Goal: Task Accomplishment & Management: Complete application form

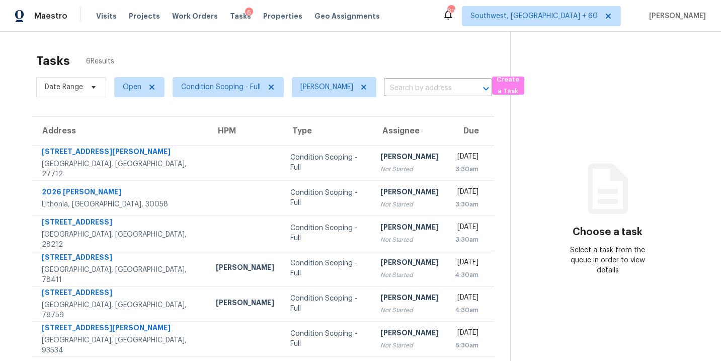
scroll to position [32, 0]
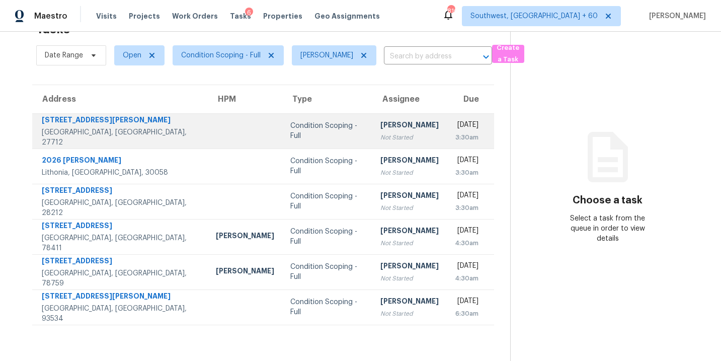
click at [381, 130] on div "[PERSON_NAME]" at bounding box center [410, 126] width 58 height 13
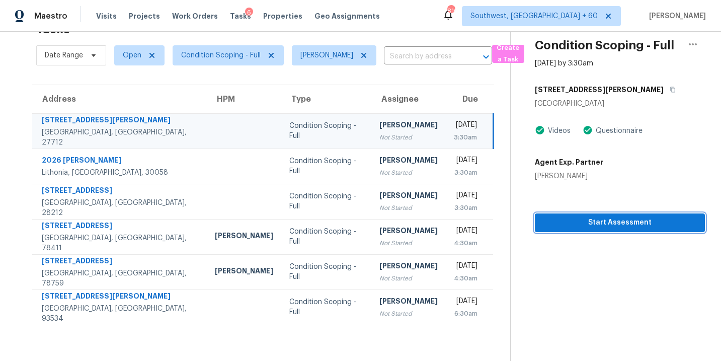
click at [574, 216] on span "Start Assessment" at bounding box center [620, 222] width 154 height 13
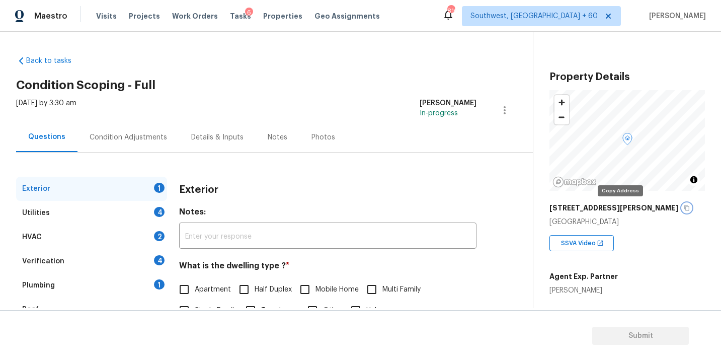
click at [683, 204] on button "button" at bounding box center [687, 207] width 9 height 9
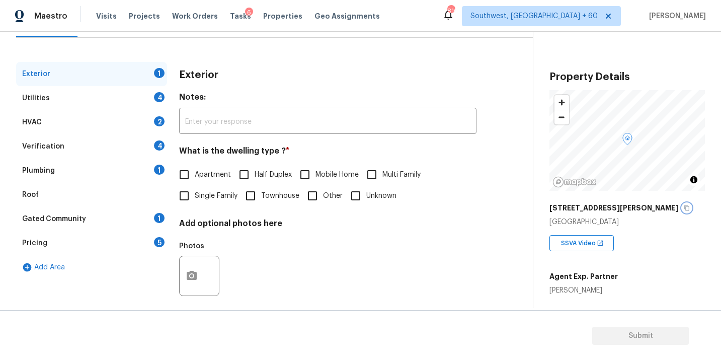
scroll to position [124, 0]
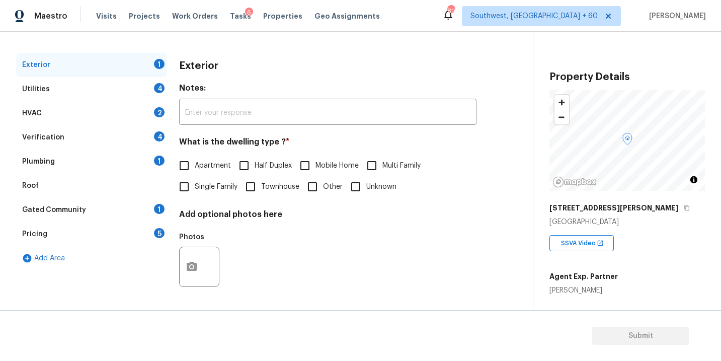
click at [201, 190] on span "Single Family" at bounding box center [216, 187] width 43 height 11
click at [195, 190] on input "Single Family" at bounding box center [184, 186] width 21 height 21
checkbox input "true"
click at [117, 94] on div "Utilities 4" at bounding box center [91, 89] width 151 height 24
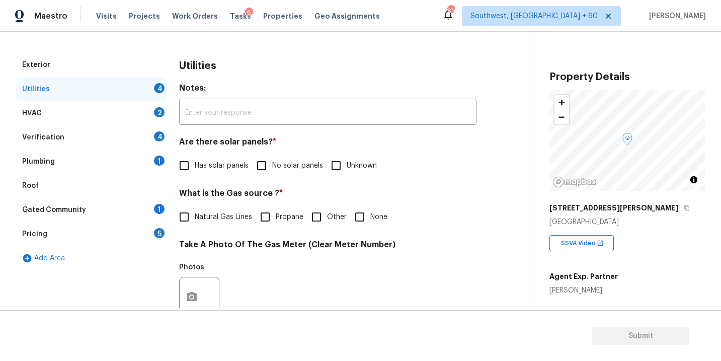
click at [274, 172] on label "No solar panels" at bounding box center [287, 165] width 72 height 21
click at [272, 172] on input "No solar panels" at bounding box center [261, 165] width 21 height 21
checkbox input "true"
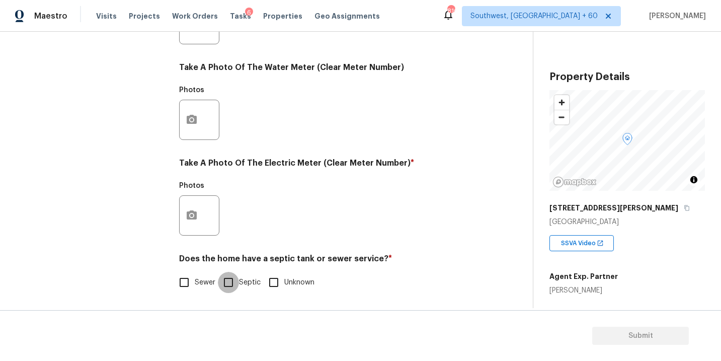
click at [219, 289] on input "Septic" at bounding box center [228, 282] width 21 height 21
checkbox input "true"
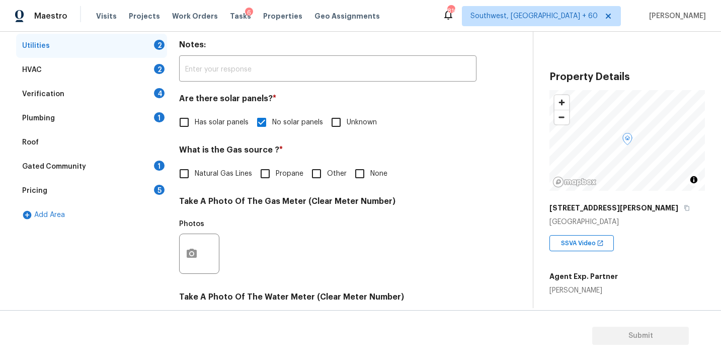
click at [89, 120] on div "Plumbing 1" at bounding box center [91, 118] width 151 height 24
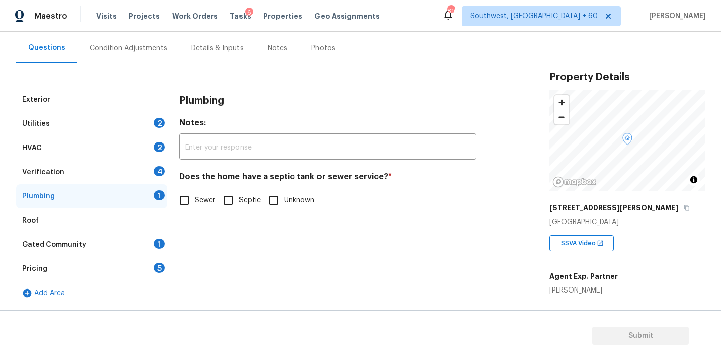
scroll to position [89, 0]
click at [233, 204] on input "Septic" at bounding box center [228, 200] width 21 height 21
checkbox input "true"
click at [113, 253] on div "Gated Community 1" at bounding box center [91, 245] width 151 height 24
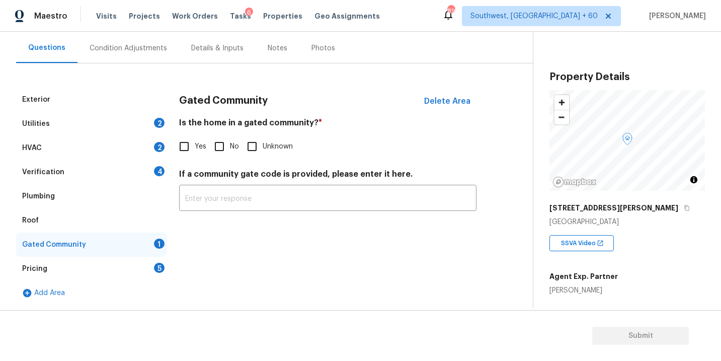
click at [244, 125] on h4 "Is the home in a gated community? *" at bounding box center [327, 125] width 297 height 14
click at [217, 153] on input "No" at bounding box center [219, 146] width 21 height 21
checkbox input "true"
click at [151, 42] on div "Condition Adjustments" at bounding box center [129, 48] width 102 height 30
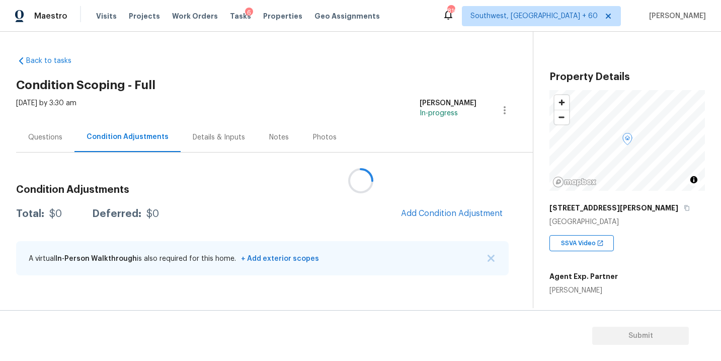
click at [425, 209] on div at bounding box center [360, 180] width 721 height 361
click at [364, 151] on div at bounding box center [360, 180] width 721 height 361
click at [394, 122] on div at bounding box center [360, 180] width 721 height 361
click at [421, 209] on span "Add Condition Adjustment" at bounding box center [452, 213] width 102 height 9
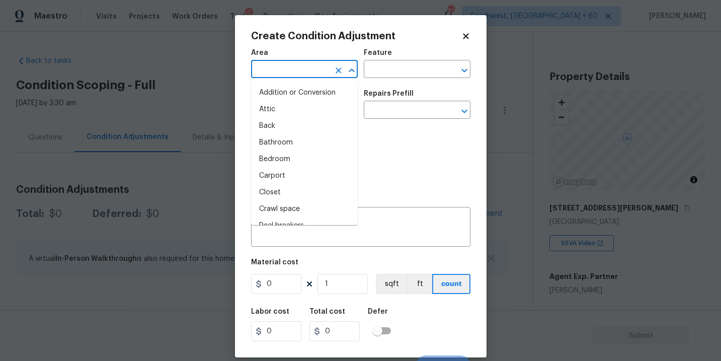
click at [315, 66] on input "text" at bounding box center [290, 70] width 79 height 16
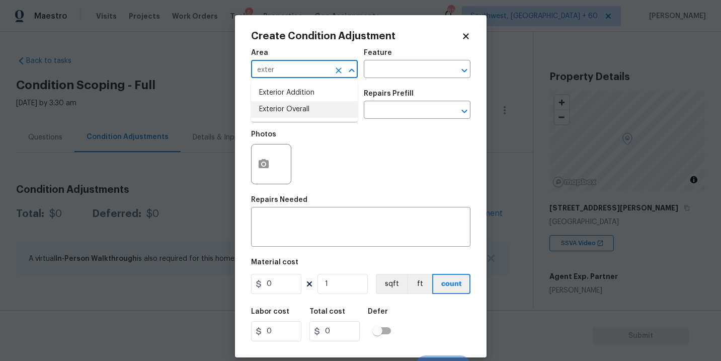
click at [331, 115] on li "Exterior Overall" at bounding box center [304, 109] width 107 height 17
type input "Exterior Overall"
click at [419, 56] on div "Feature" at bounding box center [417, 55] width 107 height 13
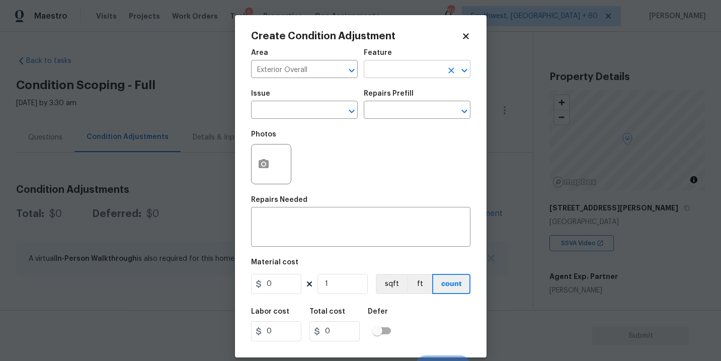
click at [408, 64] on input "text" at bounding box center [403, 70] width 79 height 16
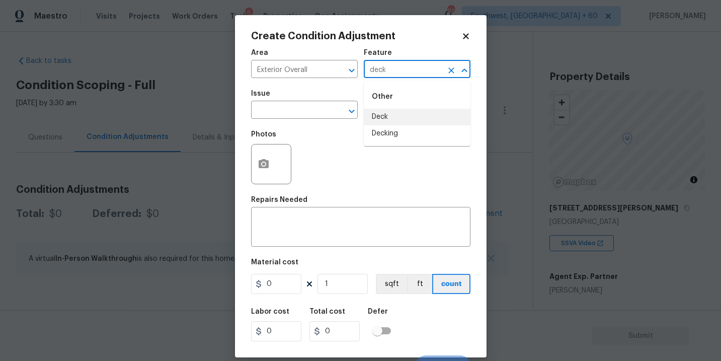
click at [407, 112] on li "Deck" at bounding box center [417, 117] width 107 height 17
type input "Deck"
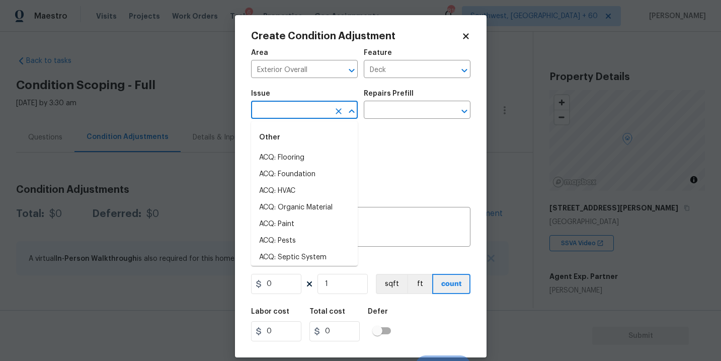
click at [315, 112] on input "text" at bounding box center [290, 111] width 79 height 16
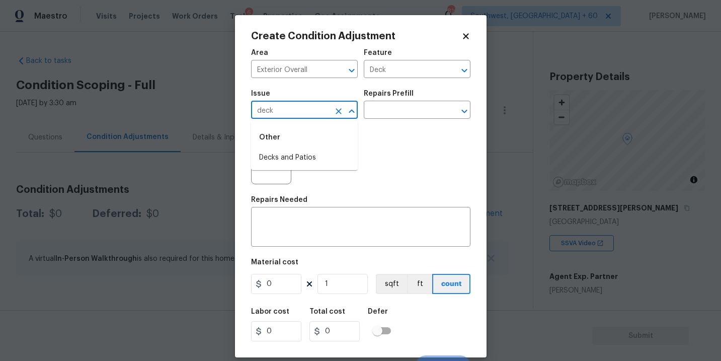
click at [302, 152] on li "Decks and Patios" at bounding box center [304, 157] width 107 height 17
type input "Decks and Patios"
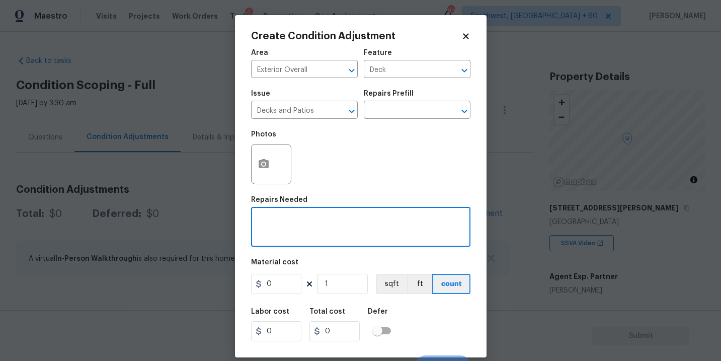
click at [290, 231] on textarea at bounding box center [360, 227] width 207 height 21
type textarea "Decking repaint"
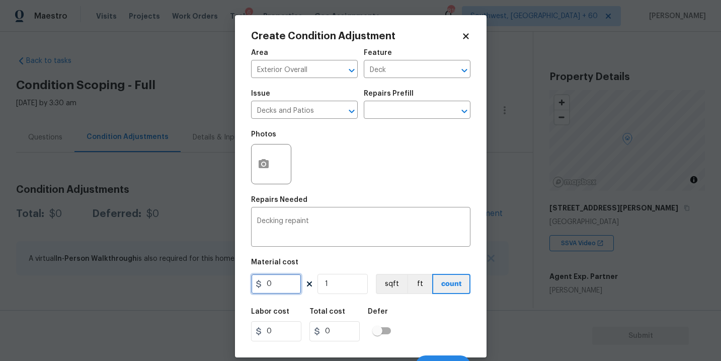
drag, startPoint x: 273, startPoint y: 287, endPoint x: 173, endPoint y: 287, distance: 99.7
click at [173, 287] on div "Create Condition Adjustment Area Exterior Overall ​ Feature Deck ​ Issue Decks …" at bounding box center [360, 180] width 721 height 361
type input "800"
click at [259, 166] on icon "button" at bounding box center [264, 163] width 10 height 9
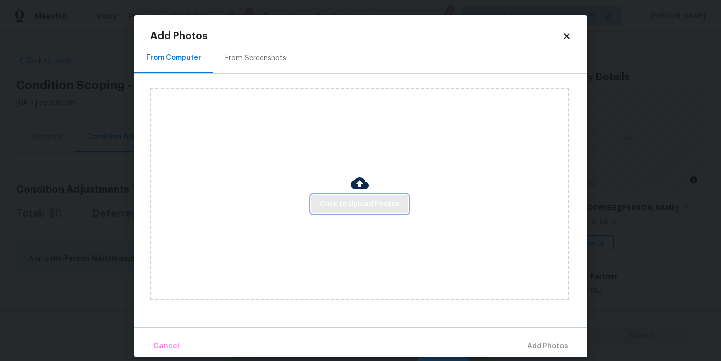
click at [342, 199] on span "Click to Upload Photos" at bounding box center [360, 204] width 81 height 13
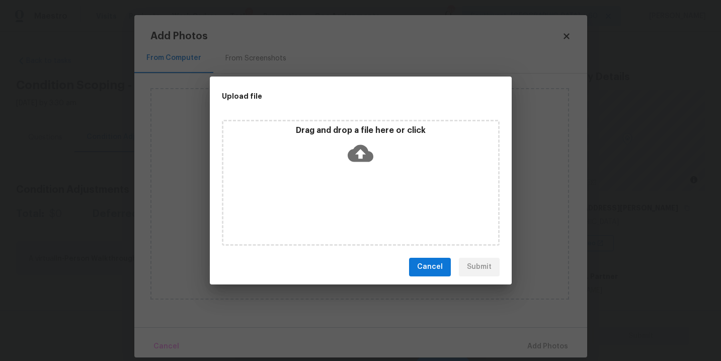
click at [350, 166] on div "Drag and drop a file here or click" at bounding box center [360, 146] width 275 height 43
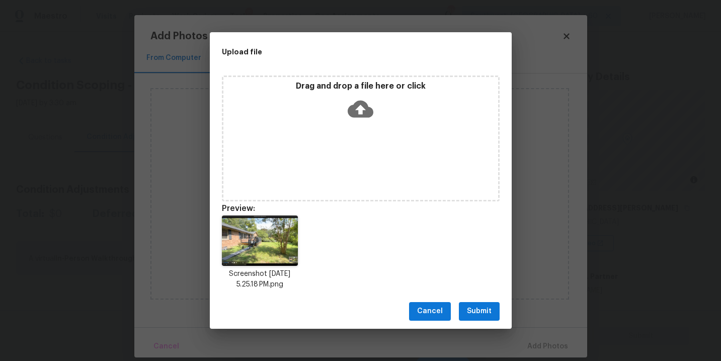
click at [481, 306] on span "Submit" at bounding box center [479, 311] width 25 height 13
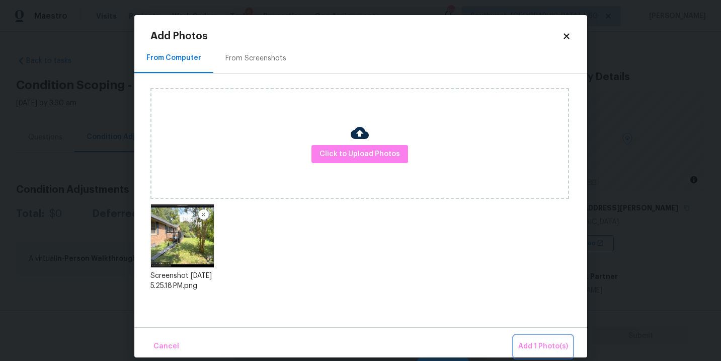
click at [519, 344] on button "Add 1 Photo(s)" at bounding box center [543, 347] width 58 height 22
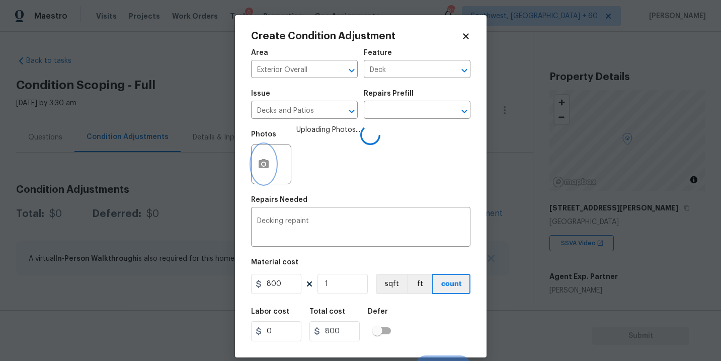
scroll to position [15, 0]
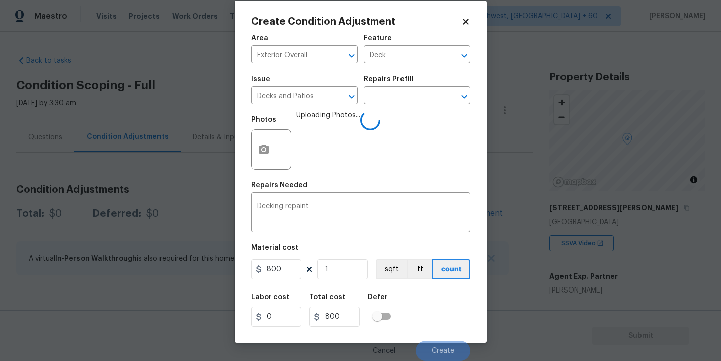
click at [433, 297] on div "Labor cost 0 Total cost 800 Defer" at bounding box center [360, 309] width 219 height 45
click at [440, 302] on div "Labor cost 0 Total cost 800 Defer" at bounding box center [360, 309] width 219 height 45
click at [444, 302] on div "Labor cost 0 Total cost 800 Defer" at bounding box center [360, 309] width 219 height 45
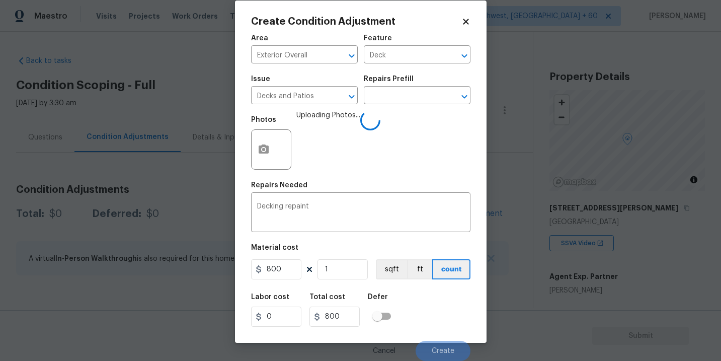
click at [444, 315] on div "Labor cost 0 Total cost 800 Defer" at bounding box center [360, 309] width 219 height 45
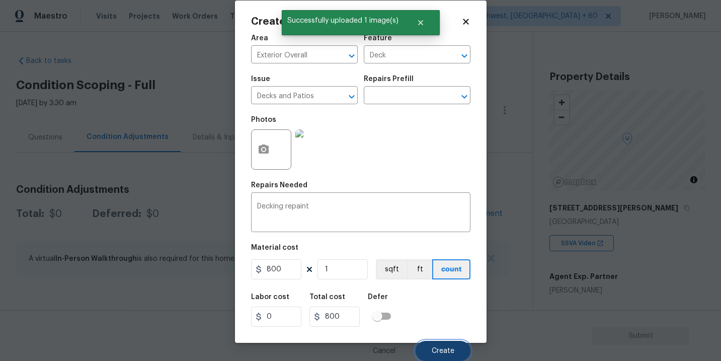
click at [443, 351] on span "Create" at bounding box center [443, 351] width 23 height 8
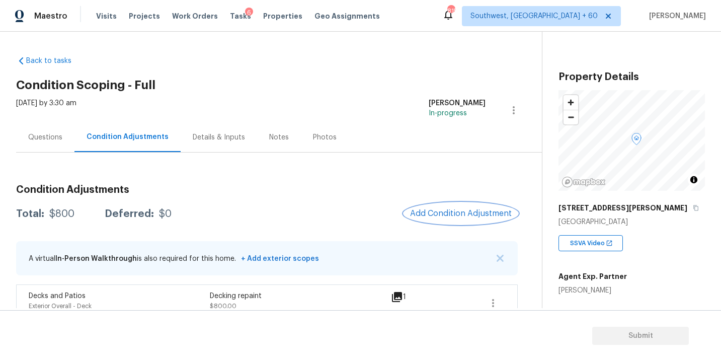
scroll to position [17, 0]
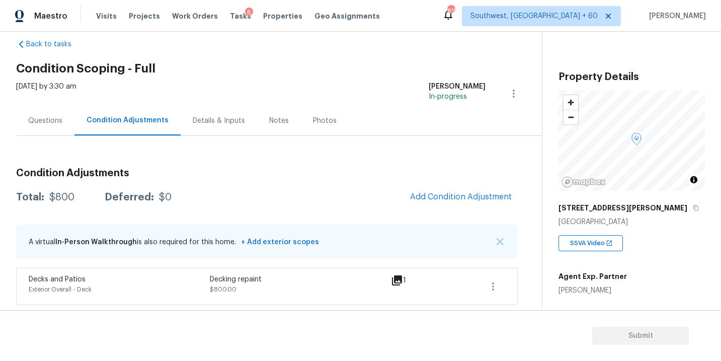
click at [459, 183] on div "Condition Adjustments Total: $800 Deferred: $0 Add Condition Adjustment A virtu…" at bounding box center [267, 232] width 502 height 145
click at [434, 193] on span "Add Condition Adjustment" at bounding box center [461, 196] width 102 height 9
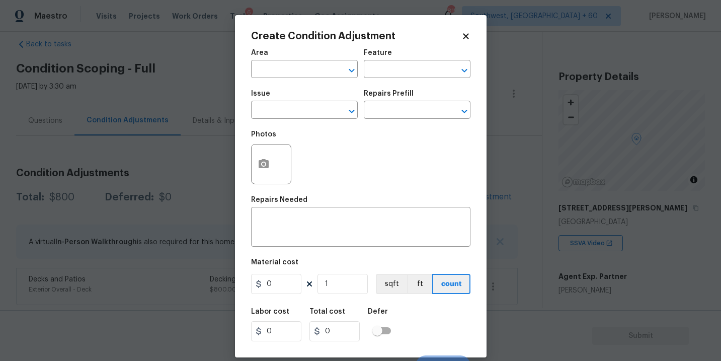
click at [284, 78] on span "Area ​" at bounding box center [304, 63] width 107 height 41
click at [282, 71] on input "text" at bounding box center [290, 70] width 79 height 16
click at [283, 86] on li "HVAC" at bounding box center [304, 93] width 107 height 17
type input "HVAC"
click at [381, 77] on input "text" at bounding box center [403, 70] width 79 height 16
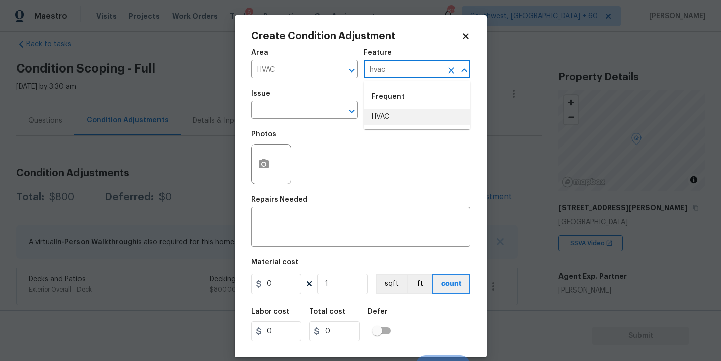
click at [383, 116] on li "HVAC" at bounding box center [417, 117] width 107 height 17
type input "HVAC"
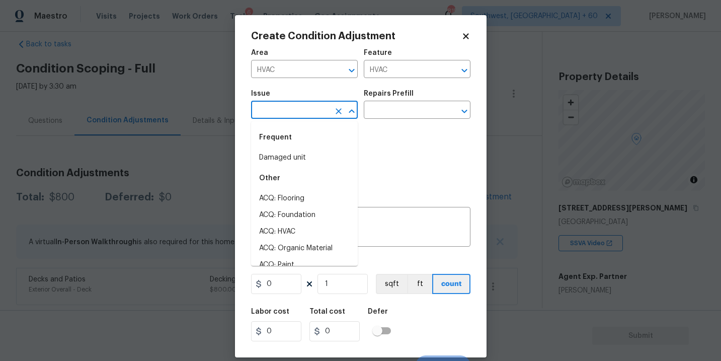
click at [305, 114] on input "text" at bounding box center [290, 111] width 79 height 16
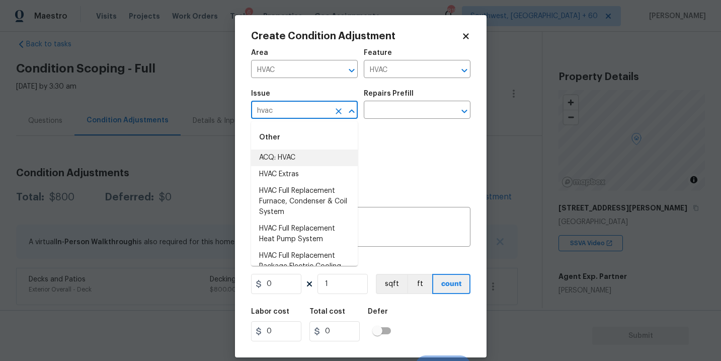
click at [303, 158] on li "ACQ: HVAC" at bounding box center [304, 157] width 107 height 17
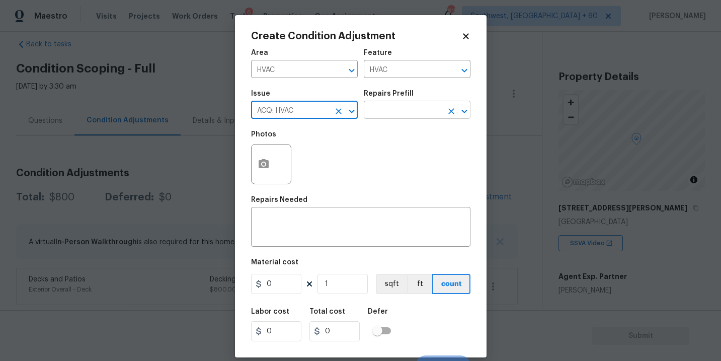
type input "ACQ: HVAC"
click at [386, 114] on input "text" at bounding box center [403, 111] width 79 height 16
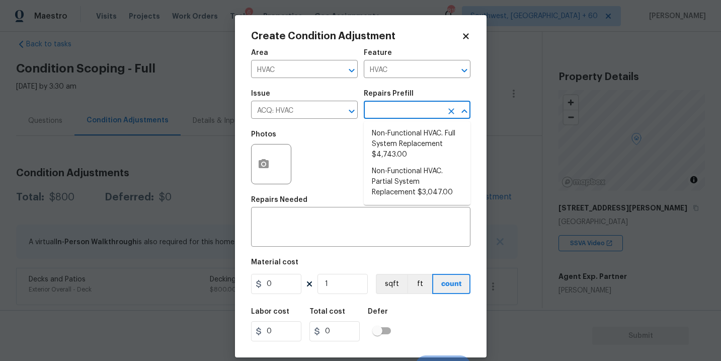
click at [395, 144] on li "Non-Functional HVAC. Full System Replacement $4,743.00" at bounding box center [417, 144] width 107 height 38
type input "Acquisition"
type textarea "Acquisition Scope: Full System Replacement"
type input "4743"
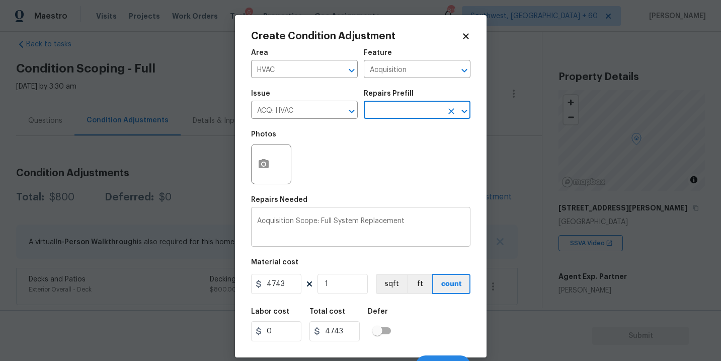
scroll to position [15, 0]
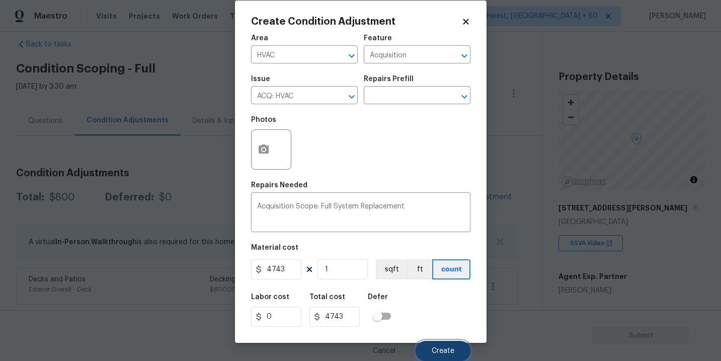
click at [434, 346] on button "Create" at bounding box center [443, 351] width 55 height 20
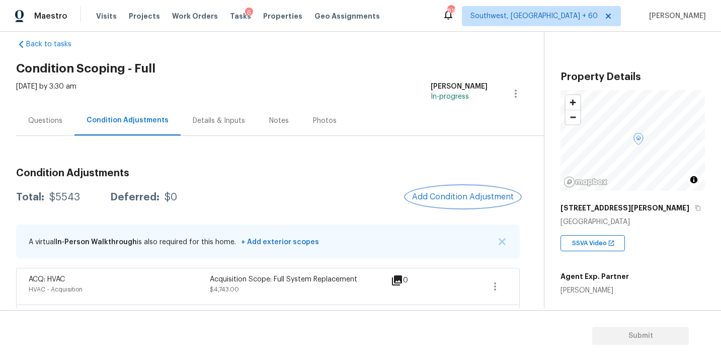
scroll to position [53, 0]
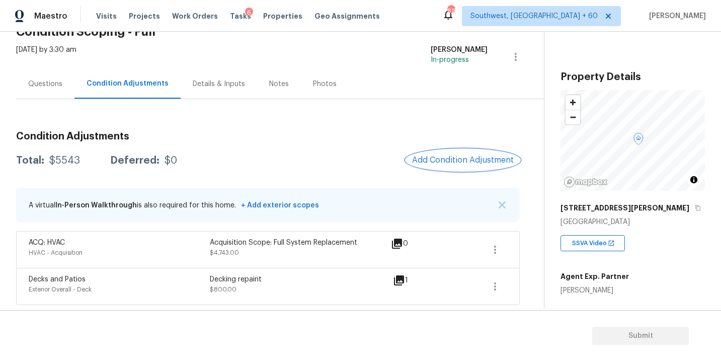
click at [417, 156] on span "Add Condition Adjustment" at bounding box center [463, 160] width 102 height 9
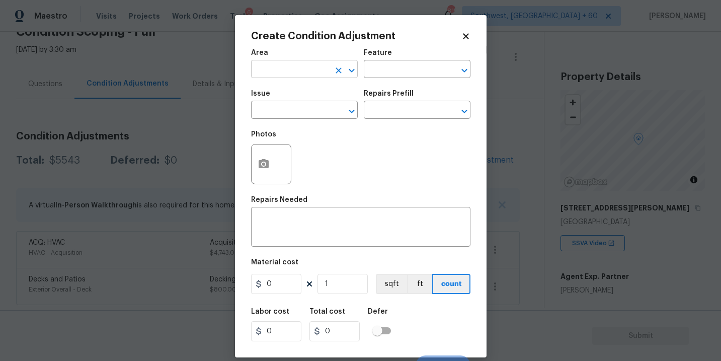
click at [288, 66] on input "text" at bounding box center [290, 70] width 79 height 16
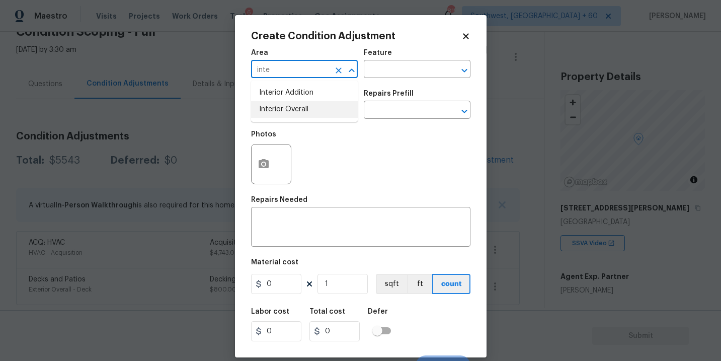
click at [289, 114] on li "Interior Overall" at bounding box center [304, 109] width 107 height 17
type input "Interior Overall"
click at [364, 90] on div "Issue ​ Repairs Prefill ​" at bounding box center [360, 104] width 219 height 41
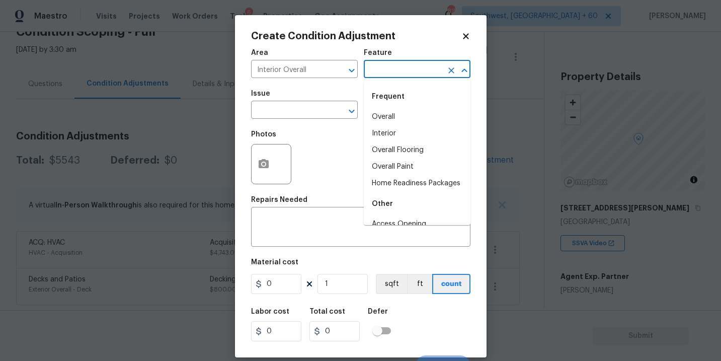
click at [382, 76] on input "text" at bounding box center [403, 70] width 79 height 16
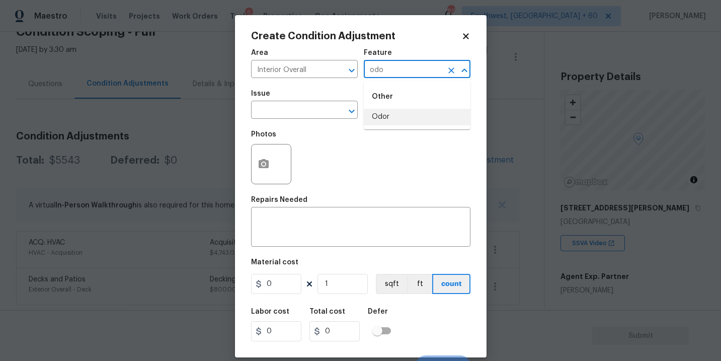
click at [374, 123] on li "Odor" at bounding box center [417, 117] width 107 height 17
type input "Odor"
click at [301, 110] on input "text" at bounding box center [290, 111] width 79 height 16
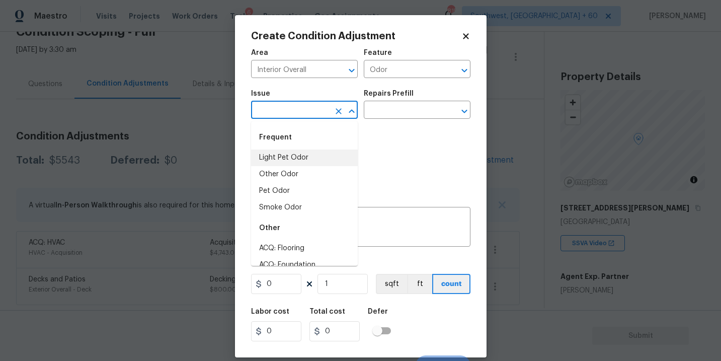
click at [301, 151] on li "Light Pet Odor" at bounding box center [304, 157] width 107 height 17
type input "Light Pet Odor"
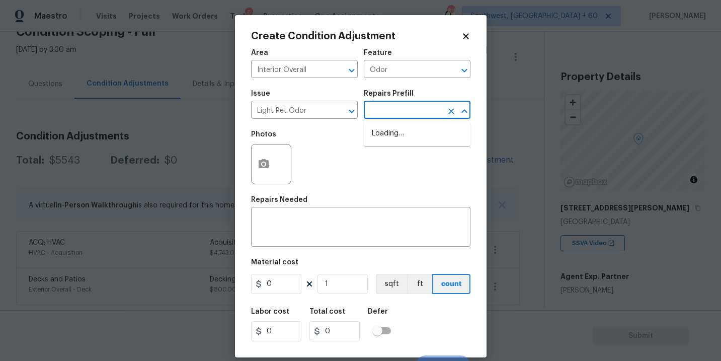
click at [394, 112] on input "text" at bounding box center [403, 111] width 79 height 16
click at [395, 114] on input "text" at bounding box center [403, 111] width 79 height 16
click at [397, 141] on li "Acquisition Scope: 1-2 pets present $575.00" at bounding box center [417, 138] width 107 height 27
type textarea "Acquisition Scope: 1-2 pets present"
type input "575"
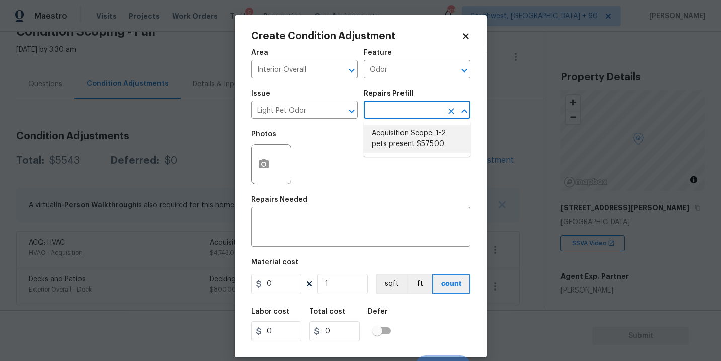
type input "575"
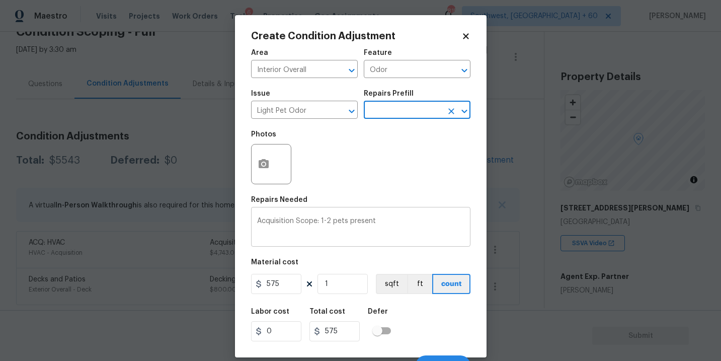
scroll to position [15, 0]
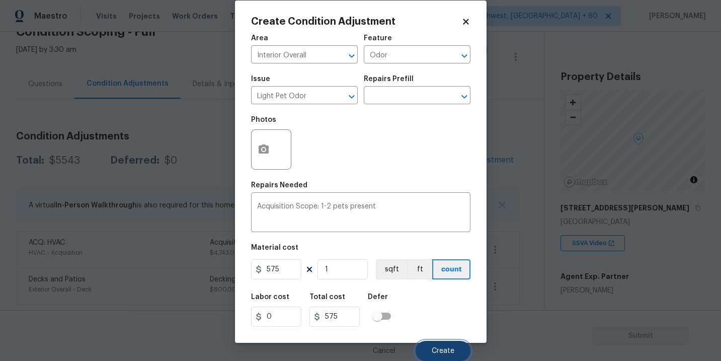
click at [436, 346] on button "Create" at bounding box center [443, 351] width 55 height 20
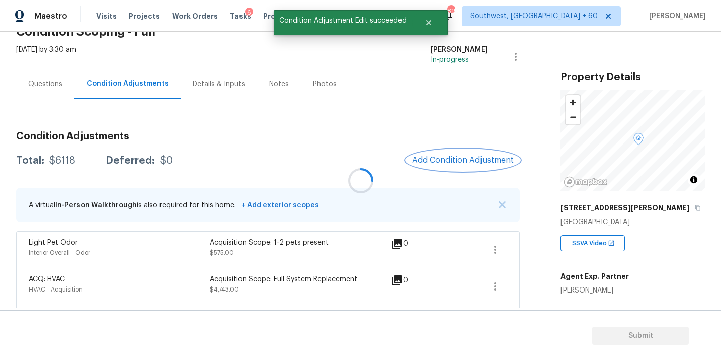
scroll to position [0, 0]
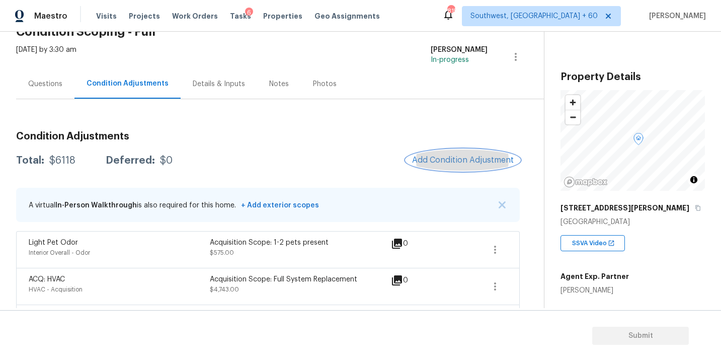
click at [457, 160] on span "Add Condition Adjustment" at bounding box center [463, 160] width 102 height 9
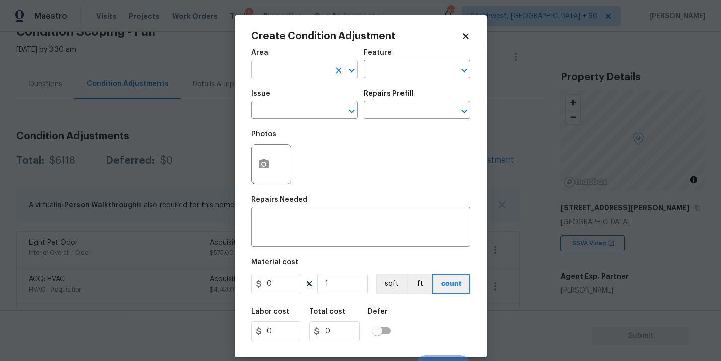
click at [319, 71] on input "text" at bounding box center [290, 70] width 79 height 16
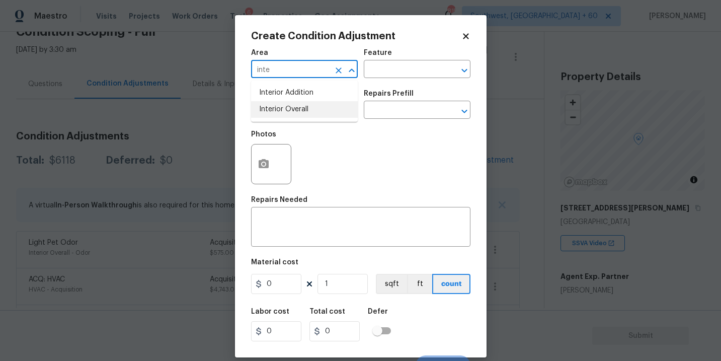
click at [325, 110] on li "Interior Overall" at bounding box center [304, 109] width 107 height 17
type input "Interior Overall"
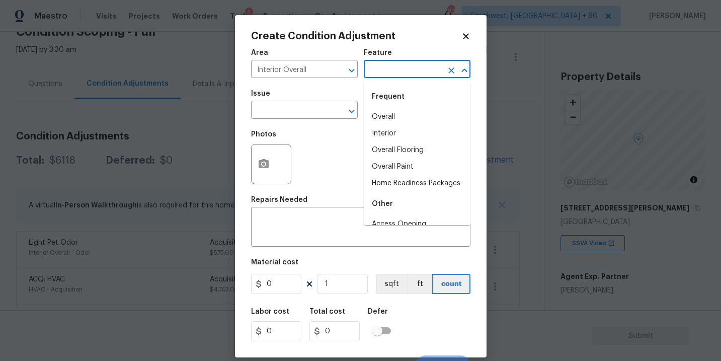
click at [407, 69] on input "text" at bounding box center [403, 70] width 79 height 16
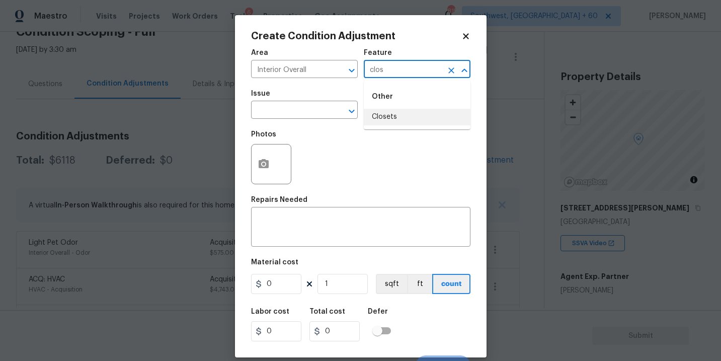
click at [413, 119] on li "Closets" at bounding box center [417, 117] width 107 height 17
click at [330, 114] on div "​" at bounding box center [304, 111] width 107 height 16
type input "Closets"
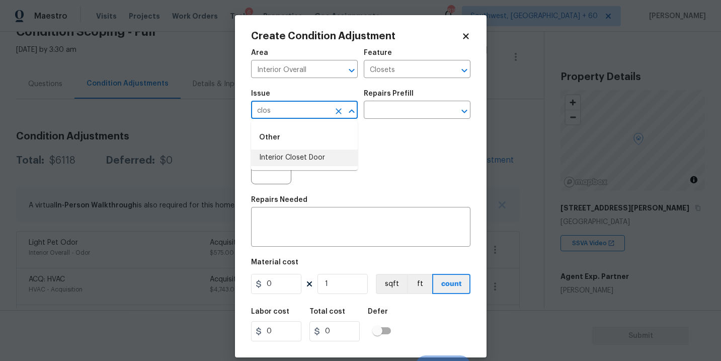
click at [319, 156] on li "Interior Closet Door" at bounding box center [304, 157] width 107 height 17
type input "Interior Closet Door"
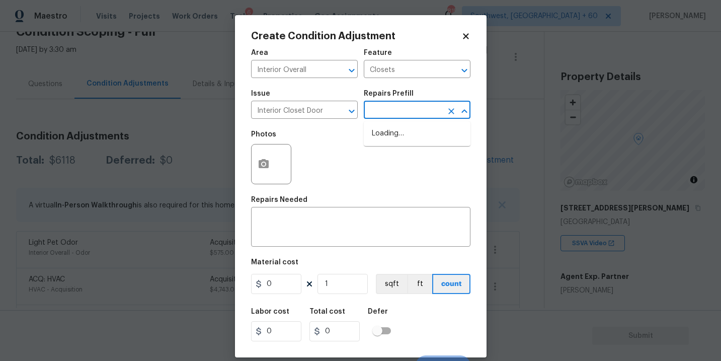
click at [399, 107] on input "text" at bounding box center [403, 111] width 79 height 16
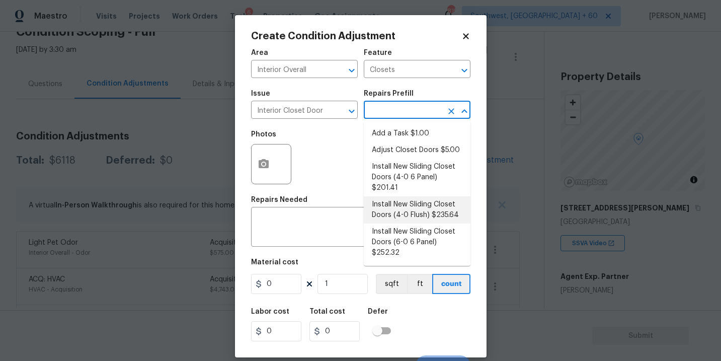
click at [406, 204] on li "Install New Sliding Closet Doors (4-0 Flush) $235.64" at bounding box center [417, 209] width 107 height 27
type input "Interior Door"
type textarea "Remove the existing door (if present). Install a new 4-0 bi-fold flush panel in…"
type input "235.64"
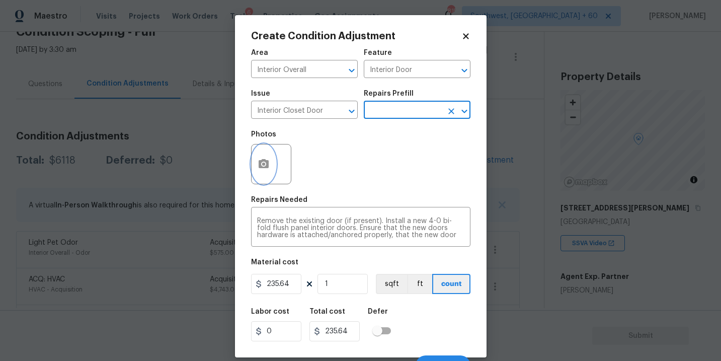
click at [257, 181] on button "button" at bounding box center [264, 163] width 24 height 39
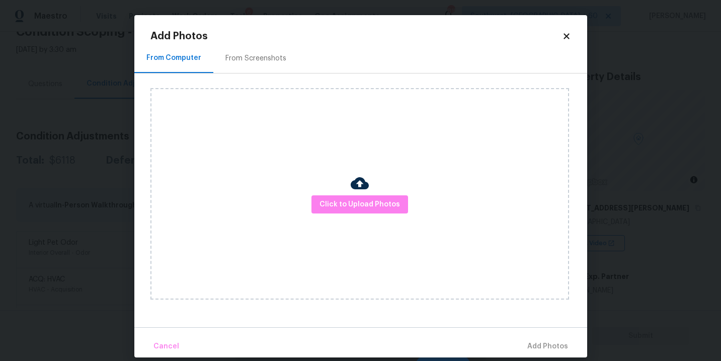
click at [360, 184] on img at bounding box center [360, 183] width 18 height 18
click at [366, 203] on span "Click to Upload Photos" at bounding box center [360, 204] width 81 height 13
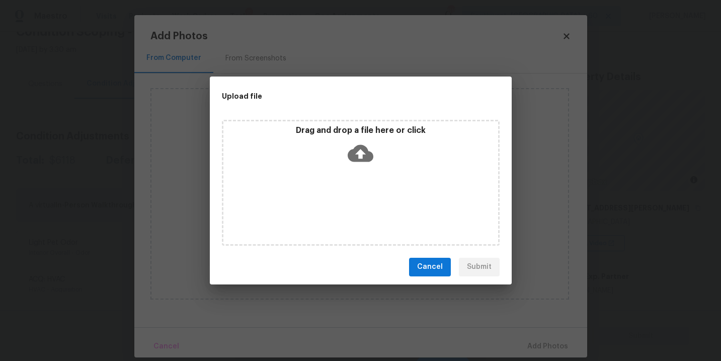
click at [366, 173] on div "Drag and drop a file here or click" at bounding box center [361, 183] width 278 height 126
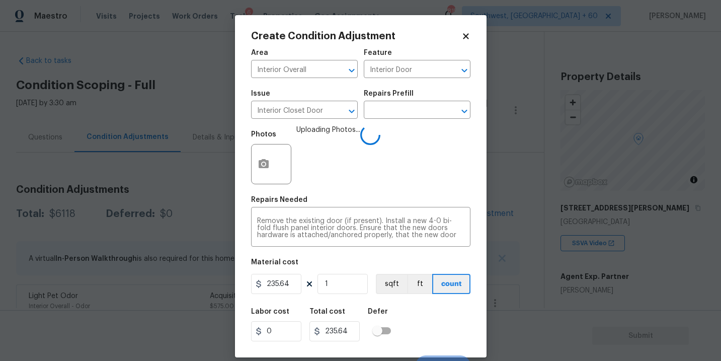
scroll to position [53, 0]
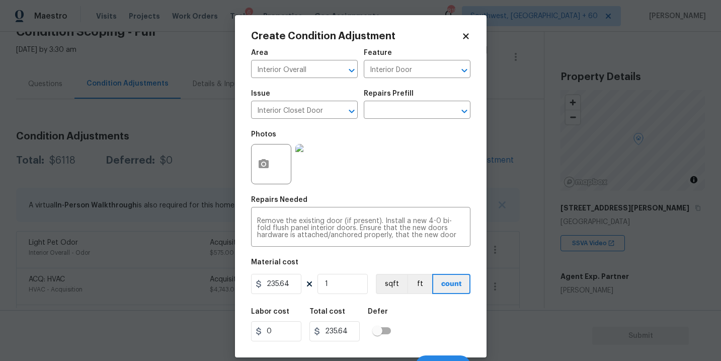
click at [421, 315] on div "Labor cost 0 Total cost 235.64 Defer" at bounding box center [360, 324] width 219 height 45
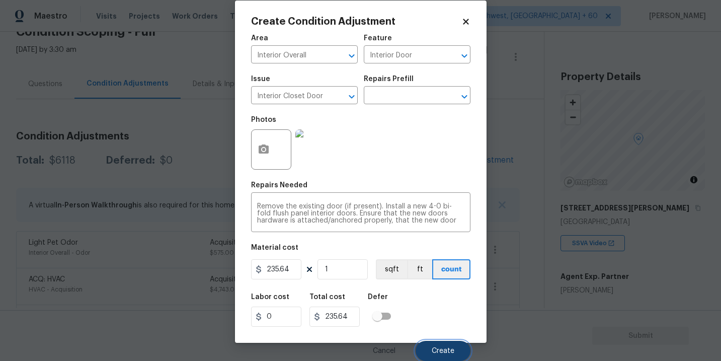
click at [428, 353] on button "Create" at bounding box center [443, 351] width 55 height 20
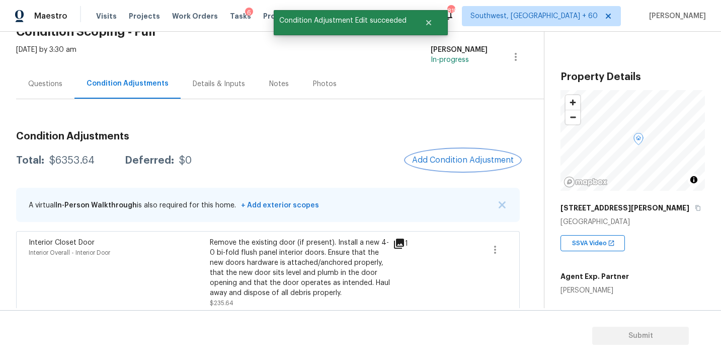
scroll to position [0, 0]
click at [350, 265] on div "Remove the existing door (if present). Install a new 4-0 bi-fold flush panel in…" at bounding box center [300, 268] width 181 height 60
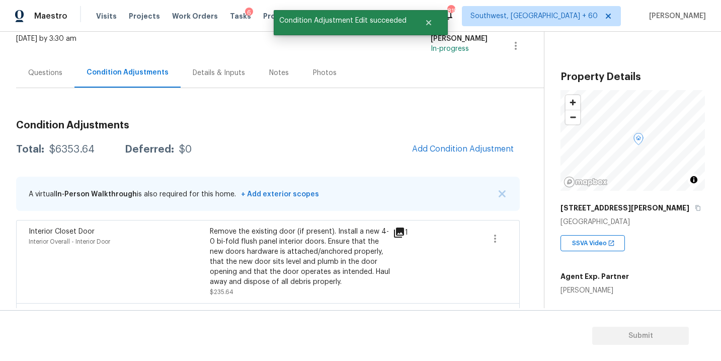
scroll to position [74, 0]
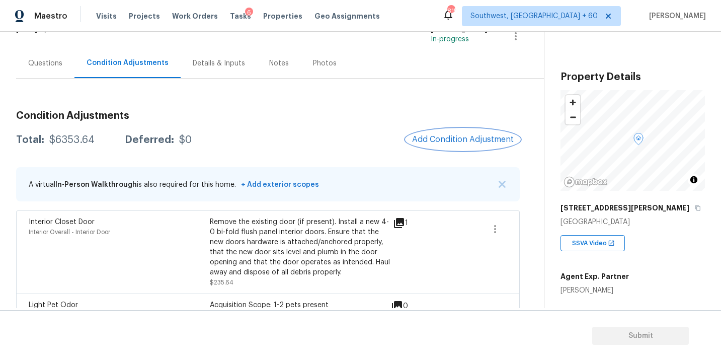
click at [432, 135] on span "Add Condition Adjustment" at bounding box center [463, 139] width 102 height 9
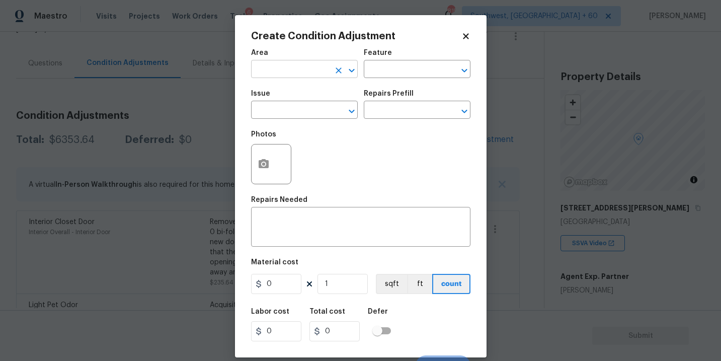
click at [281, 72] on input "text" at bounding box center [290, 70] width 79 height 16
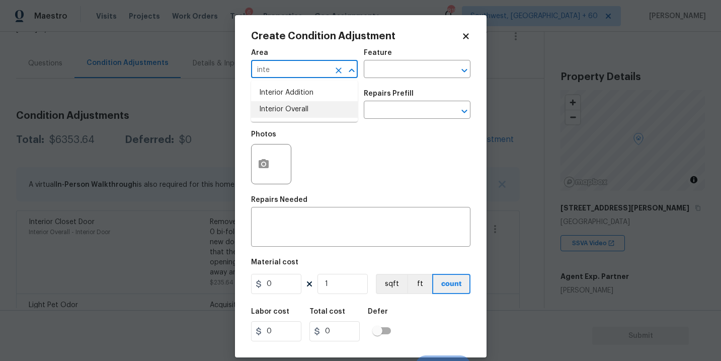
click at [283, 107] on li "Interior Overall" at bounding box center [304, 109] width 107 height 17
type input "Interior Overall"
click at [283, 107] on input "text" at bounding box center [290, 111] width 79 height 16
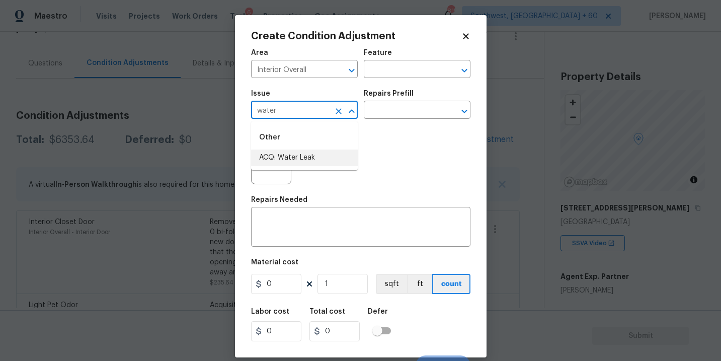
click at [281, 159] on li "ACQ: Water Leak" at bounding box center [304, 157] width 107 height 17
type input "ACQ: Water Leak"
click at [401, 100] on div "Repairs Prefill" at bounding box center [417, 96] width 107 height 13
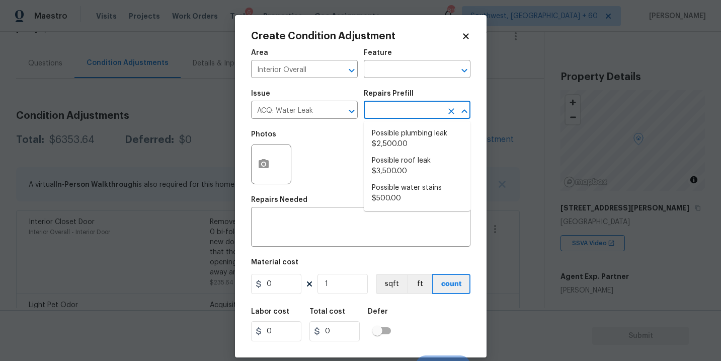
click at [401, 103] on input "text" at bounding box center [403, 111] width 79 height 16
click at [400, 134] on li "Possible plumbing leak $2,500.00" at bounding box center [417, 138] width 107 height 27
type input "Acquisition"
type textarea "Acquisition Scope: Possible plumbing leak"
type input "2500"
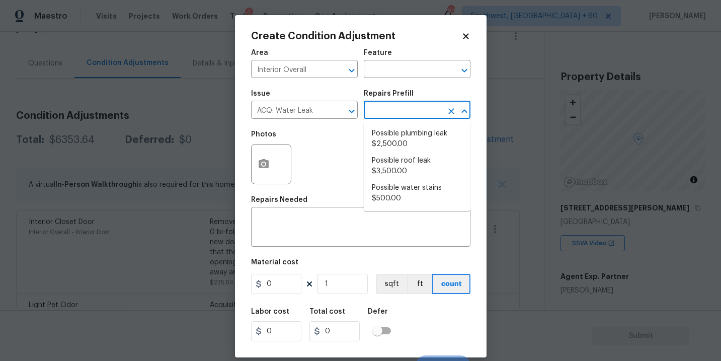
type input "2500"
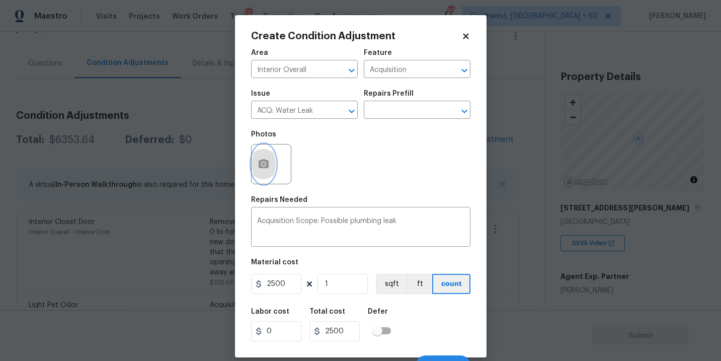
click at [267, 175] on button "button" at bounding box center [264, 163] width 24 height 39
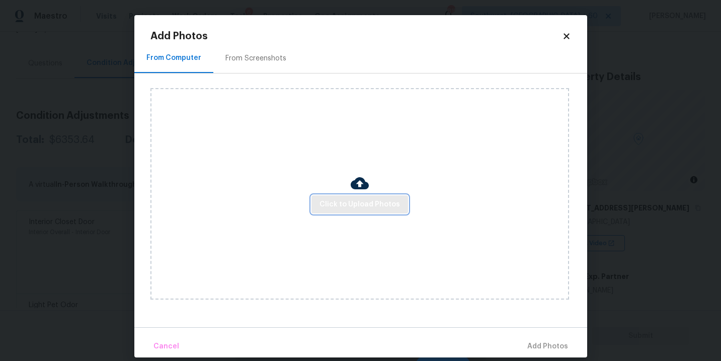
drag, startPoint x: 267, startPoint y: 175, endPoint x: 350, endPoint y: 196, distance: 86.1
click at [350, 196] on button "Click to Upload Photos" at bounding box center [360, 204] width 97 height 19
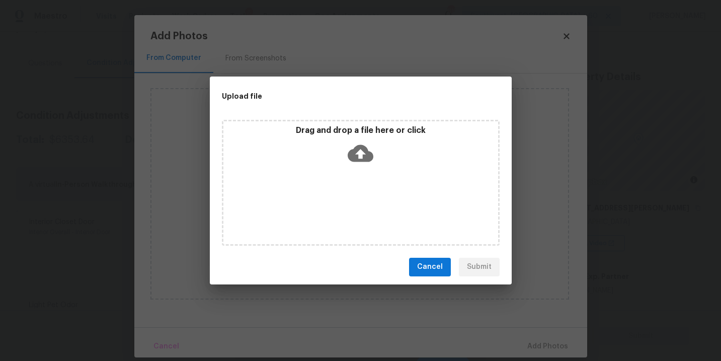
click at [353, 182] on div "Drag and drop a file here or click" at bounding box center [361, 183] width 278 height 126
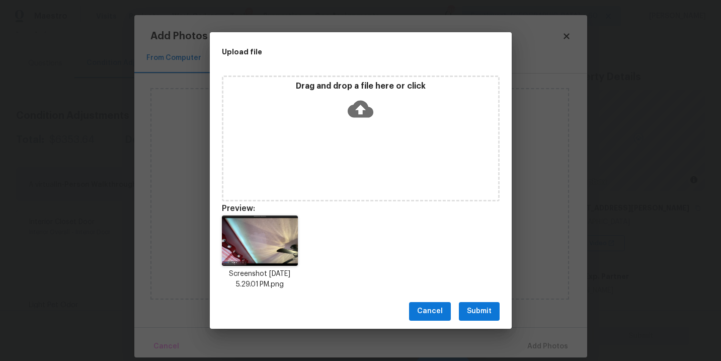
click at [481, 302] on button "Submit" at bounding box center [479, 311] width 41 height 19
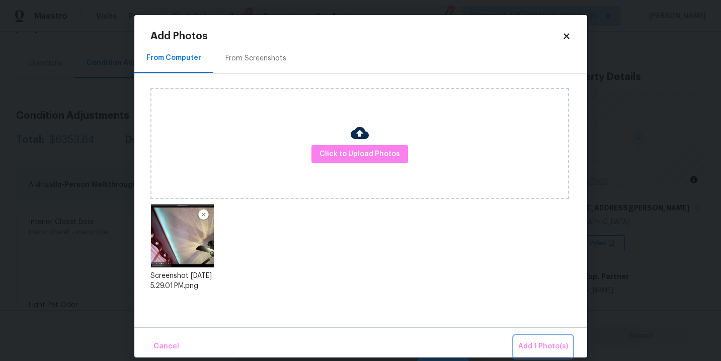
click at [517, 341] on button "Add 1 Photo(s)" at bounding box center [543, 347] width 58 height 22
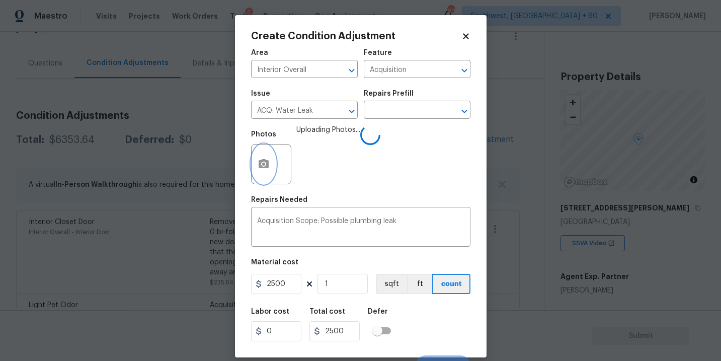
scroll to position [15, 0]
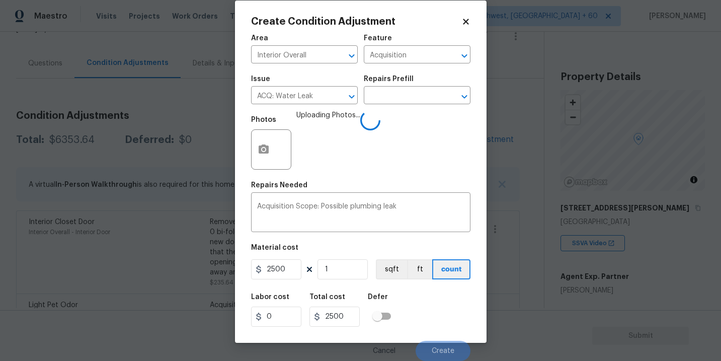
click at [446, 309] on div "Labor cost 0 Total cost 2500 Defer" at bounding box center [360, 309] width 219 height 45
click at [447, 313] on div "Labor cost 0 Total cost 2500 Defer" at bounding box center [360, 309] width 219 height 45
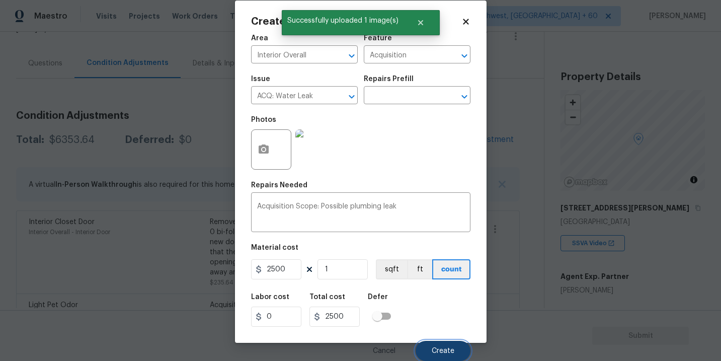
click at [445, 343] on button "Create" at bounding box center [443, 351] width 55 height 20
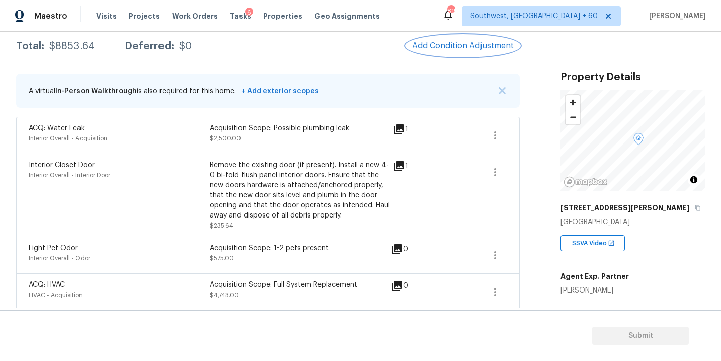
scroll to position [109, 0]
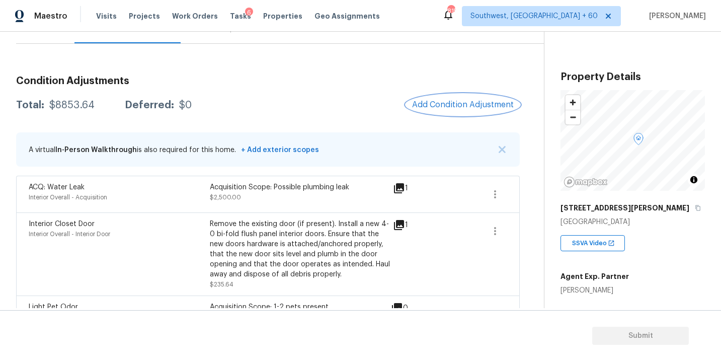
click at [435, 108] on span "Add Condition Adjustment" at bounding box center [463, 104] width 102 height 9
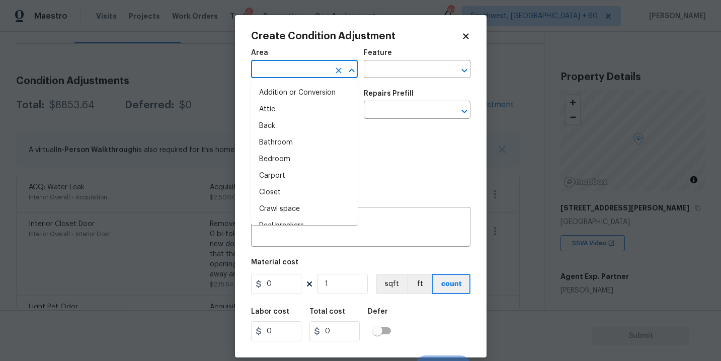
click at [318, 69] on input "text" at bounding box center [290, 70] width 79 height 16
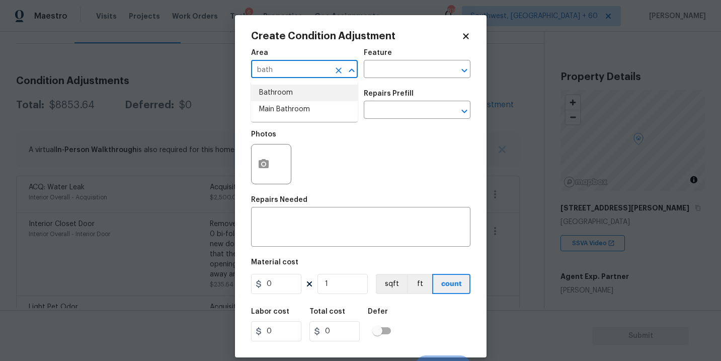
click at [318, 87] on li "Bathroom" at bounding box center [304, 93] width 107 height 17
type input "Bathroom"
click at [406, 71] on input "text" at bounding box center [403, 70] width 79 height 16
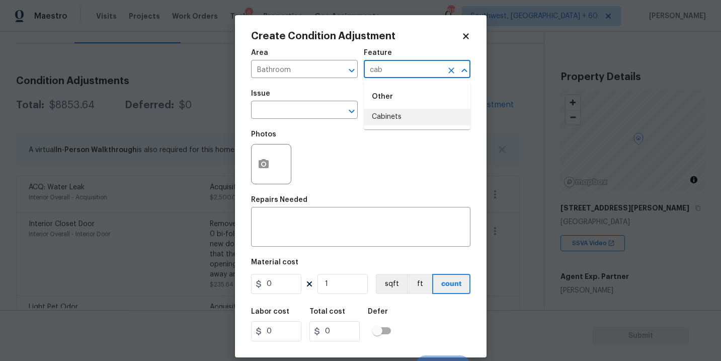
click at [411, 120] on li "Cabinets" at bounding box center [417, 117] width 107 height 17
type input "Cabinets"
click at [318, 110] on input "text" at bounding box center [290, 111] width 79 height 16
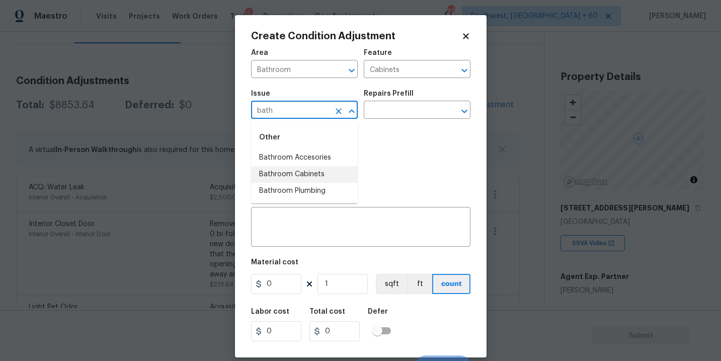
click at [314, 168] on li "Bathroom Cabinets" at bounding box center [304, 174] width 107 height 17
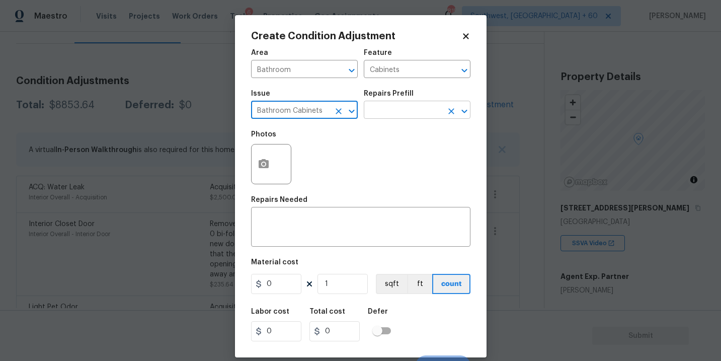
type input "Bathroom Cabinets"
click at [380, 111] on input "text" at bounding box center [403, 111] width 79 height 16
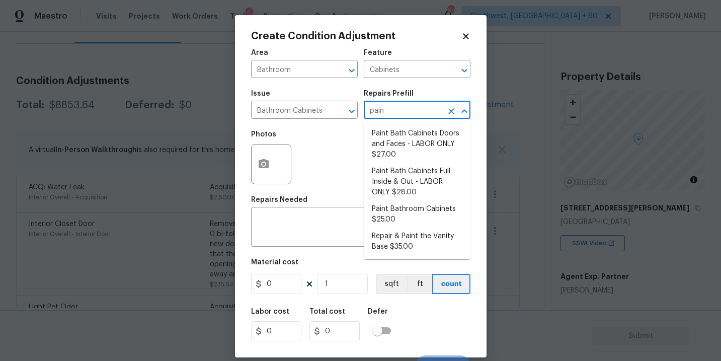
type input "paint"
click at [398, 211] on li "Paint Bathroom Cabinets $25.00" at bounding box center [417, 214] width 107 height 27
type textarea "Prep, sand, mask and apply 2 coats of paint to the bathroom cabinet doors, inte…"
type input "25"
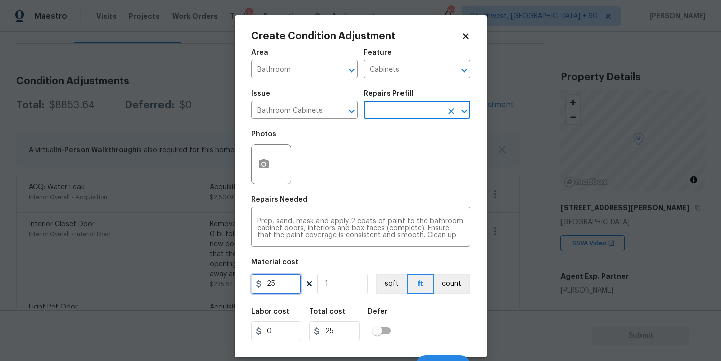
drag, startPoint x: 281, startPoint y: 292, endPoint x: 191, endPoint y: 291, distance: 90.1
click at [191, 291] on div "Create Condition Adjustment Area Bathroom ​ Feature Cabinets ​ Issue Bathroom C…" at bounding box center [360, 180] width 721 height 361
type input "1000"
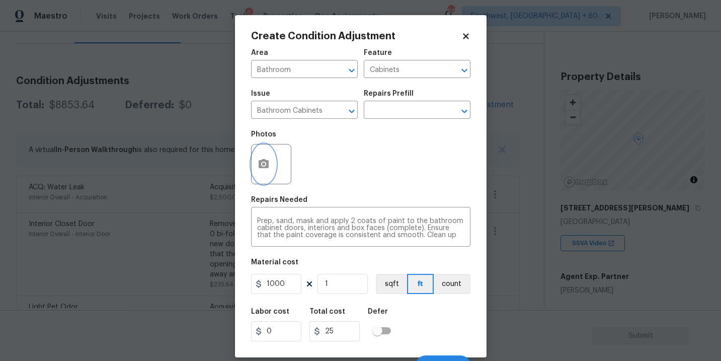
type input "1000"
click at [261, 164] on icon "button" at bounding box center [264, 163] width 10 height 9
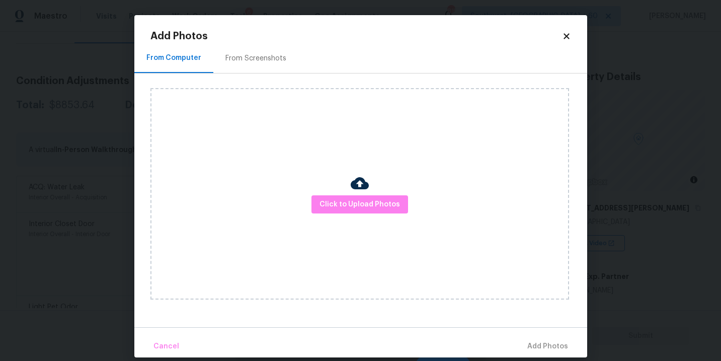
click at [332, 190] on div "Click to Upload Photos" at bounding box center [360, 193] width 419 height 211
click at [356, 211] on button "Click to Upload Photos" at bounding box center [360, 204] width 97 height 19
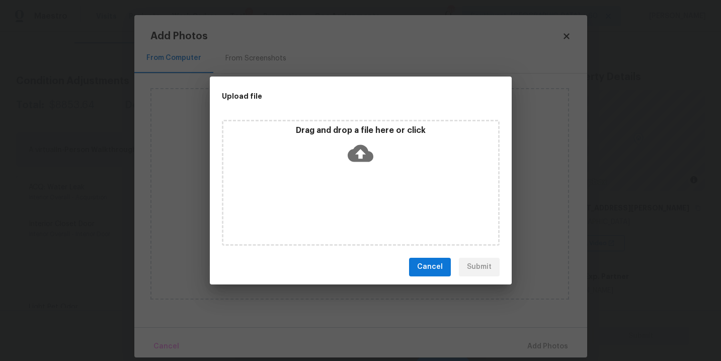
click at [365, 186] on div "Drag and drop a file here or click" at bounding box center [361, 183] width 278 height 126
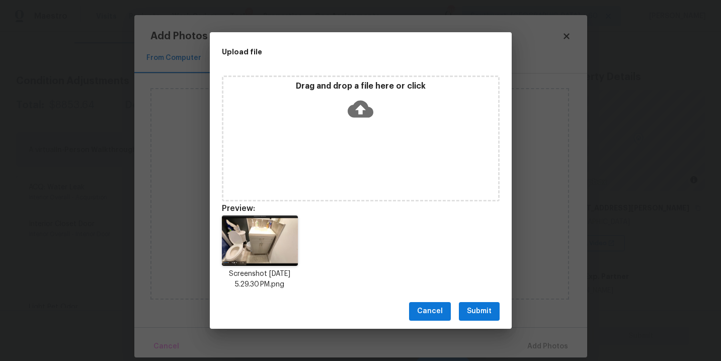
click at [487, 319] on button "Submit" at bounding box center [479, 311] width 41 height 19
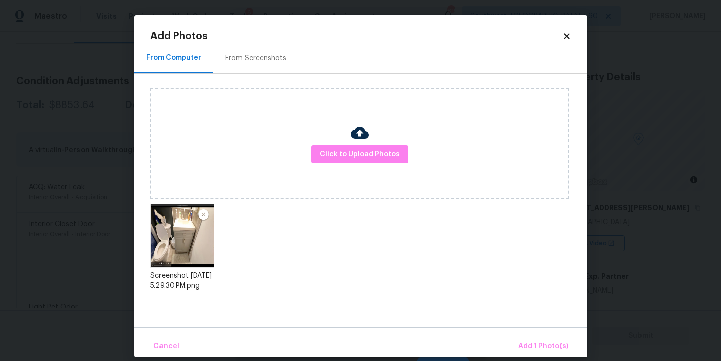
click at [541, 334] on div "Cancel Add 1 Photo(s)" at bounding box center [360, 342] width 453 height 30
click at [541, 339] on button "Add 1 Photo(s)" at bounding box center [543, 347] width 58 height 22
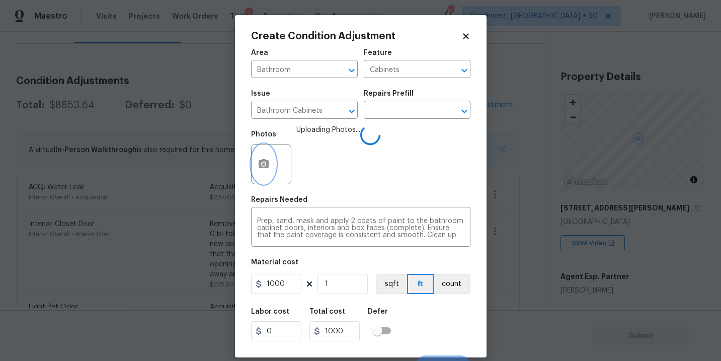
scroll to position [15, 0]
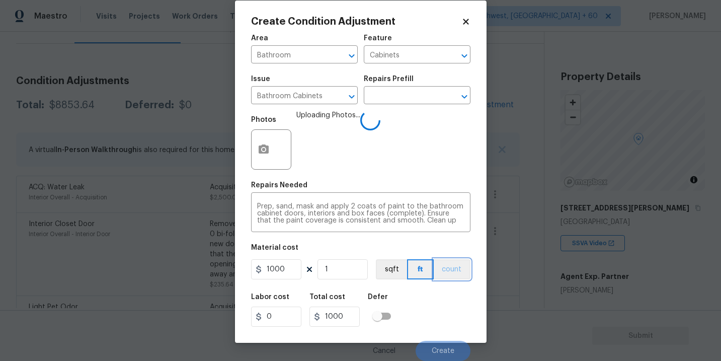
click at [467, 268] on button "count" at bounding box center [452, 269] width 37 height 20
click at [447, 292] on div "Labor cost 0 Total cost 1000 Defer" at bounding box center [360, 309] width 219 height 45
click at [441, 300] on div "Labor cost 0 Total cost 1000 Defer" at bounding box center [360, 309] width 219 height 45
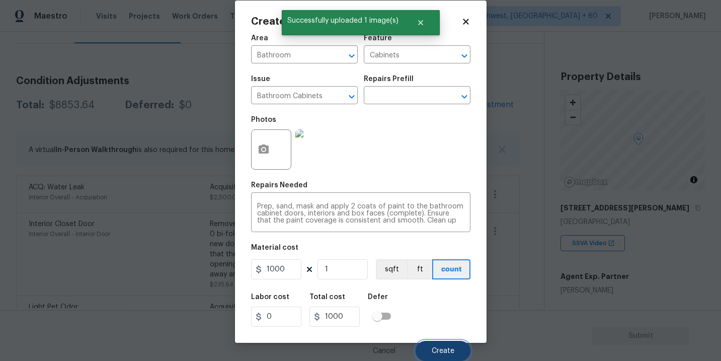
click at [443, 344] on button "Create" at bounding box center [443, 351] width 55 height 20
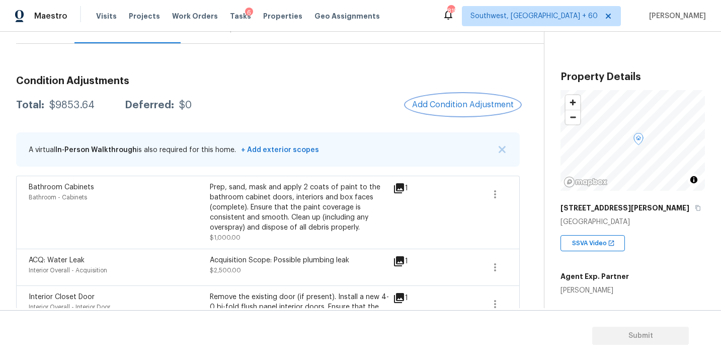
scroll to position [109, 0]
click at [448, 105] on span "Add Condition Adjustment" at bounding box center [463, 104] width 102 height 9
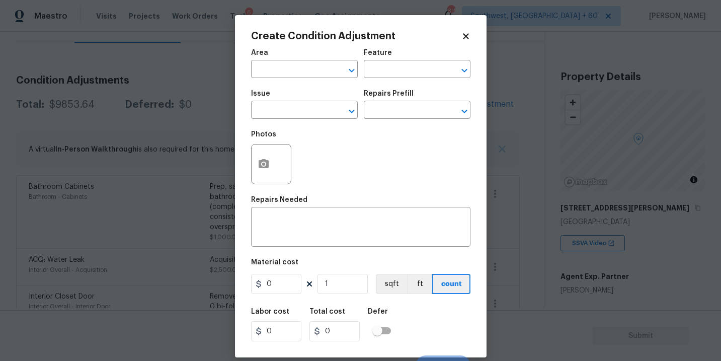
click at [314, 79] on span "Area ​" at bounding box center [304, 63] width 107 height 41
click at [295, 69] on input "text" at bounding box center [290, 70] width 79 height 16
click at [294, 115] on li "Interior Overall" at bounding box center [304, 109] width 107 height 17
type input "Interior Overall"
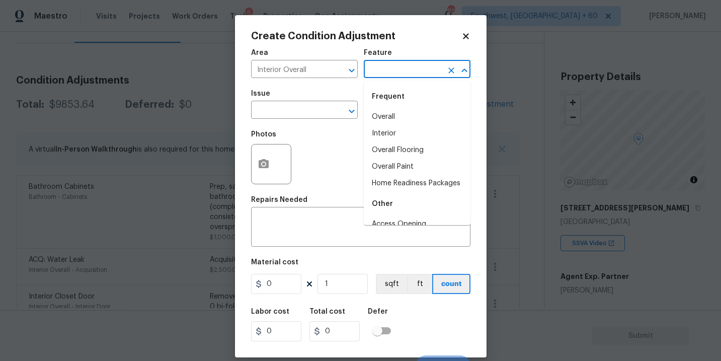
click at [392, 73] on input "text" at bounding box center [403, 70] width 79 height 16
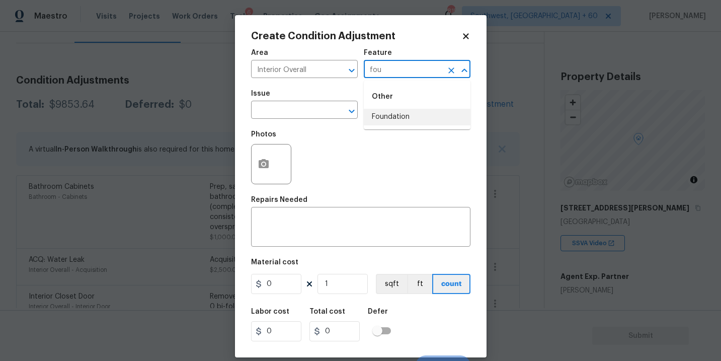
click at [392, 116] on li "Foundation" at bounding box center [417, 117] width 107 height 17
type input "Foundation"
click at [302, 113] on input "text" at bounding box center [290, 111] width 79 height 16
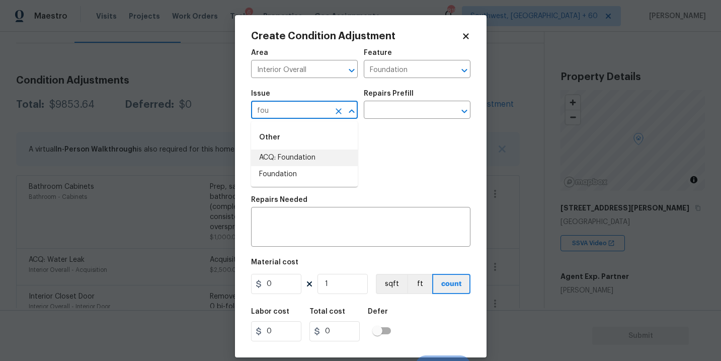
click at [303, 160] on li "ACQ: Foundation" at bounding box center [304, 157] width 107 height 17
type input "ACQ: Foundation"
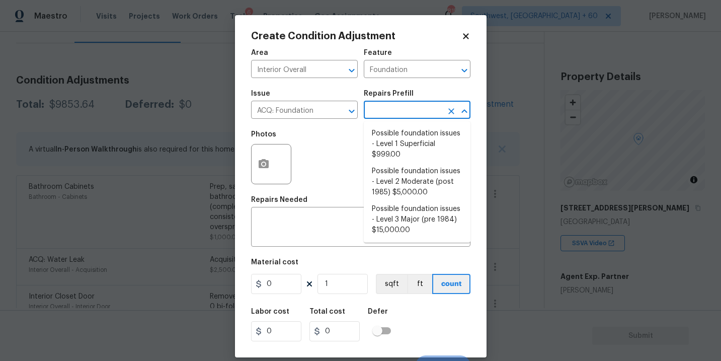
click at [381, 113] on input "text" at bounding box center [403, 111] width 79 height 16
click at [393, 133] on li "Possible foundation issues - Level 1 Superficial $999.00" at bounding box center [417, 144] width 107 height 38
type input "Acquisition"
type textarea "Possible foundation issues - Level 1 - Superficial. Disclaimer: This is NOT a t…"
type input "999"
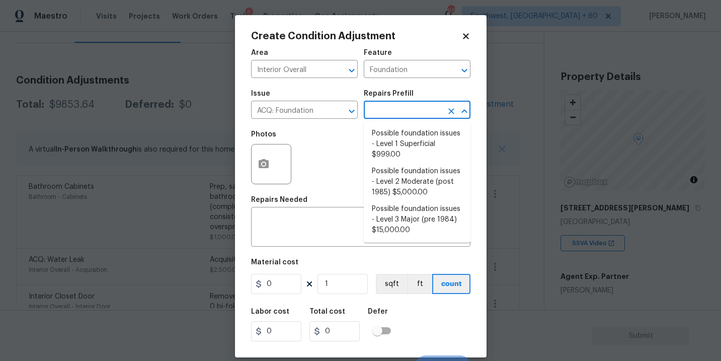
type input "999"
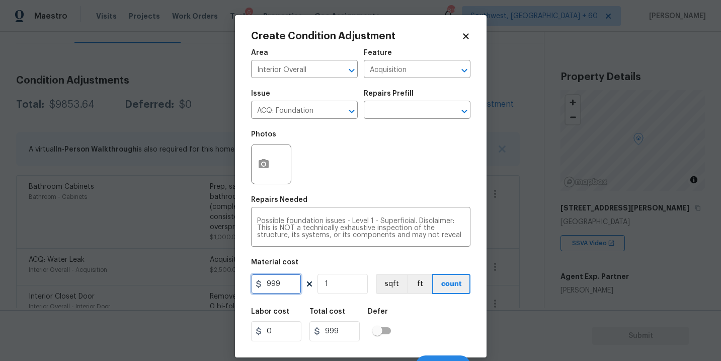
drag, startPoint x: 282, startPoint y: 287, endPoint x: 236, endPoint y: 287, distance: 46.3
click at [236, 287] on div "Create Condition Adjustment Area Interior Overall ​ Feature Acquisition ​ Issue…" at bounding box center [361, 186] width 252 height 342
type input "1000"
click at [271, 176] on button "button" at bounding box center [264, 163] width 24 height 39
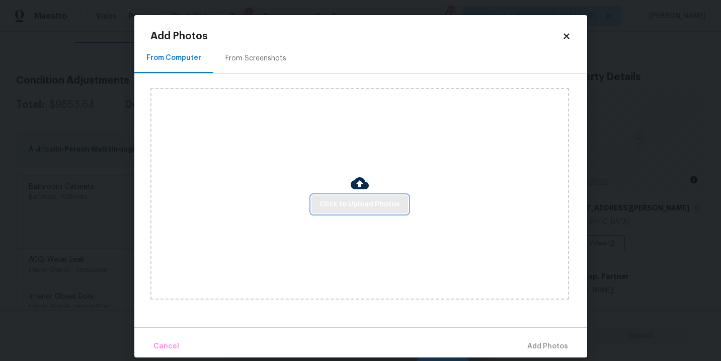
click at [366, 205] on span "Click to Upload Photos" at bounding box center [360, 204] width 81 height 13
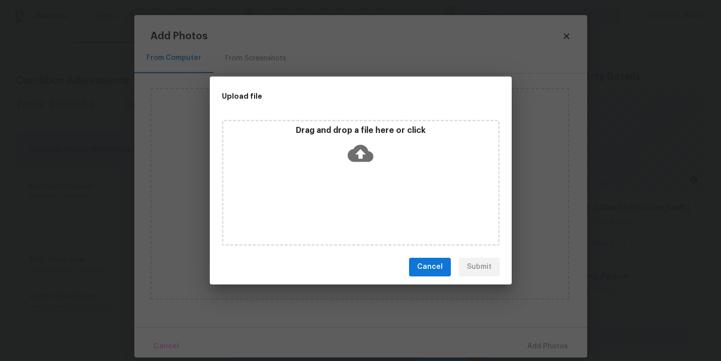
click at [366, 170] on div "Drag and drop a file here or click" at bounding box center [361, 183] width 278 height 126
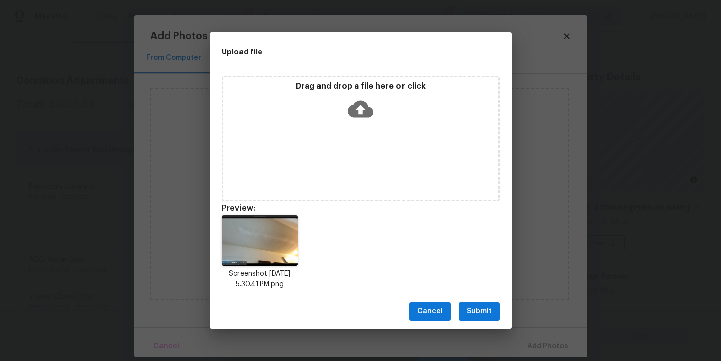
click at [481, 310] on span "Submit" at bounding box center [479, 311] width 25 height 13
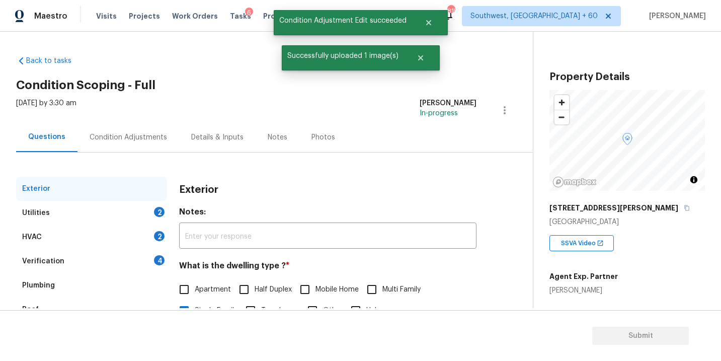
scroll to position [80, 0]
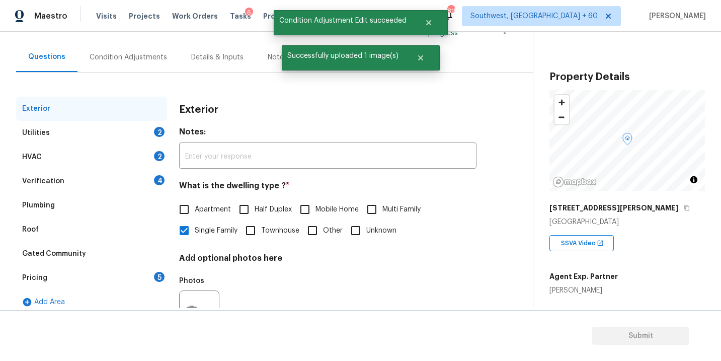
click at [52, 199] on div "Plumbing" at bounding box center [91, 205] width 151 height 24
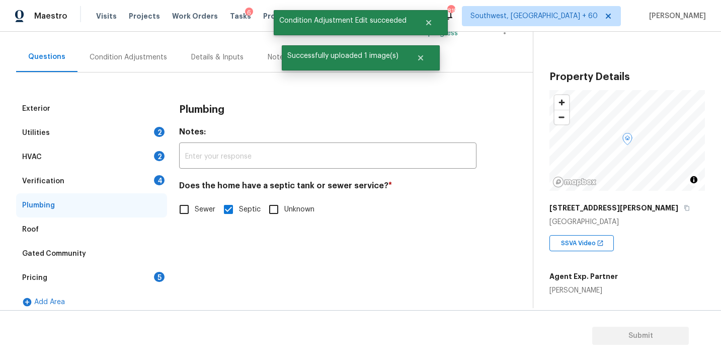
click at [69, 182] on div "Verification 4" at bounding box center [91, 181] width 151 height 24
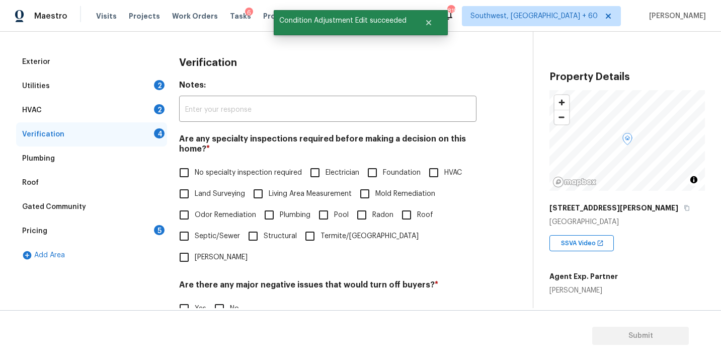
scroll to position [135, 0]
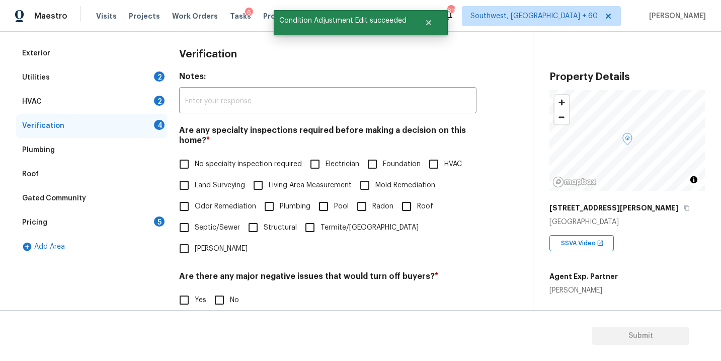
click at [388, 165] on span "Foundation" at bounding box center [402, 164] width 38 height 11
click at [383, 165] on input "Foundation" at bounding box center [372, 164] width 21 height 21
checkbox input "true"
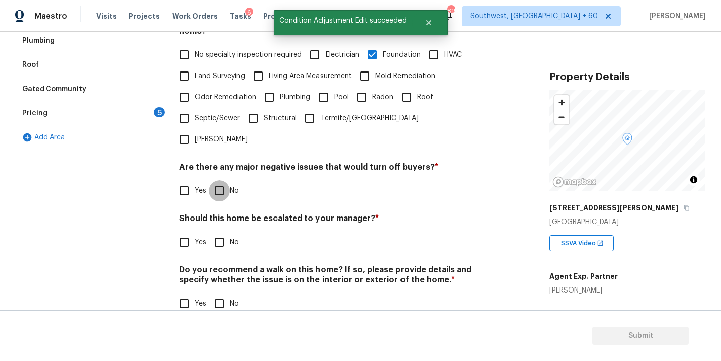
click at [222, 180] on input "No" at bounding box center [219, 190] width 21 height 21
checkbox input "true"
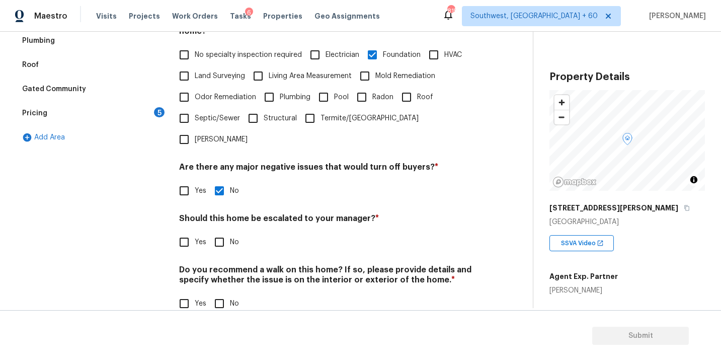
click at [218, 293] on input "No" at bounding box center [219, 303] width 21 height 21
checkbox input "true"
click at [192, 232] on input "Yes" at bounding box center [184, 242] width 21 height 21
checkbox input "true"
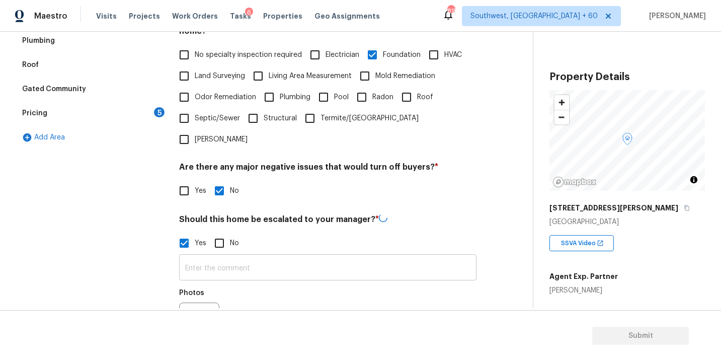
click at [220, 257] on input "text" at bounding box center [327, 269] width 297 height 24
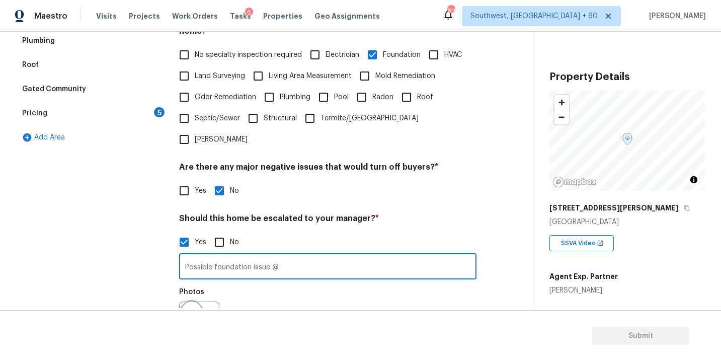
click at [201, 302] on button "button" at bounding box center [192, 321] width 24 height 39
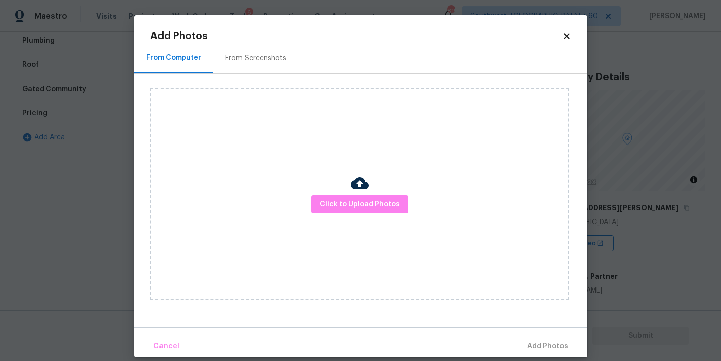
click at [332, 234] on div "Click to Upload Photos" at bounding box center [360, 193] width 419 height 211
click at [351, 210] on button "Click to Upload Photos" at bounding box center [360, 204] width 97 height 19
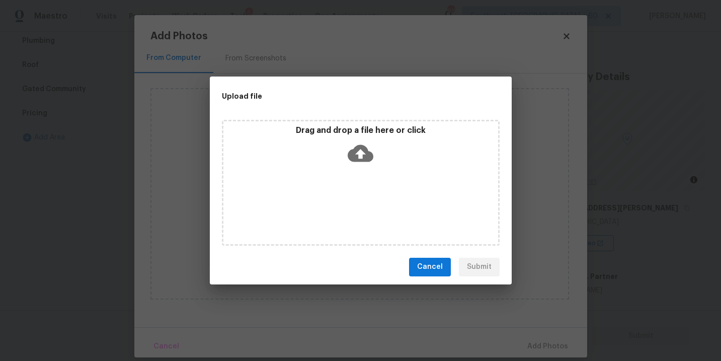
click at [365, 161] on icon at bounding box center [361, 153] width 26 height 26
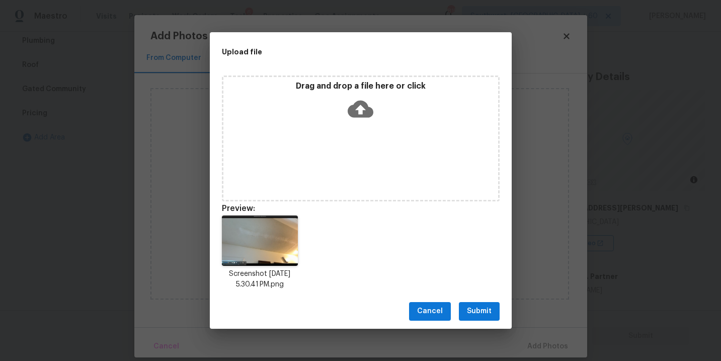
click at [485, 314] on span "Submit" at bounding box center [479, 311] width 25 height 13
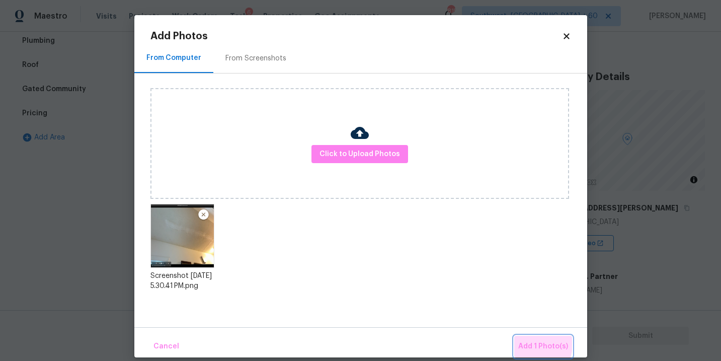
click at [534, 344] on span "Add 1 Photo(s)" at bounding box center [543, 346] width 50 height 13
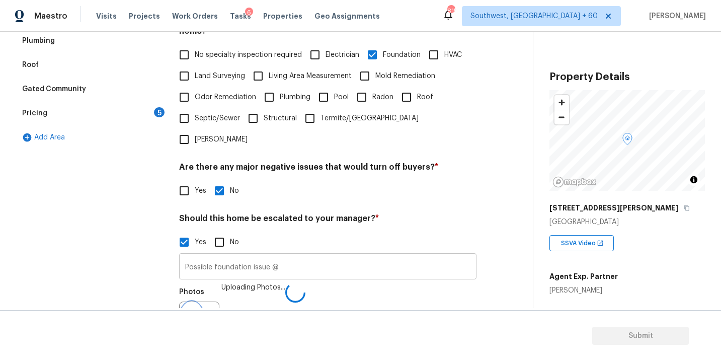
scroll to position [257, 0]
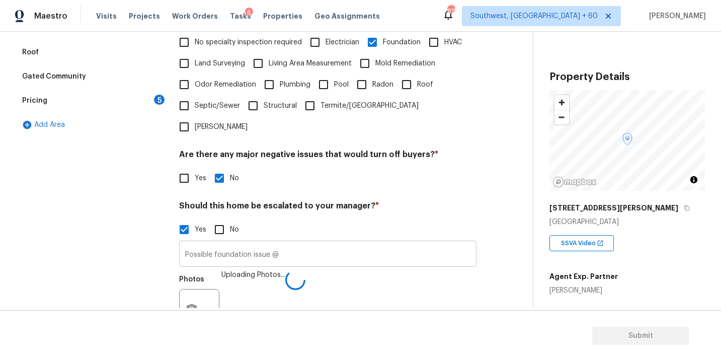
click at [377, 243] on input "Possible foundation issue @" at bounding box center [327, 255] width 297 height 24
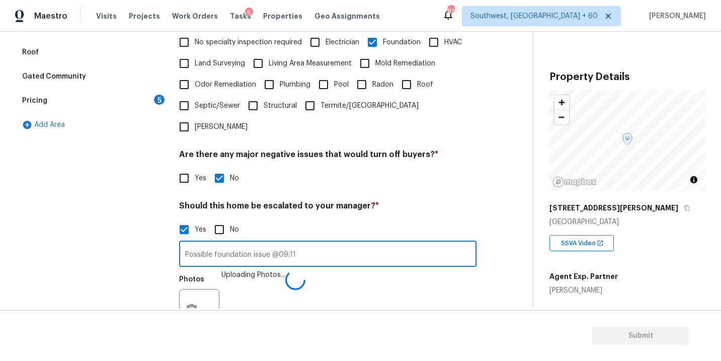
type input "Possible foundation issue @09:11"
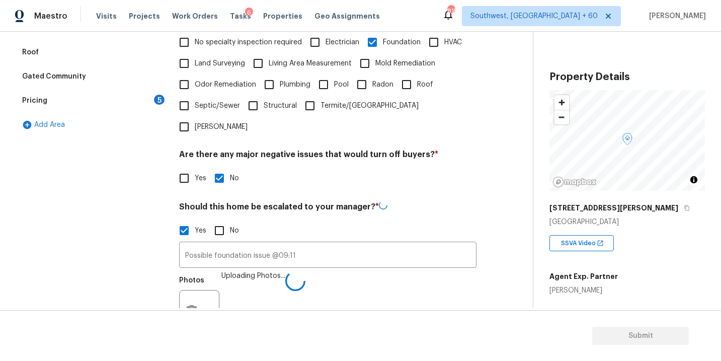
click at [424, 282] on div "Photos Uploading Photos..." at bounding box center [327, 303] width 297 height 65
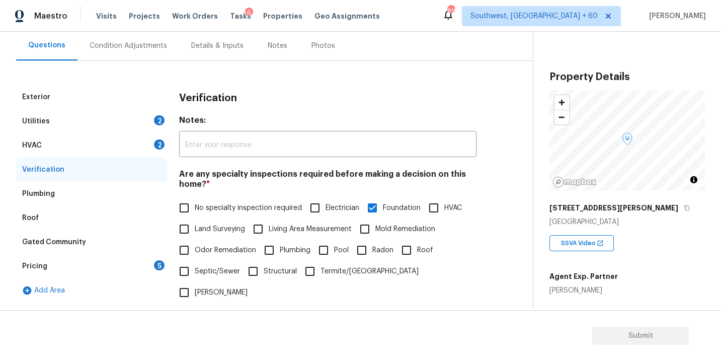
scroll to position [76, 0]
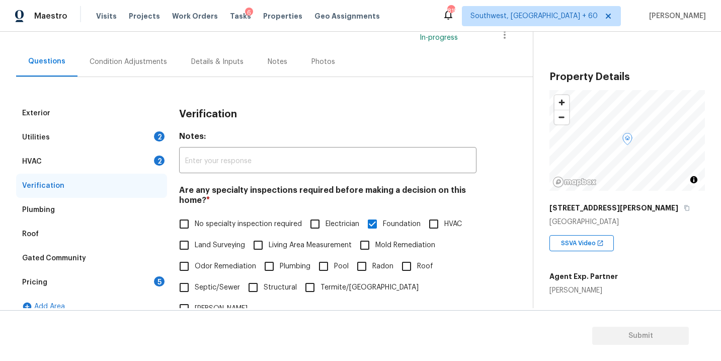
click at [137, 76] on div "Condition Adjustments" at bounding box center [129, 62] width 102 height 30
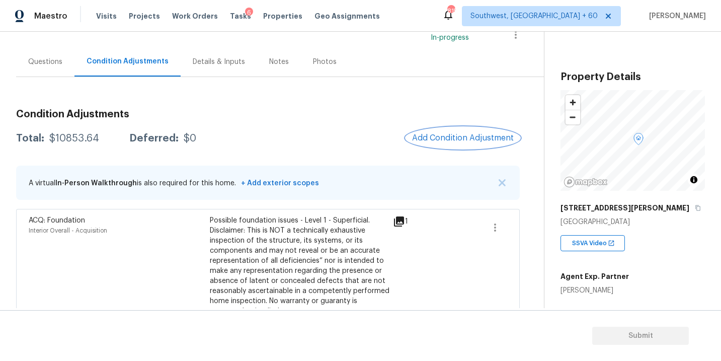
click at [463, 142] on button "Add Condition Adjustment" at bounding box center [463, 137] width 114 height 21
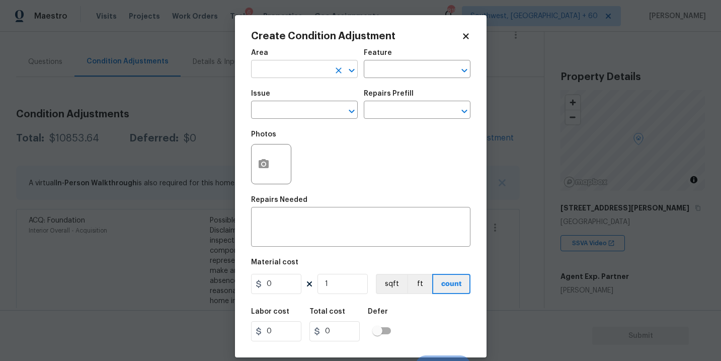
click at [311, 72] on input "text" at bounding box center [290, 70] width 79 height 16
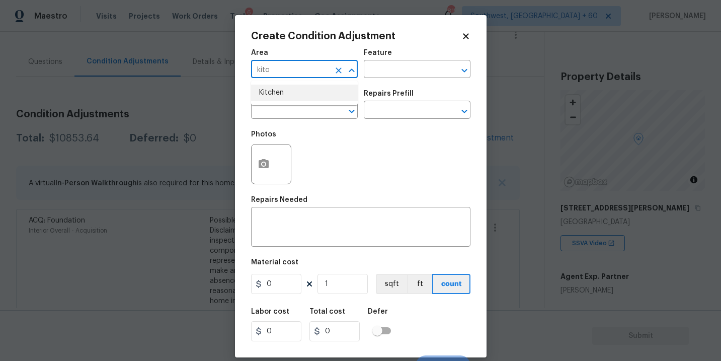
click at [313, 90] on li "Kitchen" at bounding box center [304, 93] width 107 height 17
type input "Kitchen"
click at [408, 60] on div "Feature" at bounding box center [417, 55] width 107 height 13
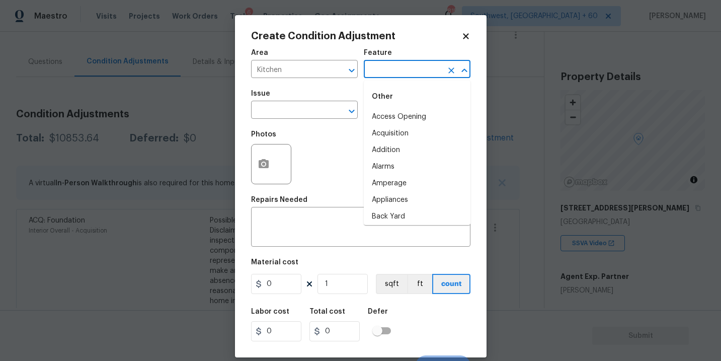
click at [400, 78] on input "text" at bounding box center [403, 70] width 79 height 16
click at [395, 117] on li "Cabinets" at bounding box center [417, 117] width 107 height 17
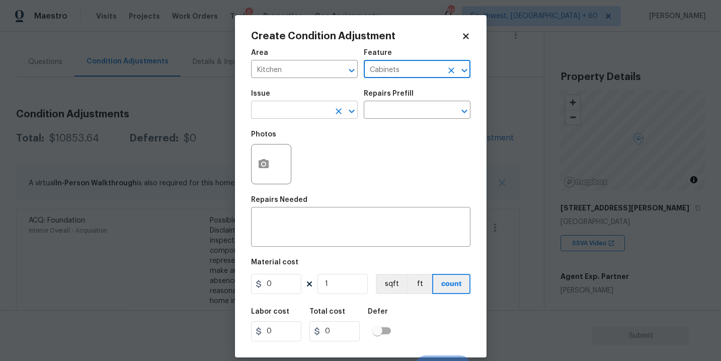
drag, startPoint x: 328, startPoint y: 114, endPoint x: 318, endPoint y: 114, distance: 10.1
click at [318, 114] on div "​" at bounding box center [304, 111] width 107 height 16
type input "Cabinets"
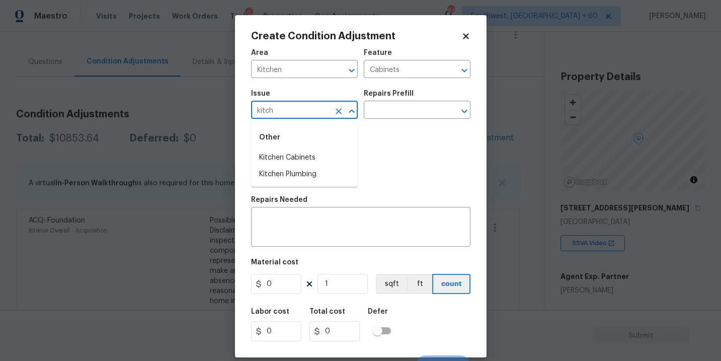
click at [308, 148] on div "Other" at bounding box center [304, 137] width 107 height 24
type input "kitch"
click at [388, 117] on input "text" at bounding box center [403, 111] width 79 height 16
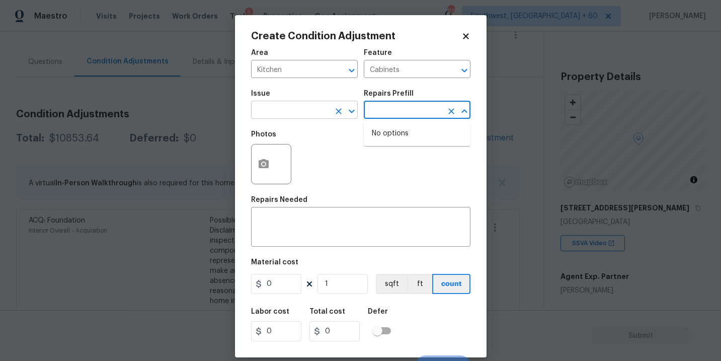
click at [277, 113] on input "text" at bounding box center [290, 111] width 79 height 16
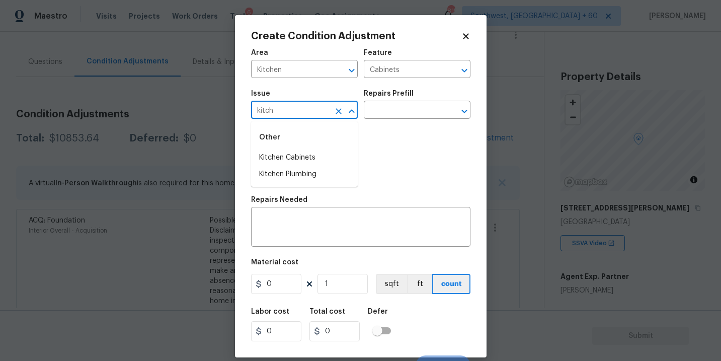
click at [286, 154] on li "Kitchen Cabinets" at bounding box center [304, 157] width 107 height 17
type input "Kitchen Cabinets"
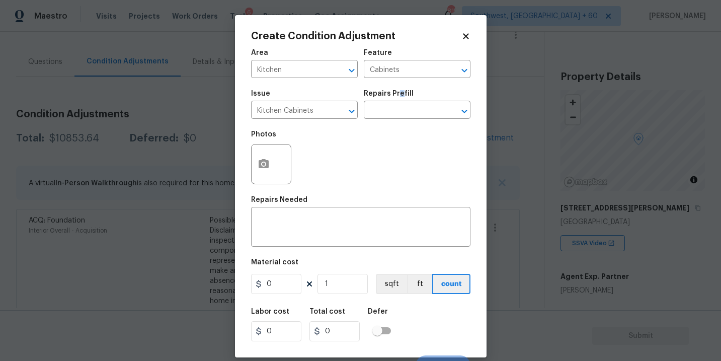
click at [400, 95] on h5 "Repairs Prefill" at bounding box center [389, 93] width 50 height 7
click at [389, 108] on input "text" at bounding box center [403, 111] width 79 height 16
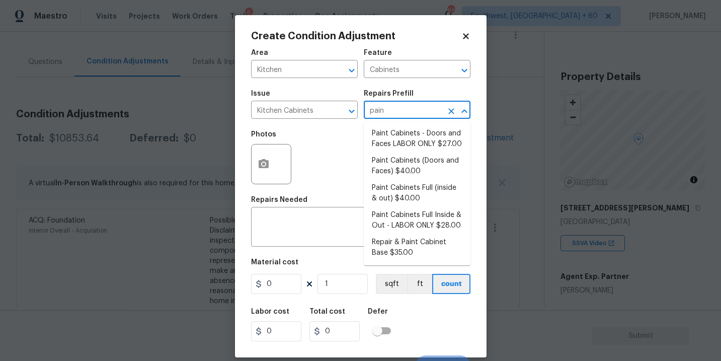
type input "paint"
click at [386, 190] on li "Paint Cabinets Full (inside & out) $40.00" at bounding box center [417, 193] width 107 height 27
type textarea "Prep, sand, mask and apply 2 coats of paint to the kitchen cabinet doors, inter…"
type input "40"
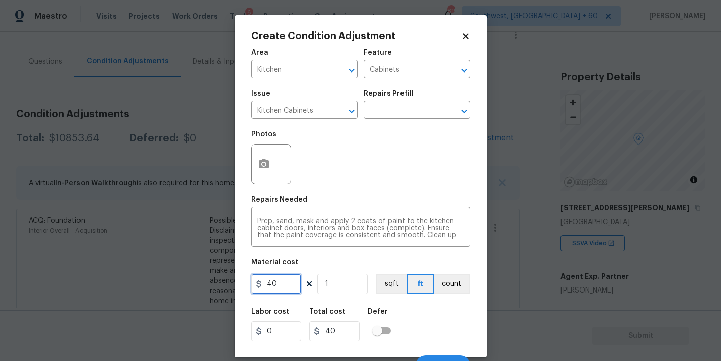
drag, startPoint x: 281, startPoint y: 276, endPoint x: 209, endPoint y: 278, distance: 72.0
click at [209, 278] on div "Create Condition Adjustment Area Kitchen ​ Feature Cabinets ​ Issue Kitchen Cab…" at bounding box center [360, 180] width 721 height 361
type input "1200"
click at [441, 278] on button "count" at bounding box center [452, 284] width 37 height 20
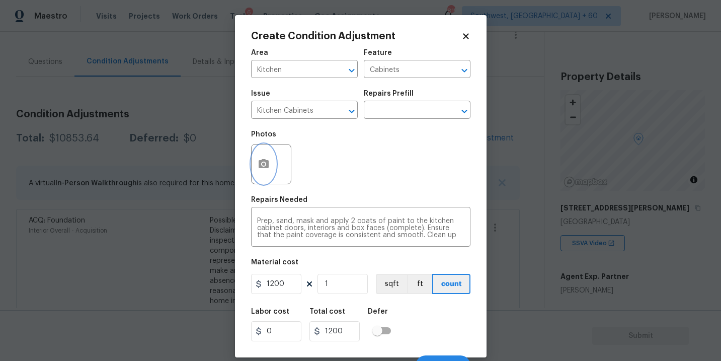
click at [262, 166] on icon "button" at bounding box center [264, 164] width 12 height 12
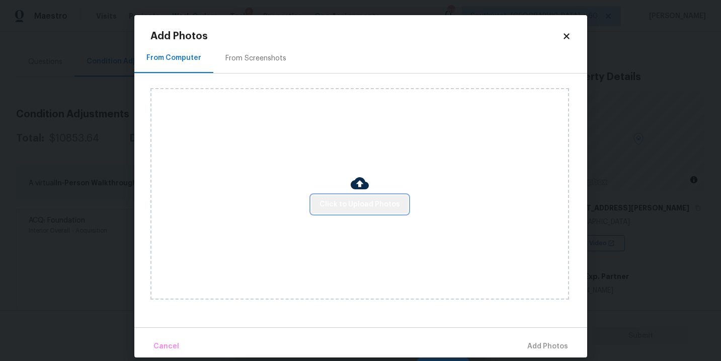
click at [394, 213] on button "Click to Upload Photos" at bounding box center [360, 204] width 97 height 19
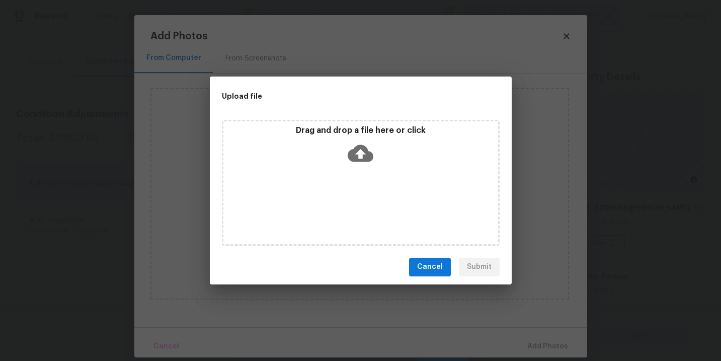
click at [373, 174] on div "Drag and drop a file here or click" at bounding box center [361, 183] width 278 height 126
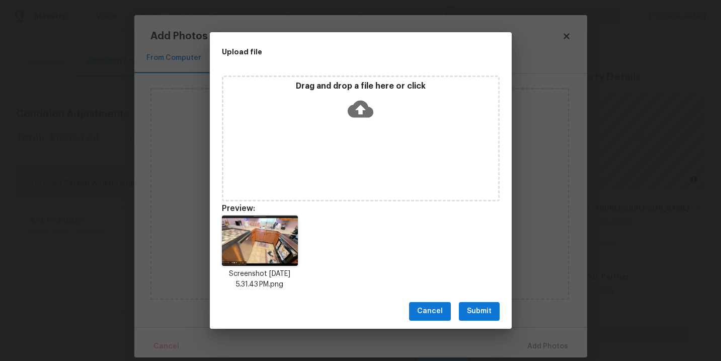
click at [480, 295] on div "Cancel Submit" at bounding box center [361, 311] width 302 height 35
click at [478, 303] on button "Submit" at bounding box center [479, 311] width 41 height 19
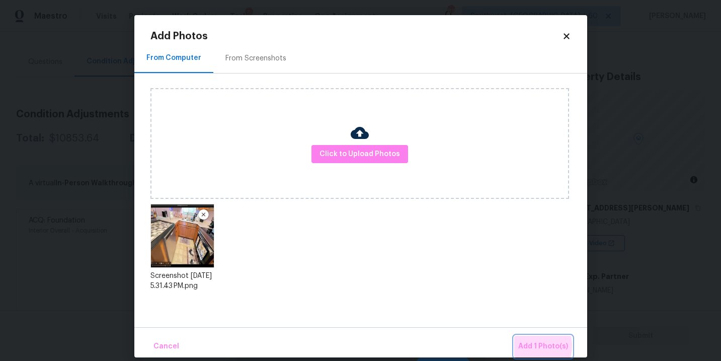
click at [530, 346] on span "Add 1 Photo(s)" at bounding box center [543, 346] width 50 height 13
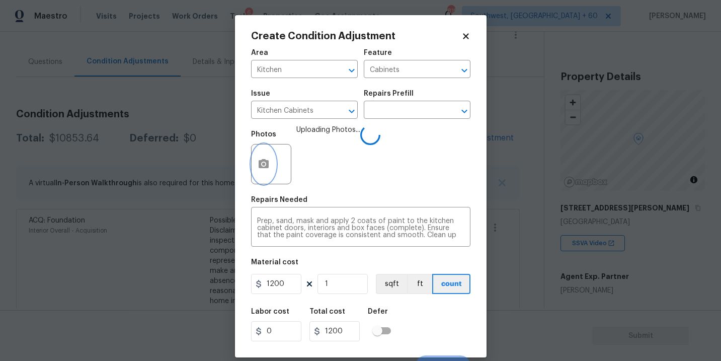
scroll to position [15, 0]
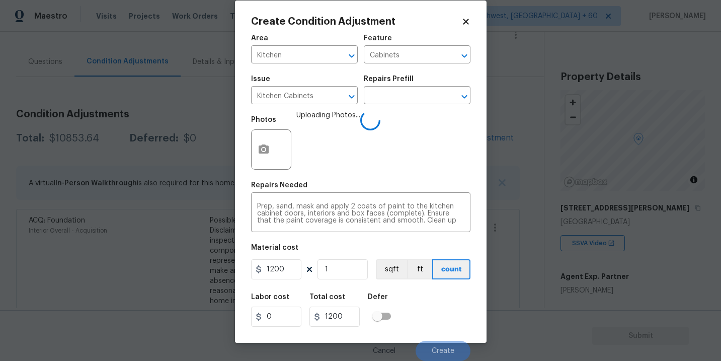
click at [439, 307] on div "Labor cost 0 Total cost 1200 Defer" at bounding box center [360, 309] width 219 height 45
click at [439, 308] on div "Labor cost 0 Total cost 1200 Defer" at bounding box center [360, 309] width 219 height 45
click at [440, 323] on div "Labor cost 0 Total cost 1200 Defer" at bounding box center [360, 309] width 219 height 45
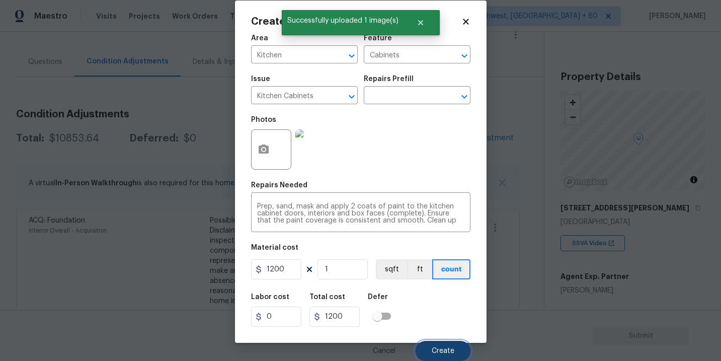
click at [442, 351] on span "Create" at bounding box center [443, 351] width 23 height 8
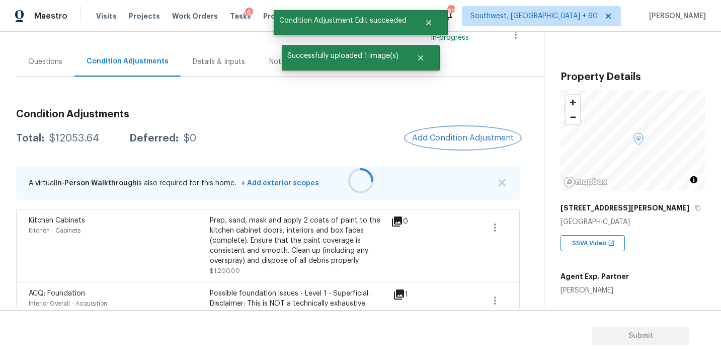
scroll to position [0, 0]
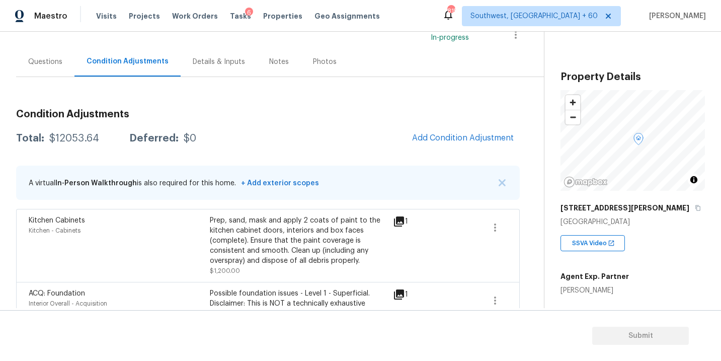
click at [47, 66] on div "Questions" at bounding box center [45, 62] width 58 height 30
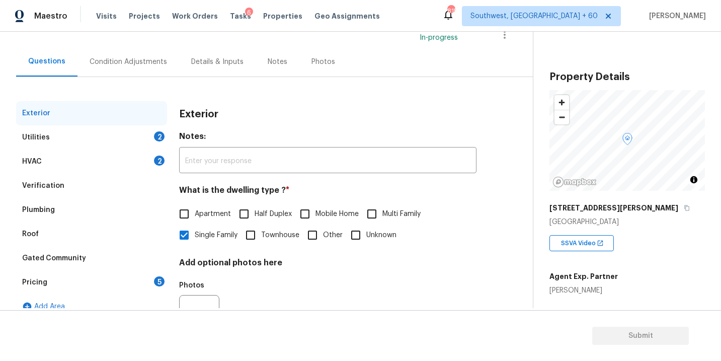
click at [45, 187] on div "Verification" at bounding box center [43, 186] width 42 height 10
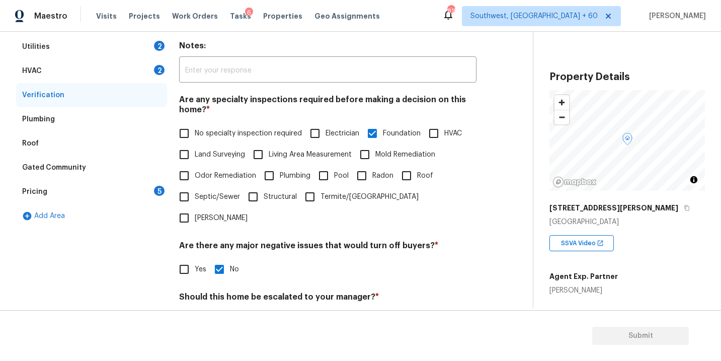
scroll to position [322, 0]
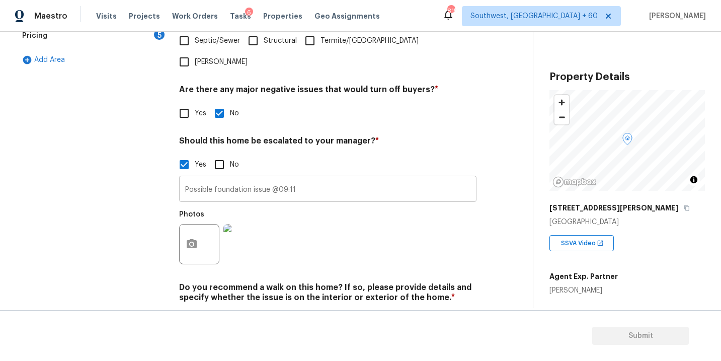
click at [324, 178] on input "Possible foundation issue @09:11" at bounding box center [327, 190] width 297 height 24
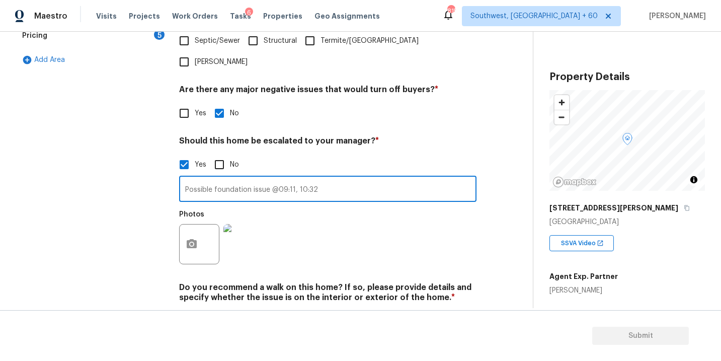
type input "Possible foundation issue @09:11, 10:32"
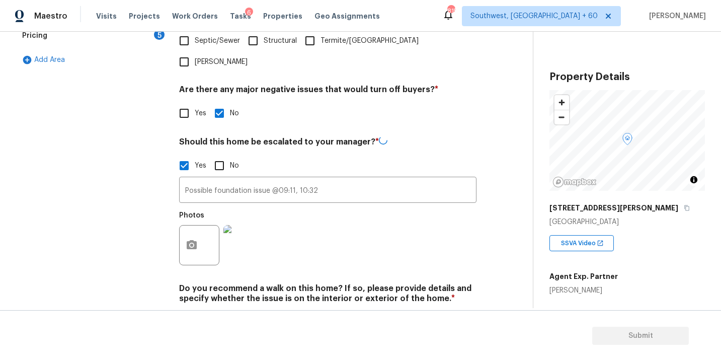
click at [361, 231] on div "Photos" at bounding box center [327, 238] width 297 height 65
click at [179, 233] on div at bounding box center [199, 245] width 40 height 40
click at [305, 236] on div "Photos" at bounding box center [327, 237] width 297 height 65
click at [199, 230] on button "button" at bounding box center [192, 243] width 24 height 39
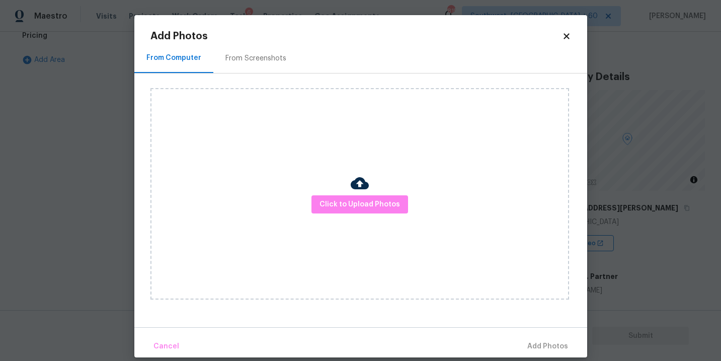
click at [343, 229] on div "Click to Upload Photos" at bounding box center [360, 193] width 419 height 211
click at [354, 210] on span "Click to Upload Photos" at bounding box center [360, 204] width 81 height 13
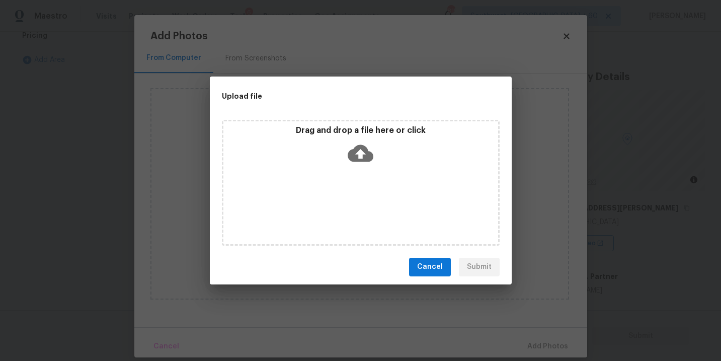
click at [361, 161] on icon at bounding box center [361, 153] width 26 height 26
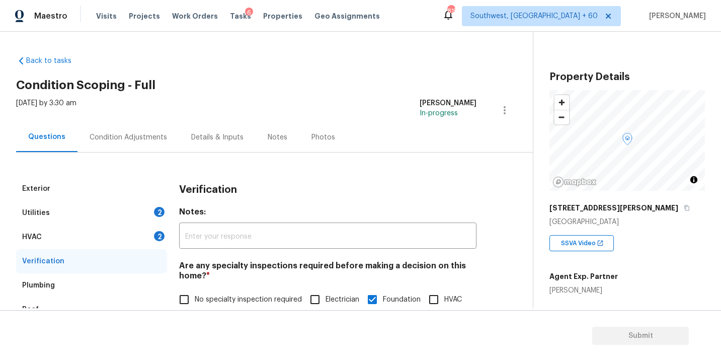
click at [124, 140] on div "Condition Adjustments" at bounding box center [129, 137] width 78 height 10
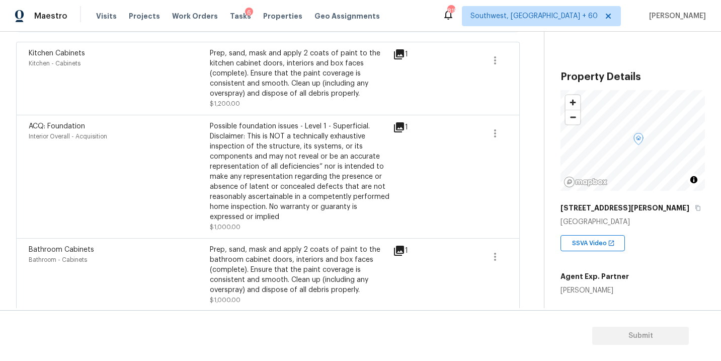
scroll to position [265, 0]
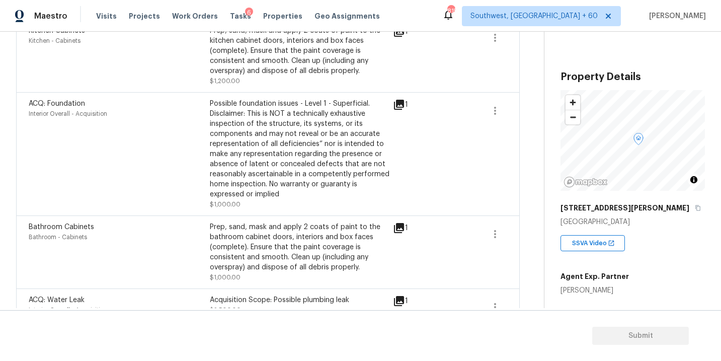
click at [480, 117] on div "ACQ: Foundation Interior Overall - Acquisition Possible foundation issues - Lev…" at bounding box center [268, 154] width 479 height 111
click at [501, 111] on icon "button" at bounding box center [495, 111] width 12 height 12
click at [535, 114] on link "Edit" at bounding box center [553, 109] width 86 height 15
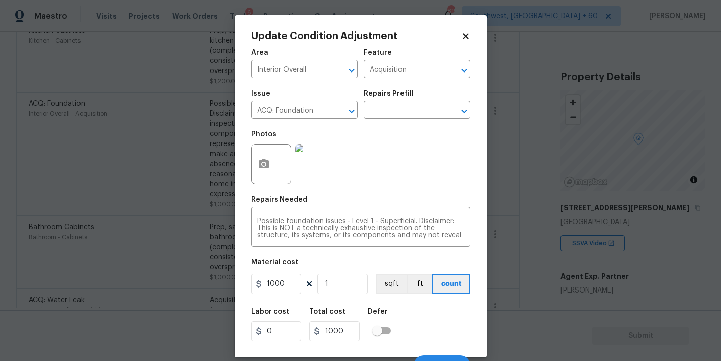
click at [417, 120] on div "Issue ACQ: Foundation ​ Repairs Prefill ​" at bounding box center [360, 104] width 219 height 41
click at [419, 117] on input "text" at bounding box center [403, 111] width 79 height 16
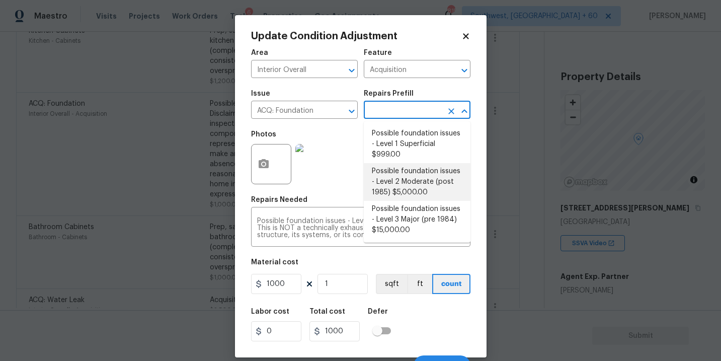
click at [417, 182] on li "Possible foundation issues - Level 2 Moderate (post 1985) $5,000.00" at bounding box center [417, 182] width 107 height 38
type textarea "Possible foundation issues - Level 2 Moderate: Disclaimer: This is NOT a techni…"
type input "5000"
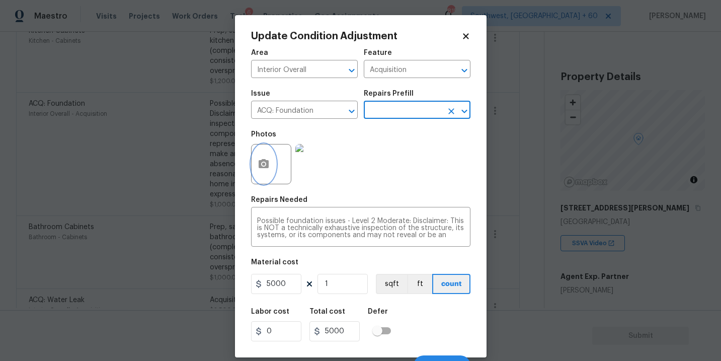
click at [269, 176] on button "button" at bounding box center [264, 163] width 24 height 39
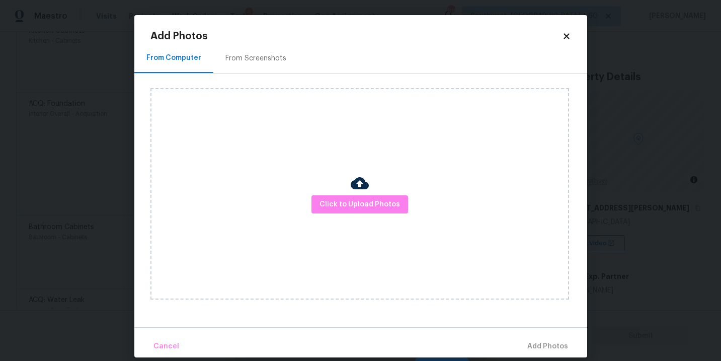
click at [358, 214] on div "Click to Upload Photos" at bounding box center [360, 193] width 419 height 211
click at [374, 181] on div "Click to Upload Photos" at bounding box center [360, 193] width 419 height 211
click at [362, 200] on span "Click to Upload Photos" at bounding box center [360, 204] width 81 height 13
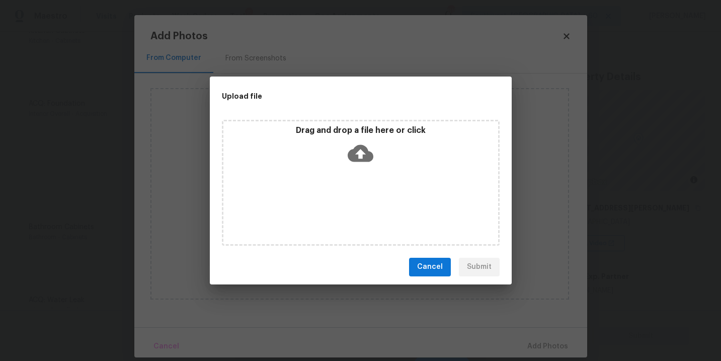
click at [364, 163] on icon at bounding box center [361, 153] width 26 height 26
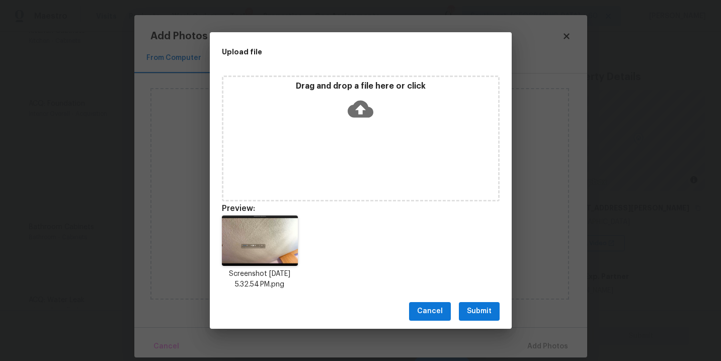
click at [479, 309] on span "Submit" at bounding box center [479, 311] width 25 height 13
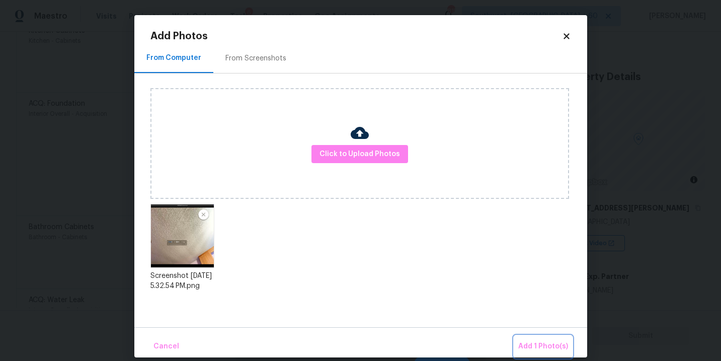
click at [530, 338] on button "Add 1 Photo(s)" at bounding box center [543, 347] width 58 height 22
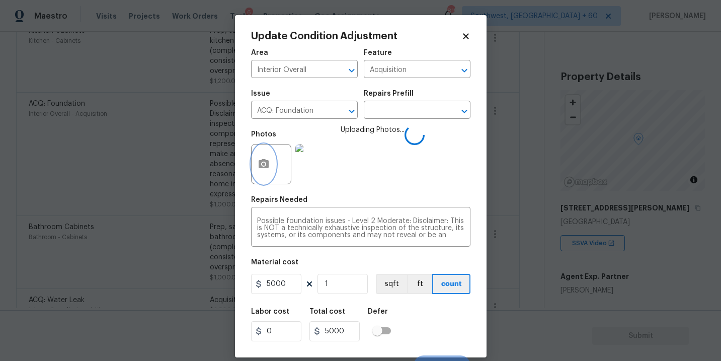
scroll to position [15, 0]
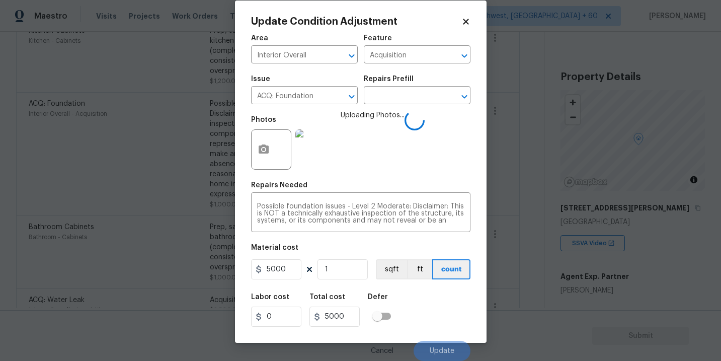
click at [441, 309] on div "Labor cost 0 Total cost 5000 Defer" at bounding box center [360, 309] width 219 height 45
click at [447, 326] on div "Labor cost 0 Total cost 5000 Defer" at bounding box center [360, 309] width 219 height 45
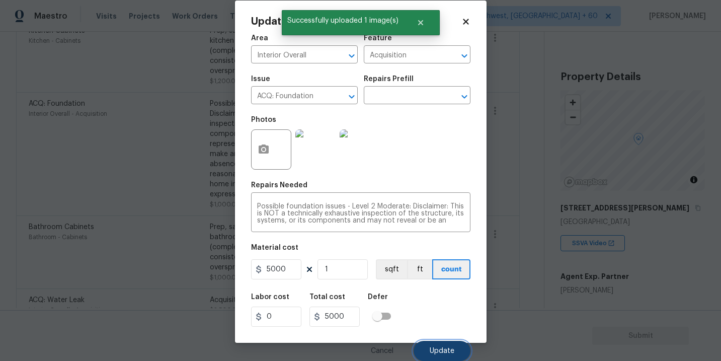
click at [448, 347] on span "Update" at bounding box center [442, 351] width 25 height 8
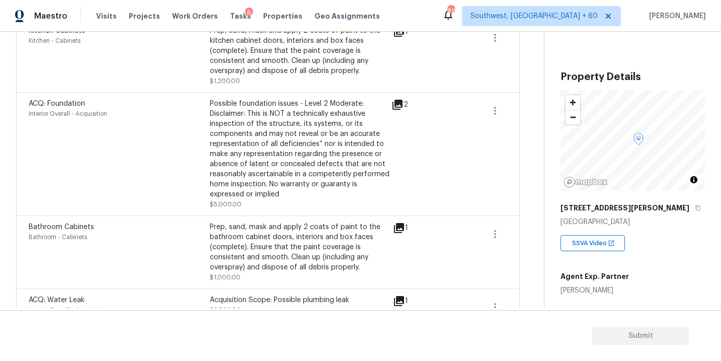
scroll to position [0, 0]
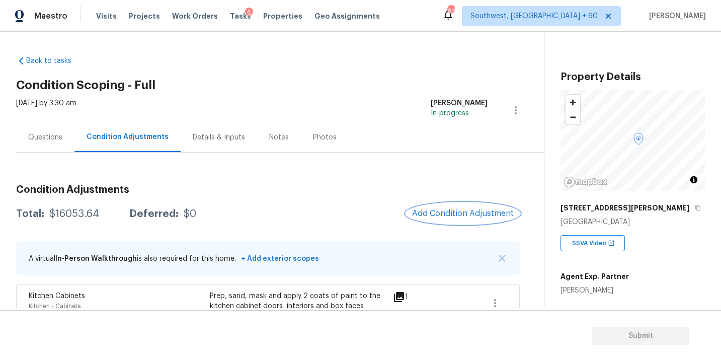
click at [452, 211] on span "Add Condition Adjustment" at bounding box center [463, 213] width 102 height 9
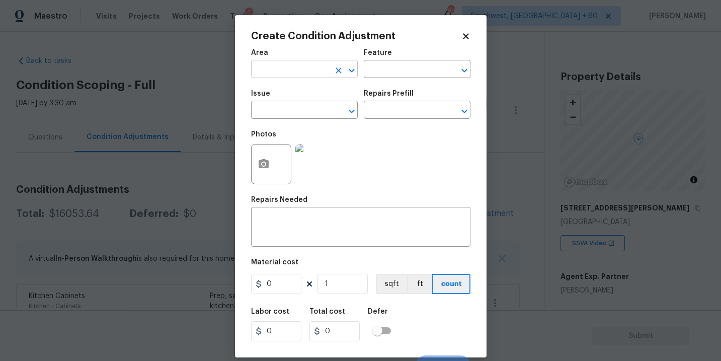
click at [294, 64] on input "text" at bounding box center [290, 70] width 79 height 16
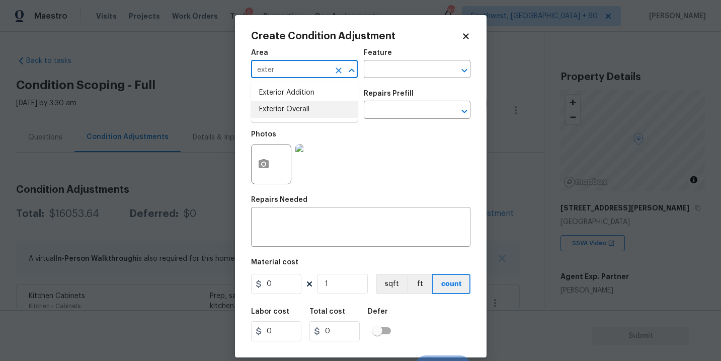
click at [304, 110] on li "Exterior Overall" at bounding box center [304, 109] width 107 height 17
type input "Exterior Overall"
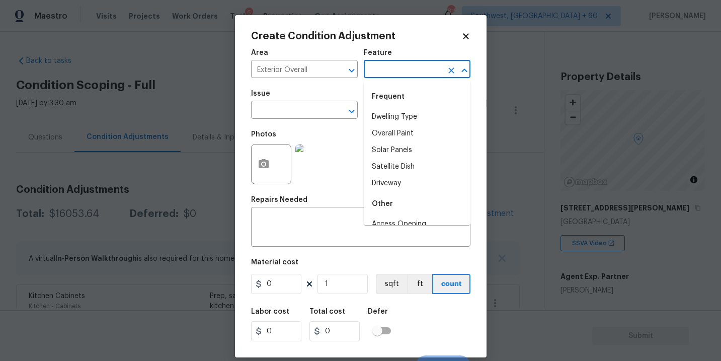
click at [385, 72] on input "text" at bounding box center [403, 70] width 79 height 16
click at [389, 146] on li "Exterior Paint" at bounding box center [417, 150] width 107 height 17
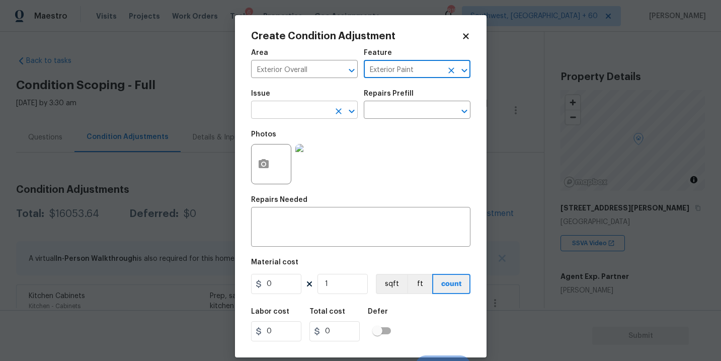
type input "Exterior Paint"
click at [321, 116] on input "text" at bounding box center [290, 111] width 79 height 16
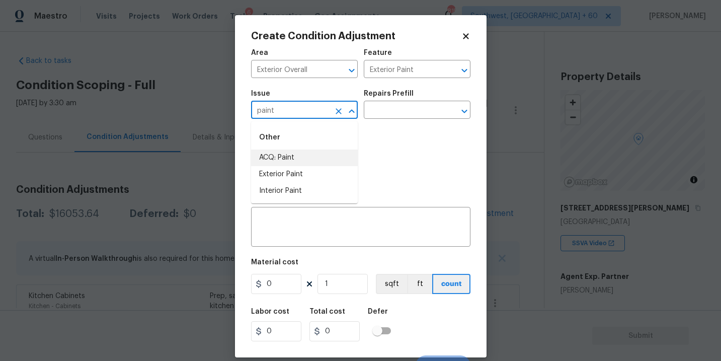
click at [313, 155] on li "ACQ: Paint" at bounding box center [304, 157] width 107 height 17
type input "ACQ: Paint"
click at [392, 115] on input "text" at bounding box center [403, 111] width 79 height 16
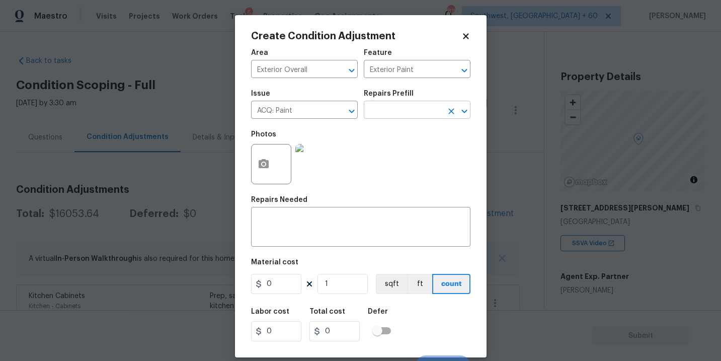
click at [398, 116] on input "text" at bounding box center [403, 111] width 79 height 16
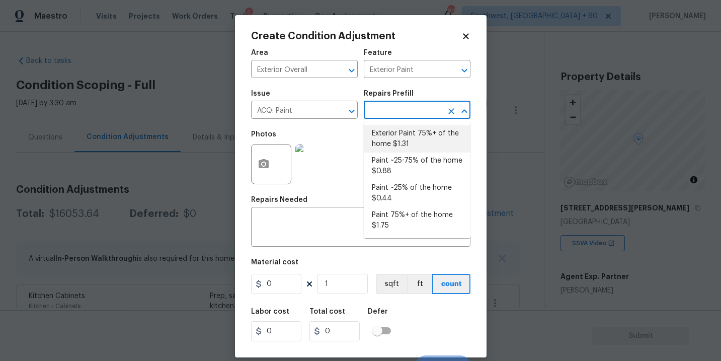
click at [394, 144] on li "Exterior Paint 75%+ of the home $1.31" at bounding box center [417, 138] width 107 height 27
type input "Acquisition"
type textarea "Acquisition Scope: 75%+ of the home exterior will likely require paint"
type input "1.31"
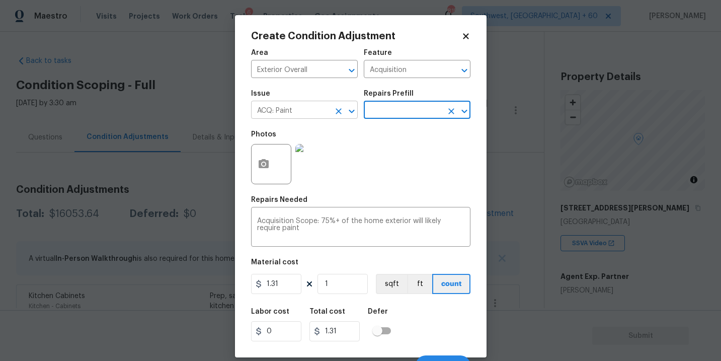
click at [338, 114] on icon "Clear" at bounding box center [339, 111] width 10 height 10
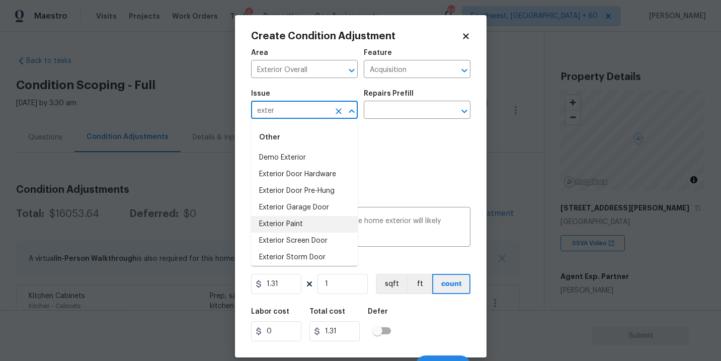
click at [304, 229] on li "Exterior Paint" at bounding box center [304, 224] width 107 height 17
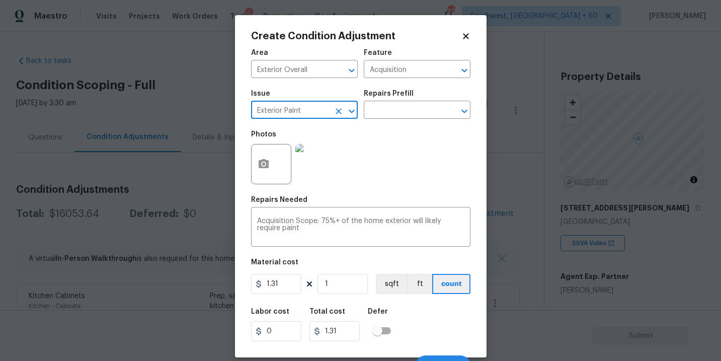
type input "Exterior Paint"
click at [259, 168] on icon "button" at bounding box center [264, 163] width 10 height 9
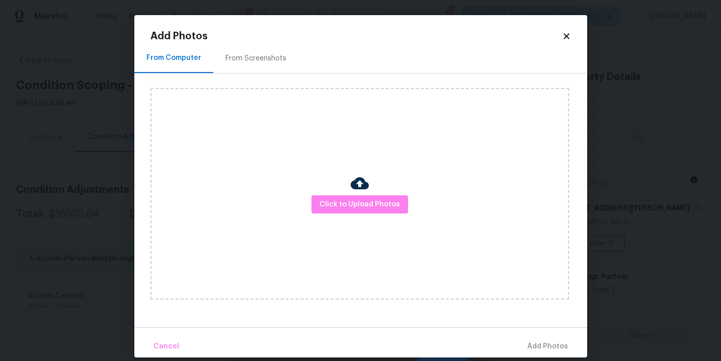
click at [371, 215] on div "Click to Upload Photos" at bounding box center [360, 193] width 419 height 211
click at [371, 181] on div "Click to Upload Photos" at bounding box center [360, 193] width 419 height 211
click at [363, 204] on span "Click to Upload Photos" at bounding box center [360, 204] width 81 height 13
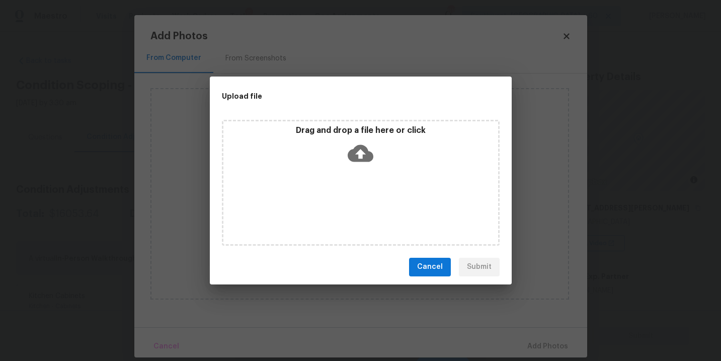
click at [363, 163] on icon at bounding box center [361, 153] width 26 height 26
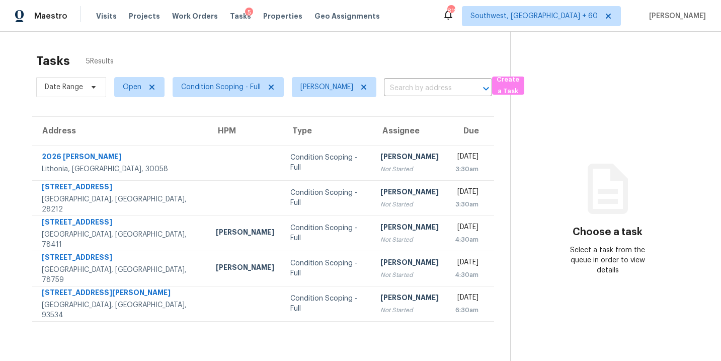
click at [381, 156] on div "[PERSON_NAME]" at bounding box center [410, 158] width 58 height 13
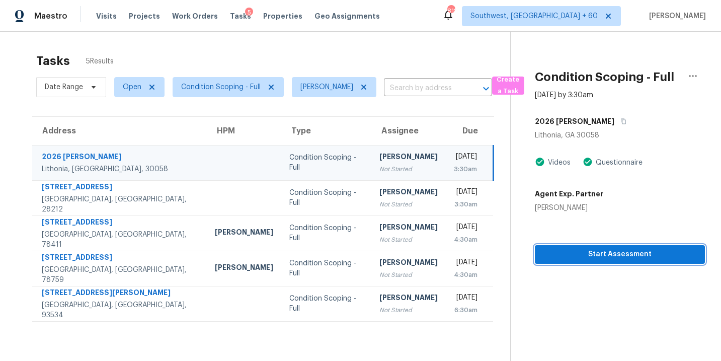
click at [597, 255] on span "Start Assessment" at bounding box center [620, 254] width 154 height 13
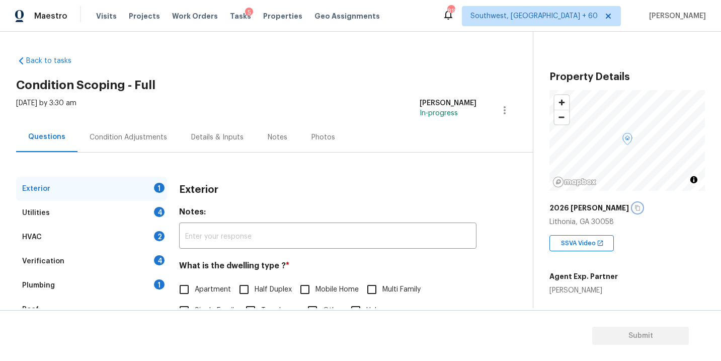
click at [635, 206] on icon "button" at bounding box center [637, 208] width 5 height 6
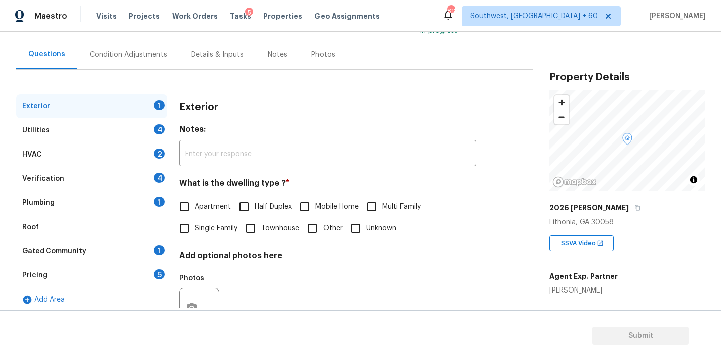
click at [210, 243] on div "Exterior Notes: ​ What is the dwelling type ? * Apartment Half Duplex Mobile Ho…" at bounding box center [327, 220] width 297 height 252
click at [216, 230] on span "Single Family" at bounding box center [216, 228] width 43 height 11
click at [195, 230] on input "Single Family" at bounding box center [184, 227] width 21 height 21
checkbox input "true"
click at [114, 122] on div "Utilities 4" at bounding box center [91, 130] width 151 height 24
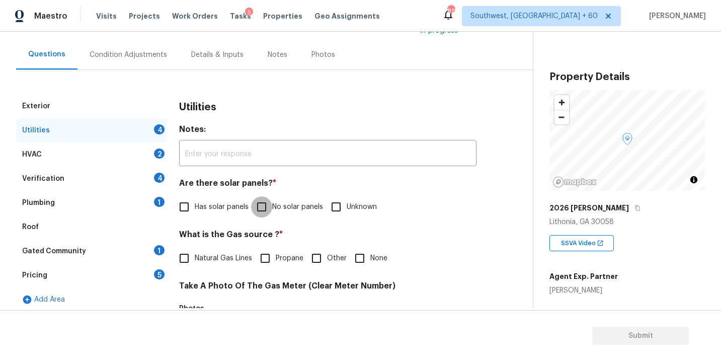
click at [271, 203] on input "No solar panels" at bounding box center [261, 206] width 21 height 21
checkbox input "true"
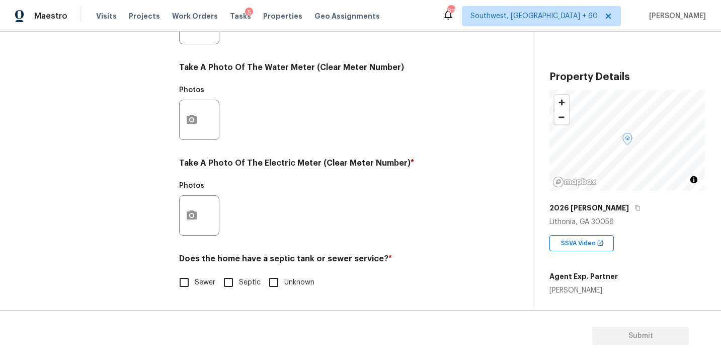
click at [203, 272] on label "Sewer" at bounding box center [195, 282] width 42 height 21
click at [195, 272] on input "Sewer" at bounding box center [184, 282] width 21 height 21
checkbox input "true"
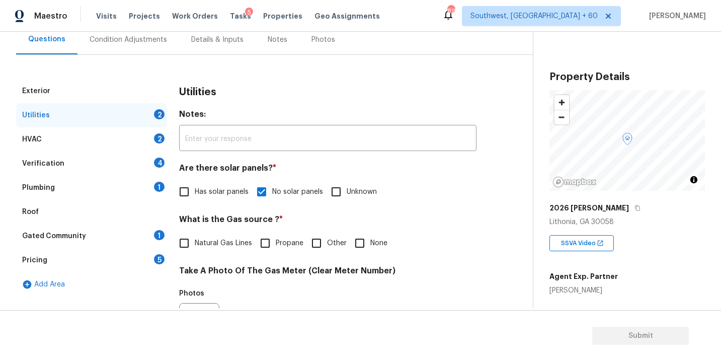
click at [94, 187] on div "Plumbing 1" at bounding box center [91, 188] width 151 height 24
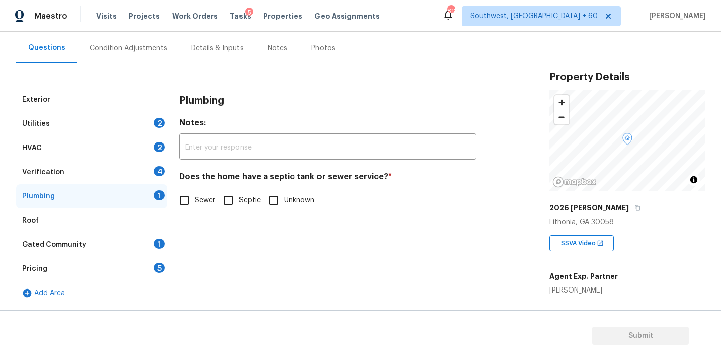
click at [207, 210] on label "Sewer" at bounding box center [195, 200] width 42 height 21
click at [195, 210] on input "Sewer" at bounding box center [184, 200] width 21 height 21
checkbox input "true"
click at [114, 242] on div "Gated Community 1" at bounding box center [91, 245] width 151 height 24
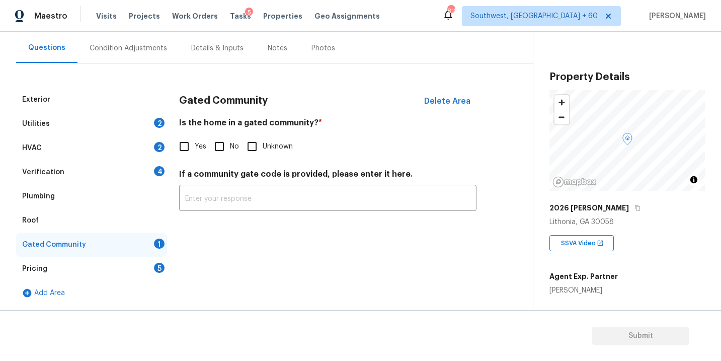
click at [231, 142] on span "No" at bounding box center [234, 146] width 9 height 11
click at [230, 142] on input "No" at bounding box center [219, 146] width 21 height 21
checkbox input "true"
click at [151, 52] on div "Condition Adjustments" at bounding box center [129, 48] width 78 height 10
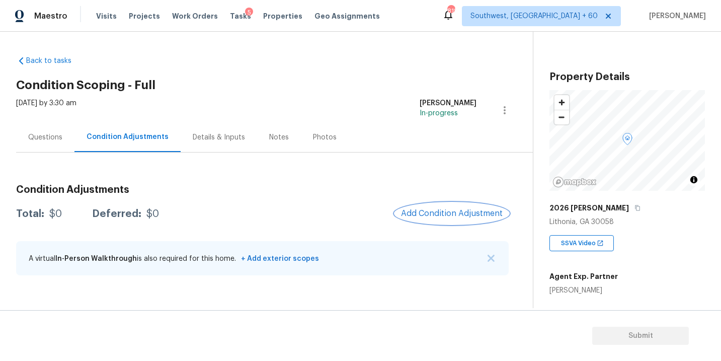
click at [419, 208] on button "Add Condition Adjustment" at bounding box center [452, 213] width 114 height 21
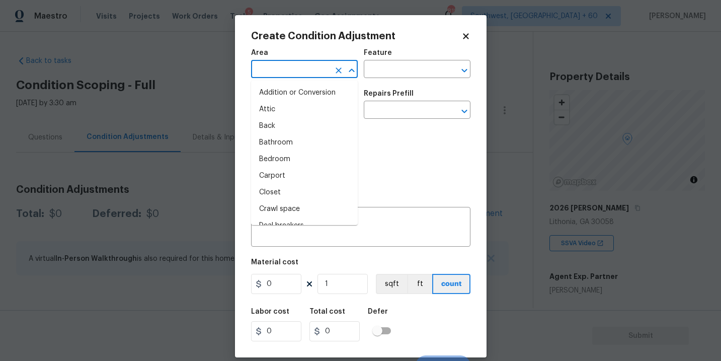
click at [304, 70] on input "text" at bounding box center [290, 70] width 79 height 16
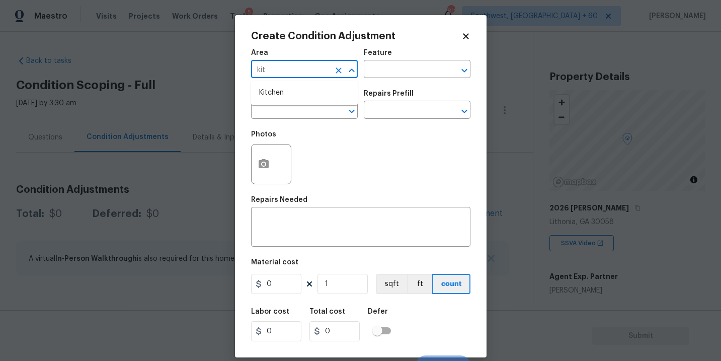
type input "kitc"
click at [321, 101] on li "Kitchen" at bounding box center [304, 93] width 107 height 17
type input "Kitchen"
click at [404, 60] on div "Feature" at bounding box center [417, 55] width 107 height 13
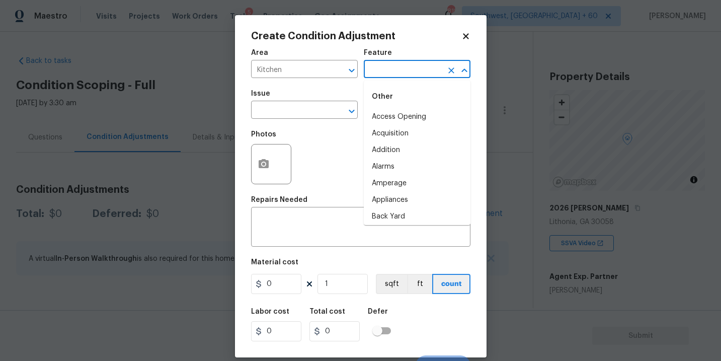
click at [399, 64] on input "text" at bounding box center [403, 70] width 79 height 16
click at [401, 102] on div "Other" at bounding box center [417, 97] width 107 height 24
click at [386, 123] on li "Cabinets" at bounding box center [417, 117] width 107 height 17
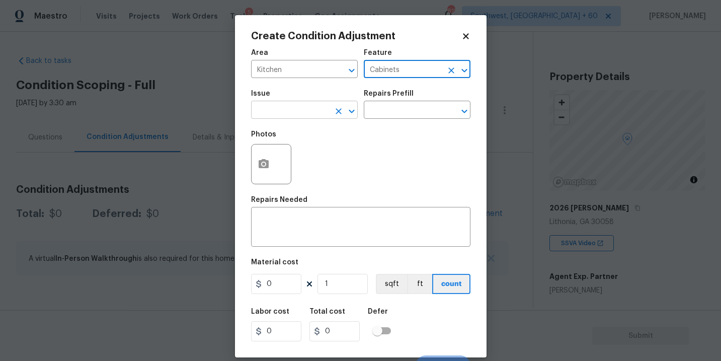
type input "Cabinets"
click at [299, 118] on input "text" at bounding box center [290, 111] width 79 height 16
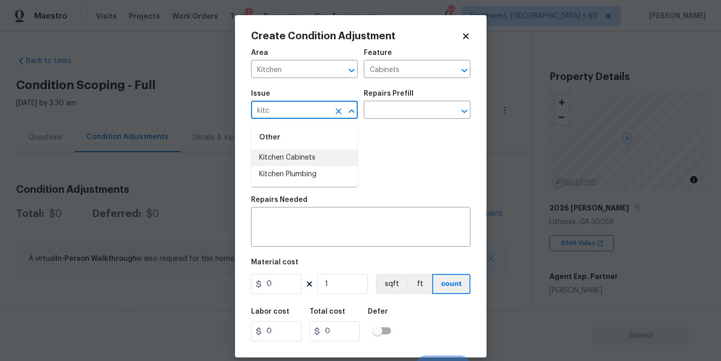
click at [324, 160] on li "Kitchen Cabinets" at bounding box center [304, 157] width 107 height 17
type input "Kitchen Cabinets"
click at [395, 97] on div "Repairs Prefill" at bounding box center [417, 96] width 107 height 13
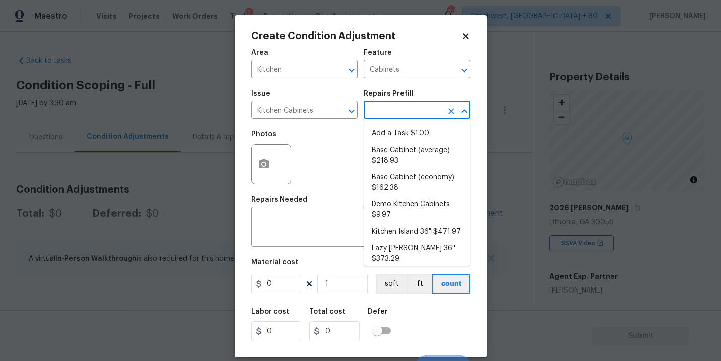
click at [385, 105] on input "text" at bounding box center [403, 111] width 79 height 16
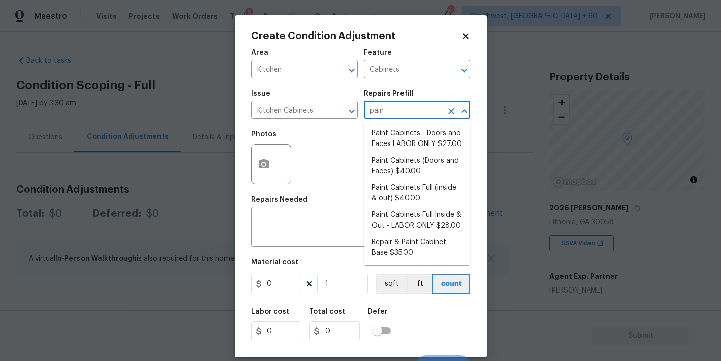
type input "paint"
click at [395, 189] on li "Paint Cabinets Full (inside & out) $40.00" at bounding box center [417, 193] width 107 height 27
type textarea "Prep, sand, mask and apply 2 coats of paint to the kitchen cabinet doors, inter…"
type input "40"
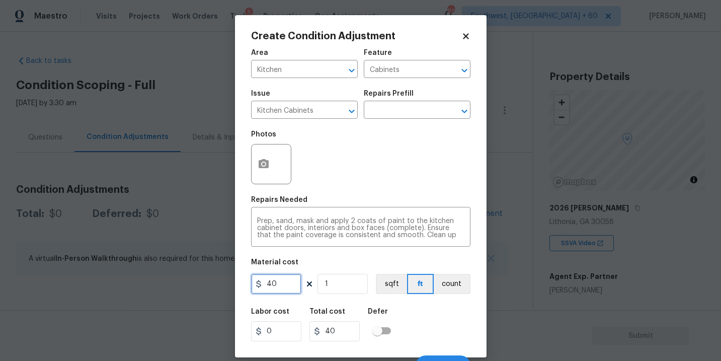
drag, startPoint x: 282, startPoint y: 285, endPoint x: 219, endPoint y: 285, distance: 62.9
click at [219, 285] on div "Create Condition Adjustment Area Kitchen ​ Feature Cabinets ​ Issue Kitchen Cab…" at bounding box center [360, 180] width 721 height 361
type input "1200"
click at [446, 287] on button "count" at bounding box center [452, 284] width 37 height 20
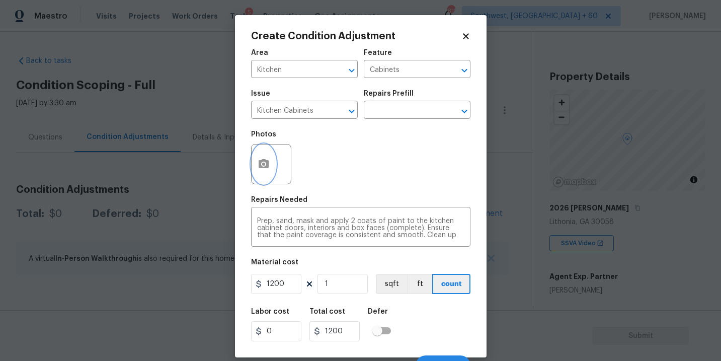
click at [266, 172] on button "button" at bounding box center [264, 163] width 24 height 39
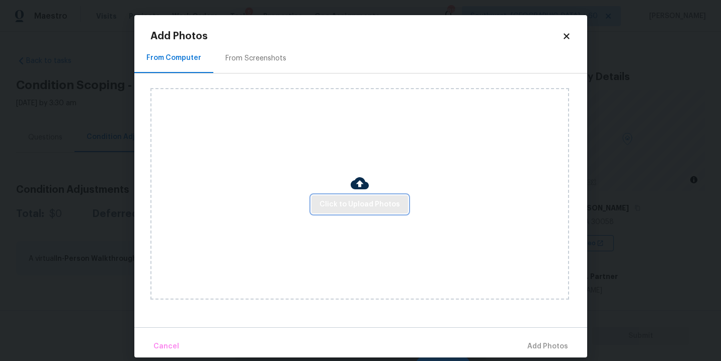
click at [356, 209] on span "Click to Upload Photos" at bounding box center [360, 204] width 81 height 13
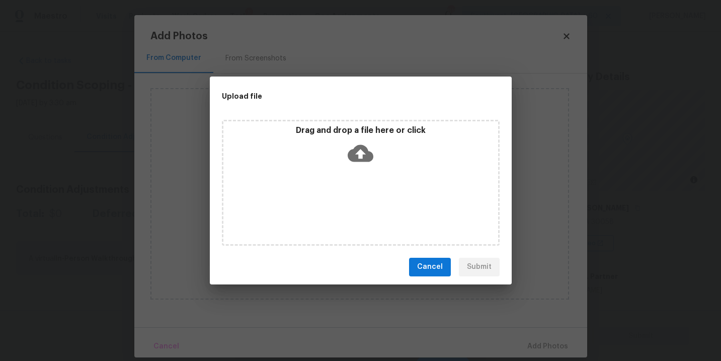
click at [373, 149] on div "Drag and drop a file here or click" at bounding box center [360, 146] width 275 height 43
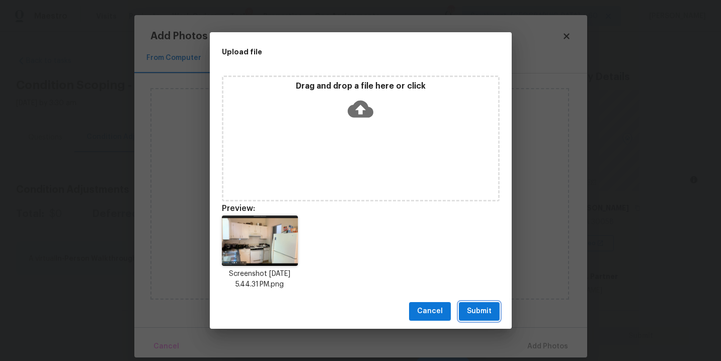
click at [475, 309] on span "Submit" at bounding box center [479, 311] width 25 height 13
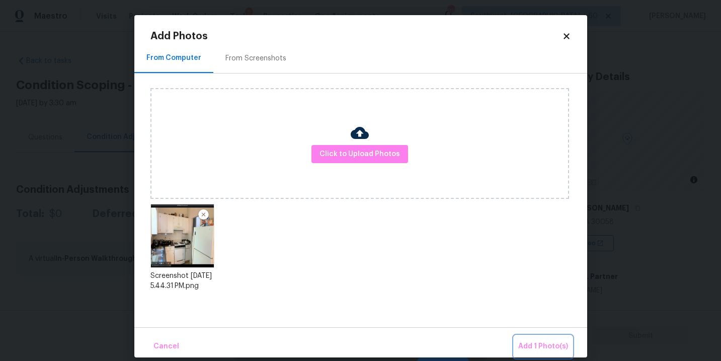
click at [523, 341] on span "Add 1 Photo(s)" at bounding box center [543, 346] width 50 height 13
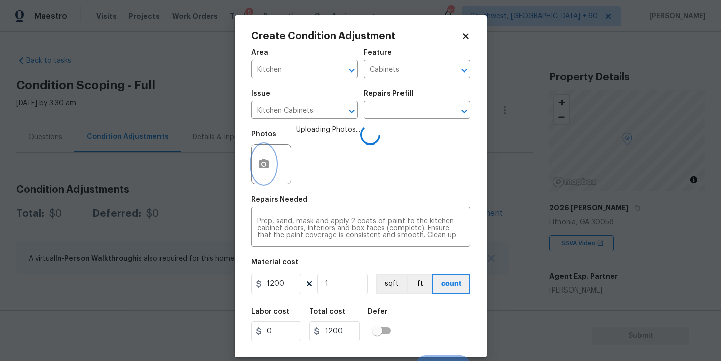
scroll to position [15, 0]
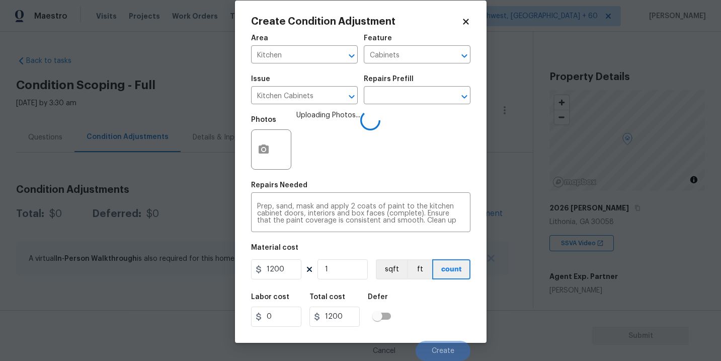
click at [451, 304] on div "Labor cost 0 Total cost 1200 Defer" at bounding box center [360, 309] width 219 height 45
click at [449, 306] on div "Labor cost 0 Total cost 1200 Defer" at bounding box center [360, 309] width 219 height 45
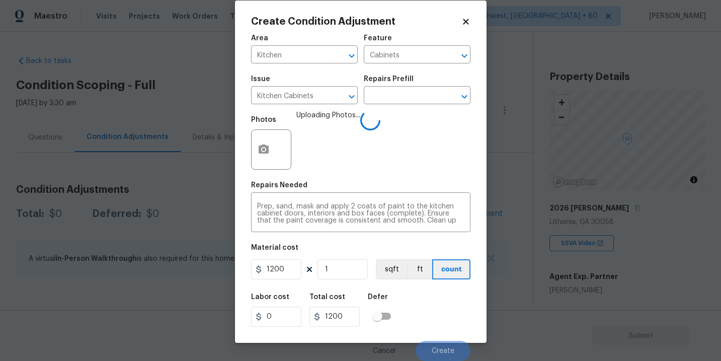
click at [449, 314] on div "Labor cost 0 Total cost 1200 Defer" at bounding box center [360, 309] width 219 height 45
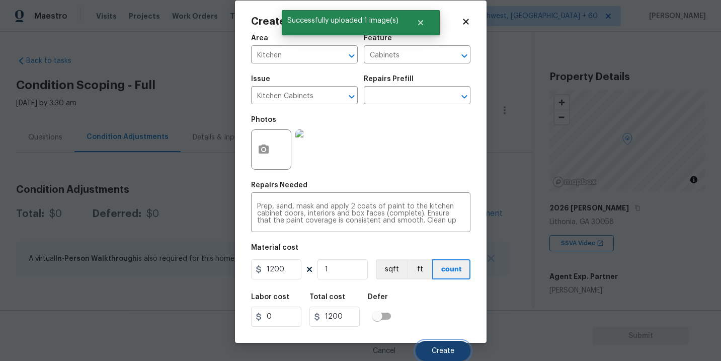
click at [443, 349] on span "Create" at bounding box center [443, 351] width 23 height 8
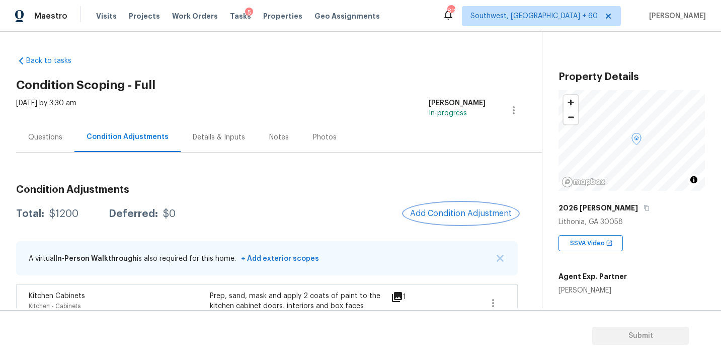
scroll to position [53, 0]
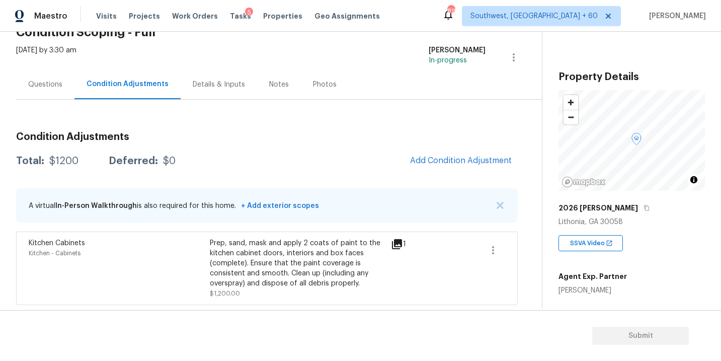
click at [445, 148] on div "Condition Adjustments Total: $1200 Deferred: $0 Add Condition Adjustment A virt…" at bounding box center [267, 214] width 502 height 181
click at [440, 162] on span "Add Condition Adjustment" at bounding box center [461, 160] width 102 height 9
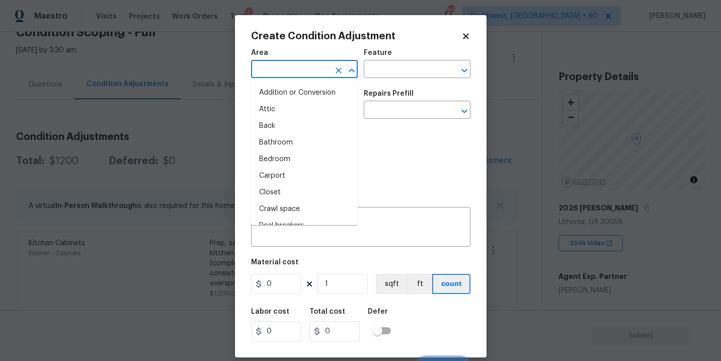
click at [289, 74] on input "text" at bounding box center [290, 70] width 79 height 16
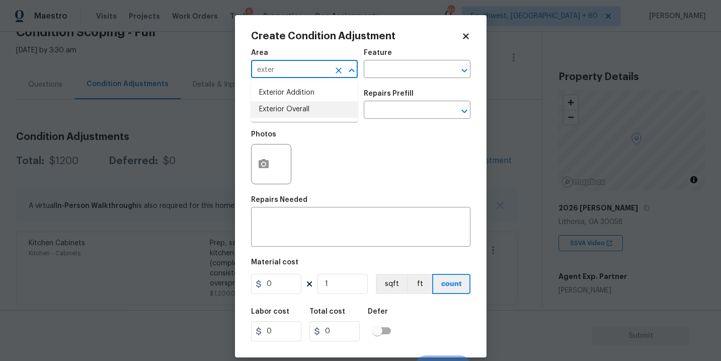
click at [326, 111] on li "Exterior Overall" at bounding box center [304, 109] width 107 height 17
type input "Exterior Overall"
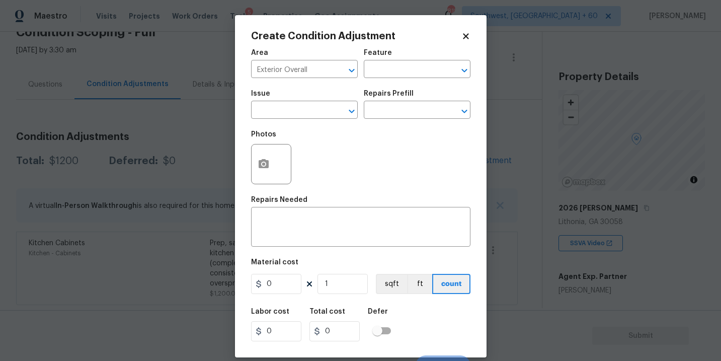
click at [398, 58] on div "Feature" at bounding box center [417, 55] width 107 height 13
click at [391, 64] on input "text" at bounding box center [403, 70] width 79 height 16
click at [392, 106] on div "Other" at bounding box center [417, 97] width 107 height 24
click at [390, 111] on li "Deck" at bounding box center [417, 117] width 107 height 17
click at [326, 110] on div "​" at bounding box center [304, 111] width 107 height 16
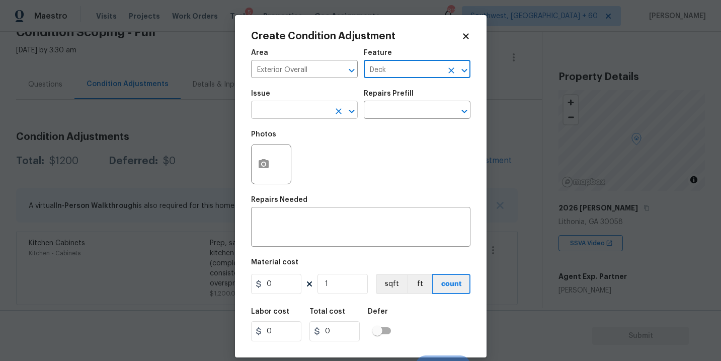
type input "Deck"
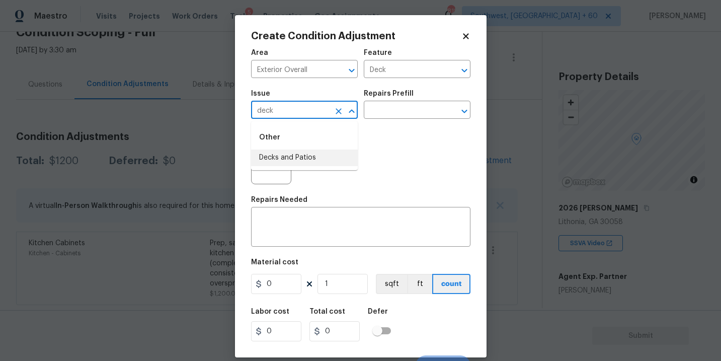
click at [313, 151] on li "Decks and Patios" at bounding box center [304, 157] width 107 height 17
type input "Decks and Patios"
click at [293, 211] on div "x ​" at bounding box center [360, 227] width 219 height 37
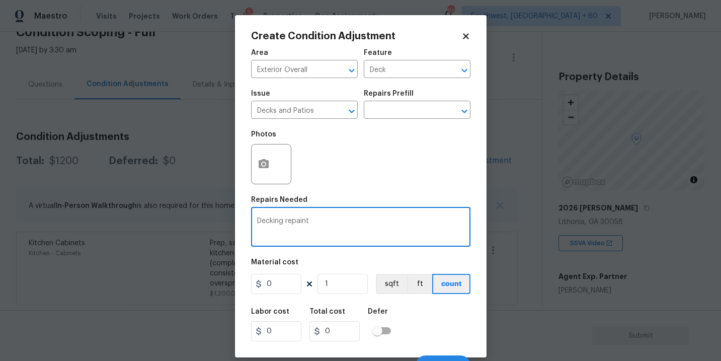
type textarea "Decking repaint"
drag, startPoint x: 276, startPoint y: 291, endPoint x: 226, endPoint y: 290, distance: 49.8
click at [226, 290] on div "Create Condition Adjustment Area Exterior Overall ​ Feature Deck ​ Issue Decks …" at bounding box center [360, 180] width 721 height 361
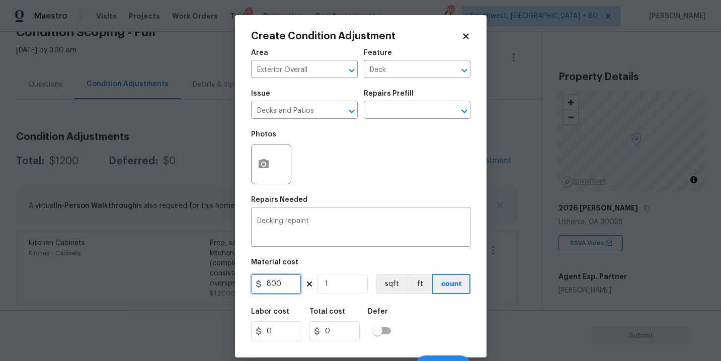
type input "800"
click at [265, 176] on button "button" at bounding box center [264, 163] width 24 height 39
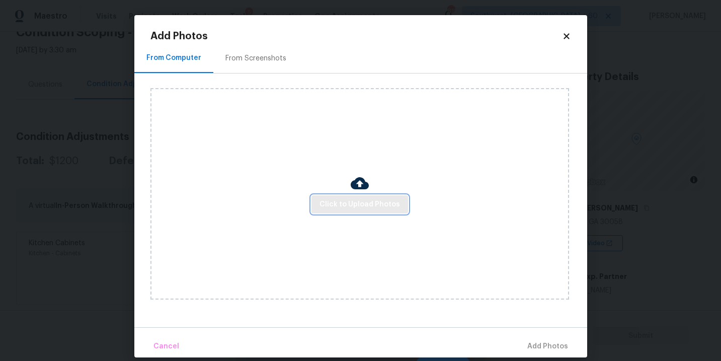
click at [360, 203] on span "Click to Upload Photos" at bounding box center [360, 204] width 81 height 13
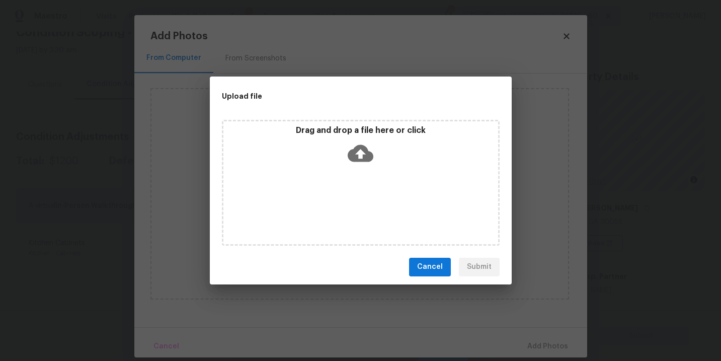
click at [360, 142] on icon at bounding box center [361, 153] width 26 height 26
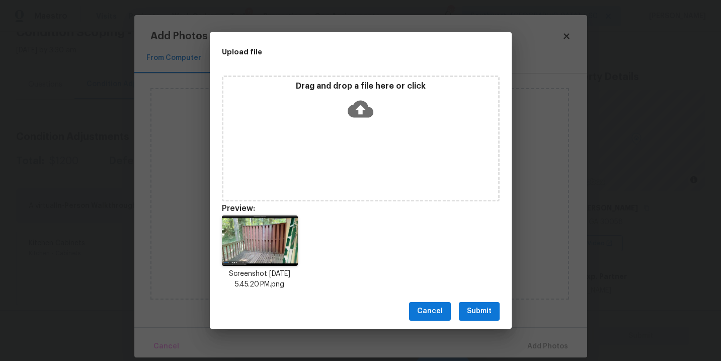
click at [471, 313] on span "Submit" at bounding box center [479, 311] width 25 height 13
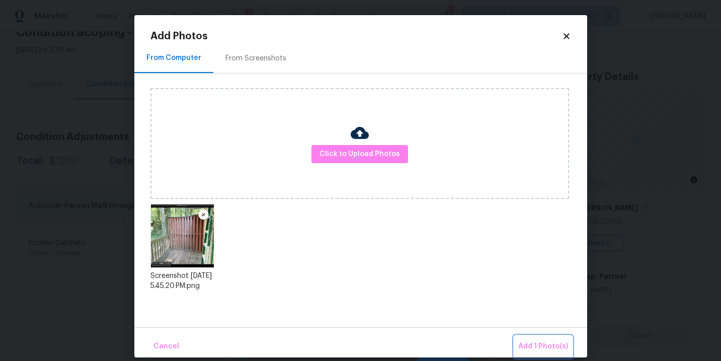
click at [538, 350] on span "Add 1 Photo(s)" at bounding box center [543, 346] width 50 height 13
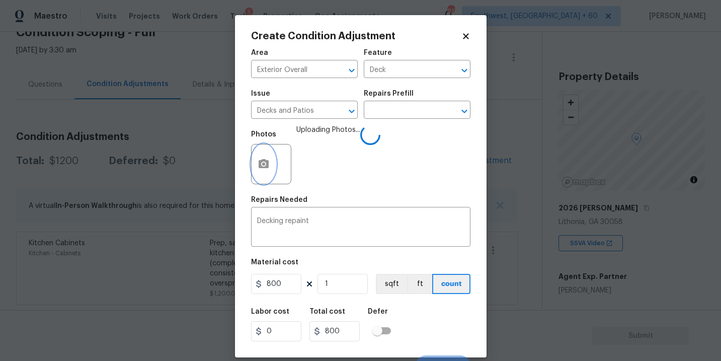
scroll to position [15, 0]
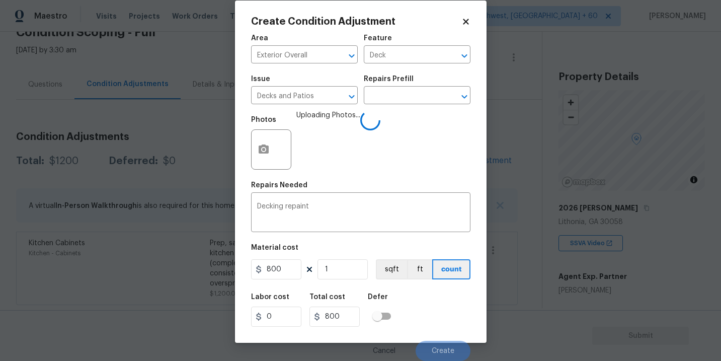
click at [455, 310] on div "Labor cost 0 Total cost 800 Defer" at bounding box center [360, 309] width 219 height 45
click at [436, 309] on div "Labor cost 0 Total cost 800 Defer" at bounding box center [360, 309] width 219 height 45
click at [439, 319] on div "Labor cost 0 Total cost 800 Defer" at bounding box center [360, 309] width 219 height 45
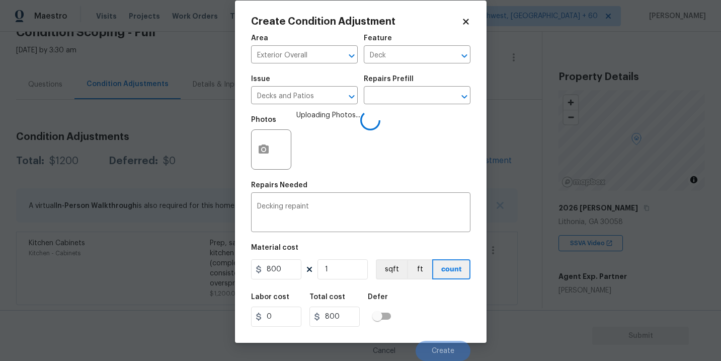
click at [442, 333] on div "Cancel Create" at bounding box center [360, 347] width 219 height 28
click at [438, 325] on div "Labor cost 0 Total cost 800 Defer" at bounding box center [360, 309] width 219 height 45
click at [436, 327] on div "Labor cost 0 Total cost 800 Defer" at bounding box center [360, 309] width 219 height 45
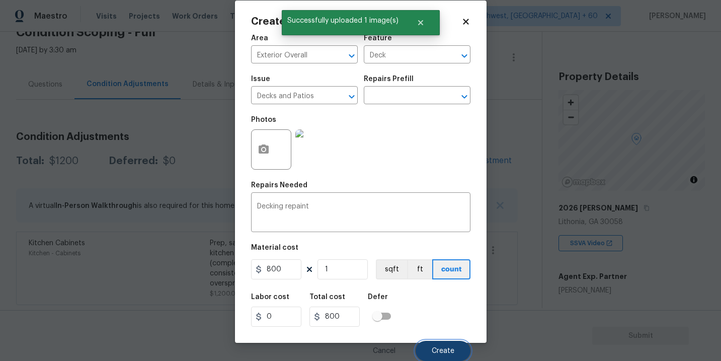
click at [437, 345] on button "Create" at bounding box center [443, 351] width 55 height 20
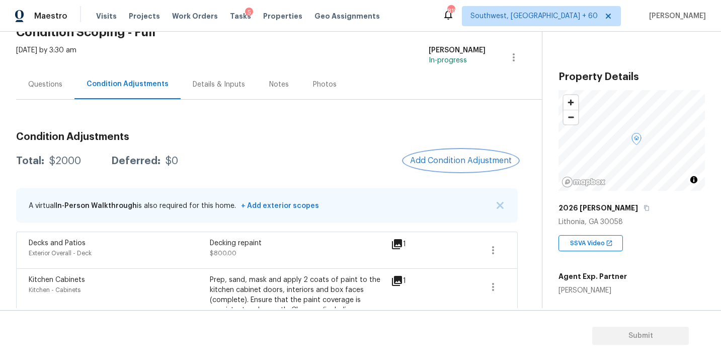
scroll to position [90, 0]
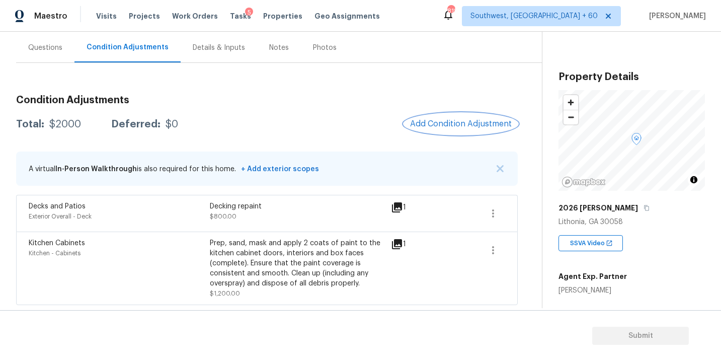
click at [431, 127] on span "Add Condition Adjustment" at bounding box center [461, 123] width 102 height 9
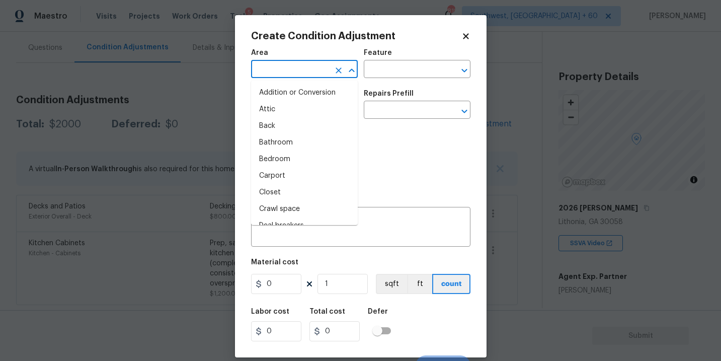
click at [284, 68] on input "text" at bounding box center [290, 70] width 79 height 16
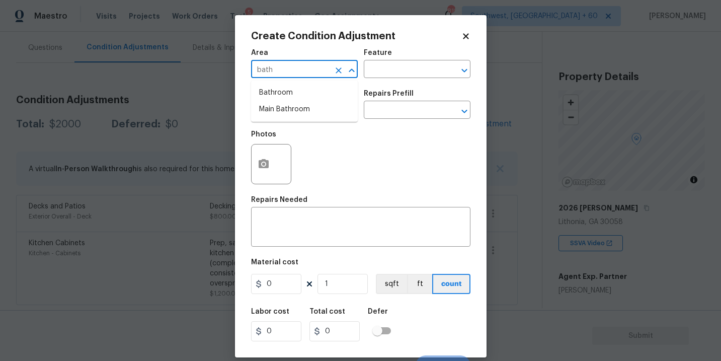
drag, startPoint x: 284, startPoint y: 68, endPoint x: 286, endPoint y: 81, distance: 12.2
click at [284, 68] on input "bath" at bounding box center [290, 70] width 79 height 16
click at [287, 87] on li "Bathroom" at bounding box center [304, 93] width 107 height 17
type input "Bathroom"
click at [402, 67] on input "text" at bounding box center [403, 70] width 79 height 16
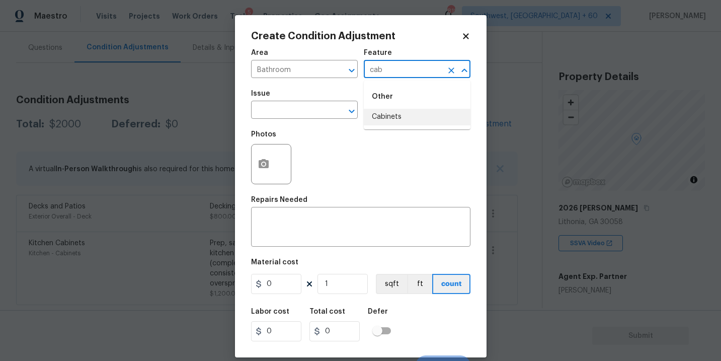
click at [403, 115] on li "Cabinets" at bounding box center [417, 117] width 107 height 17
click at [332, 107] on button "Clear" at bounding box center [339, 111] width 14 height 14
type input "Cabinets"
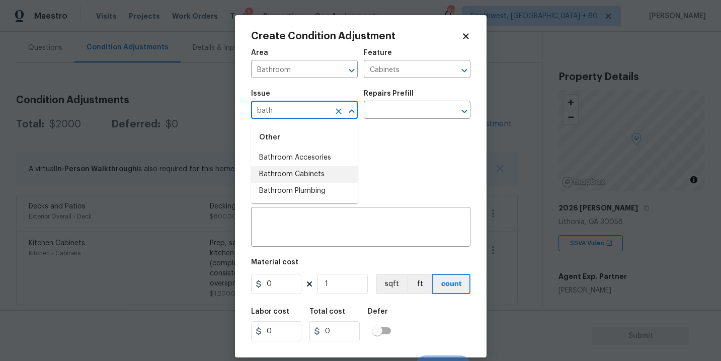
click at [328, 173] on li "Bathroom Cabinets" at bounding box center [304, 174] width 107 height 17
type input "Bathroom Cabinets"
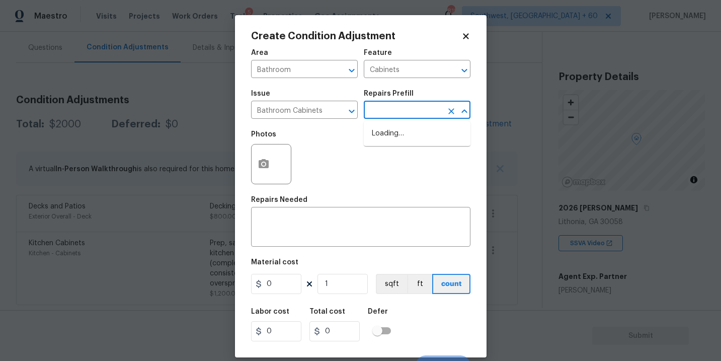
click at [406, 114] on input "text" at bounding box center [403, 111] width 79 height 16
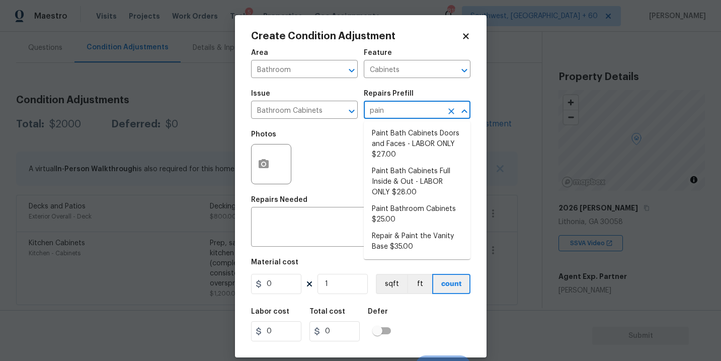
type input "paint"
click at [398, 206] on li "Paint Bathroom Cabinets $25.00" at bounding box center [417, 214] width 107 height 27
type textarea "Prep, sand, mask and apply 2 coats of paint to the bathroom cabinet doors, inte…"
type input "25"
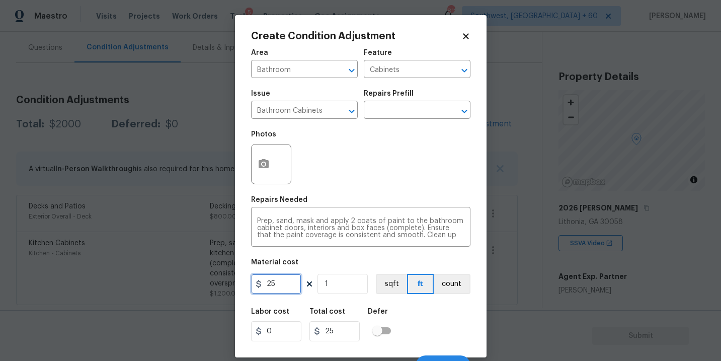
drag, startPoint x: 287, startPoint y: 282, endPoint x: 219, endPoint y: 282, distance: 67.4
click at [219, 282] on div "Create Condition Adjustment Area Bathroom ​ Feature Cabinets ​ Issue Bathroom C…" at bounding box center [360, 180] width 721 height 361
type input "1000"
click at [463, 283] on button "count" at bounding box center [452, 284] width 37 height 20
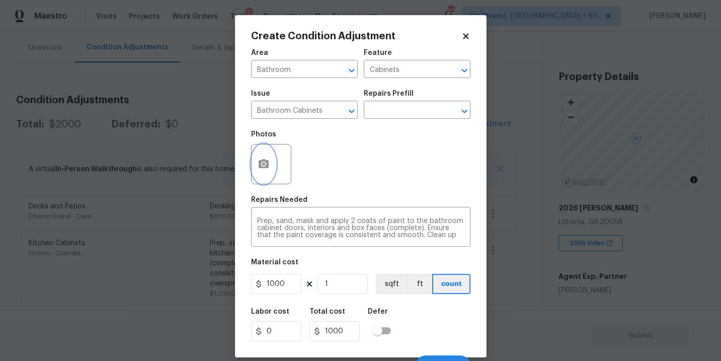
click at [257, 167] on button "button" at bounding box center [264, 163] width 24 height 39
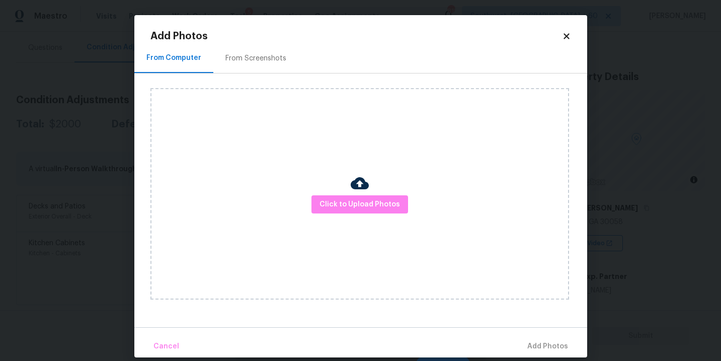
drag, startPoint x: 257, startPoint y: 167, endPoint x: 306, endPoint y: 181, distance: 50.8
click at [306, 181] on div "Click to Upload Photos" at bounding box center [360, 193] width 419 height 211
click at [321, 192] on div "Click to Upload Photos" at bounding box center [360, 193] width 419 height 211
click at [346, 198] on span "Click to Upload Photos" at bounding box center [360, 204] width 81 height 13
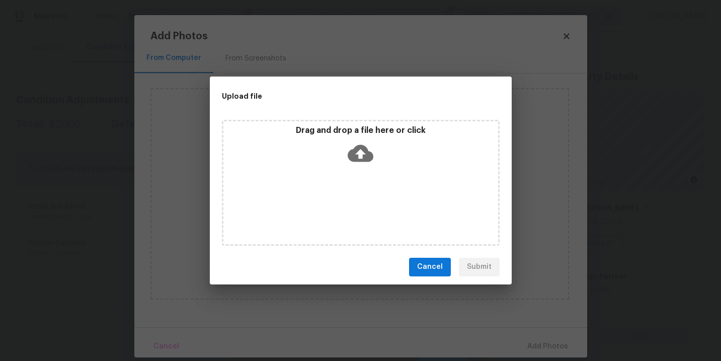
click at [365, 174] on div "Drag and drop a file here or click" at bounding box center [361, 183] width 278 height 126
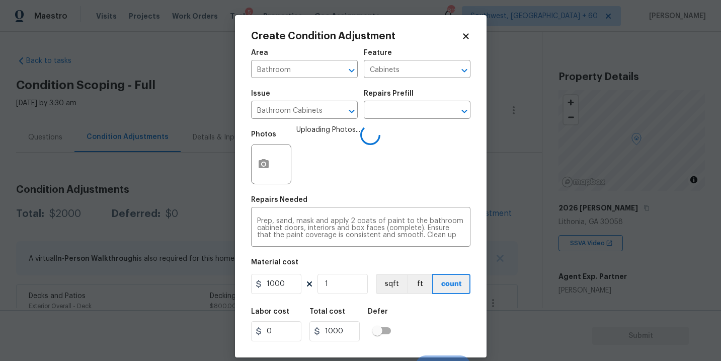
scroll to position [15, 0]
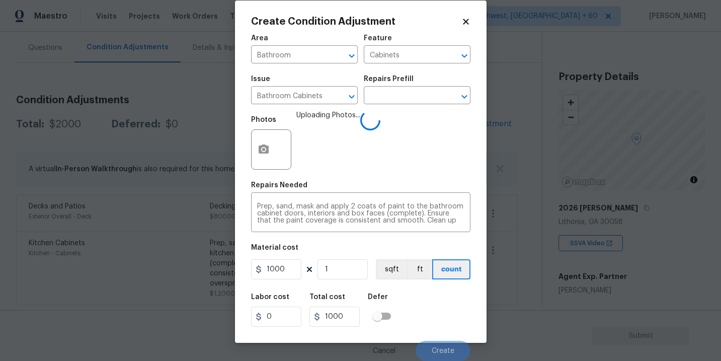
click at [435, 304] on div "Labor cost 0 Total cost 1000 Defer" at bounding box center [360, 309] width 219 height 45
click at [438, 317] on div "Labor cost 0 Total cost 1000 Defer" at bounding box center [360, 309] width 219 height 45
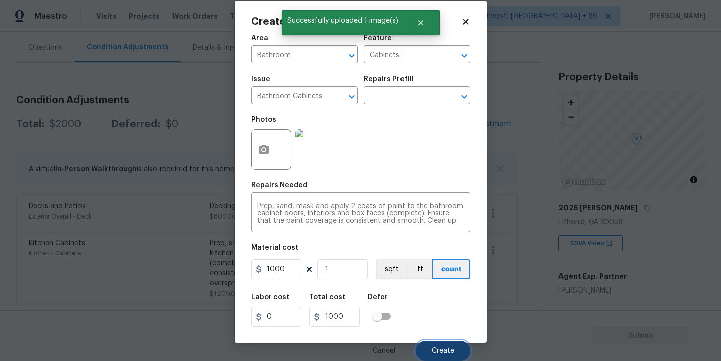
click at [444, 345] on button "Create" at bounding box center [443, 351] width 55 height 20
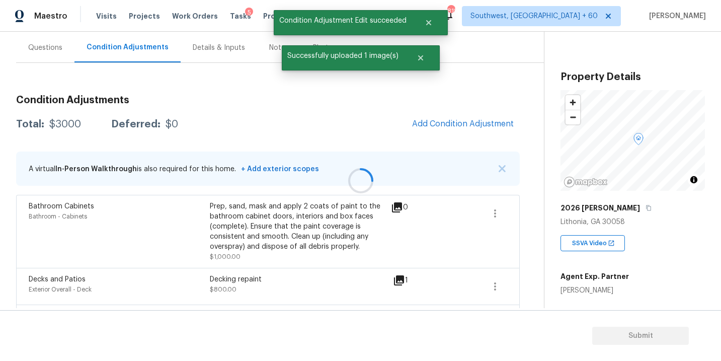
scroll to position [0, 0]
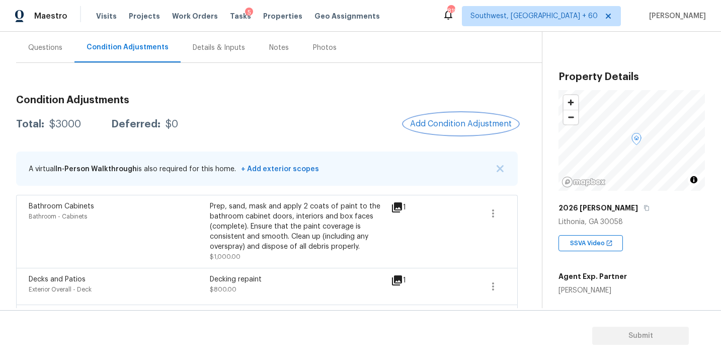
click at [455, 119] on span "Add Condition Adjustment" at bounding box center [461, 123] width 102 height 9
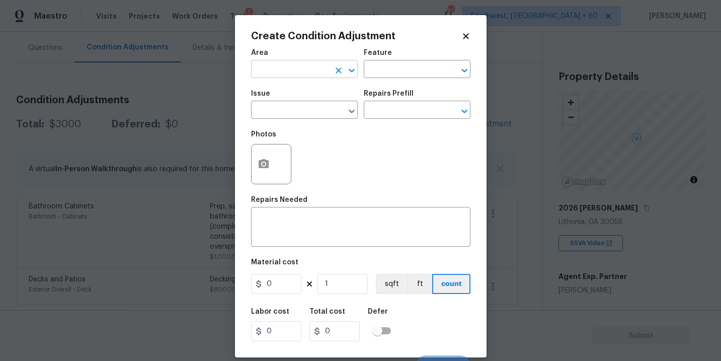
click at [291, 70] on input "text" at bounding box center [290, 70] width 79 height 16
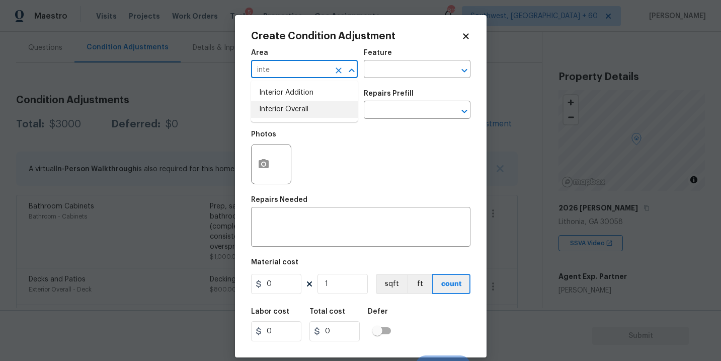
click at [304, 115] on li "Interior Overall" at bounding box center [304, 109] width 107 height 17
type input "Interior Overall"
click at [304, 115] on input "text" at bounding box center [290, 111] width 79 height 16
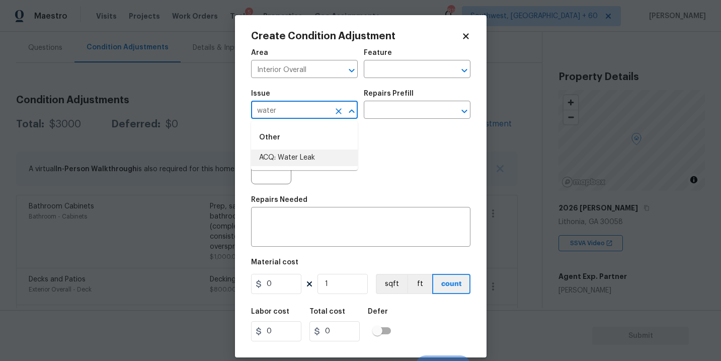
click at [307, 153] on li "ACQ: Water Leak" at bounding box center [304, 157] width 107 height 17
type input "ACQ: Water Leak"
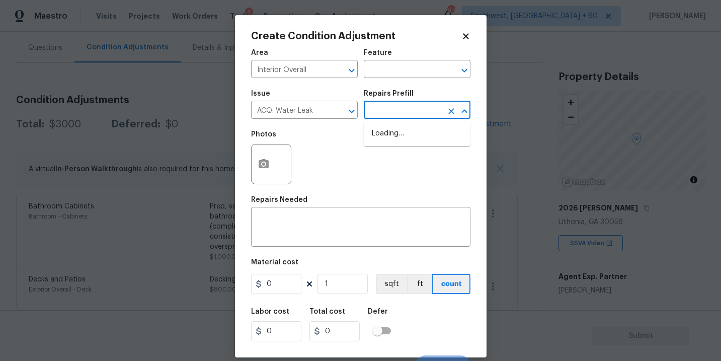
click at [401, 109] on input "text" at bounding box center [403, 111] width 79 height 16
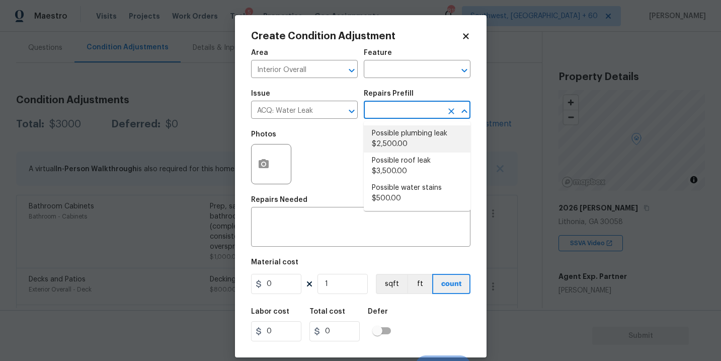
click at [399, 132] on li "Possible plumbing leak $2,500.00" at bounding box center [417, 138] width 107 height 27
type input "Acquisition"
type textarea "Acquisition Scope: Possible plumbing leak"
type input "2500"
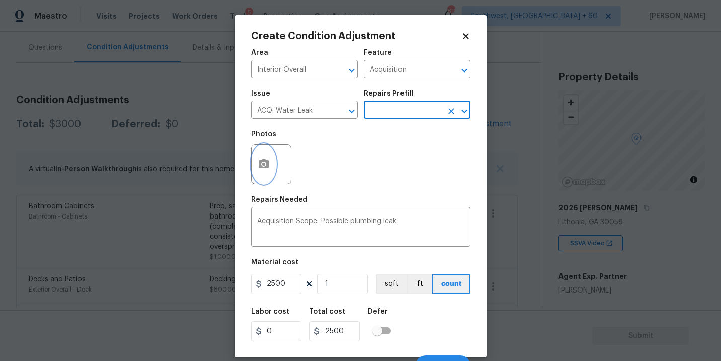
click at [259, 173] on button "button" at bounding box center [264, 163] width 24 height 39
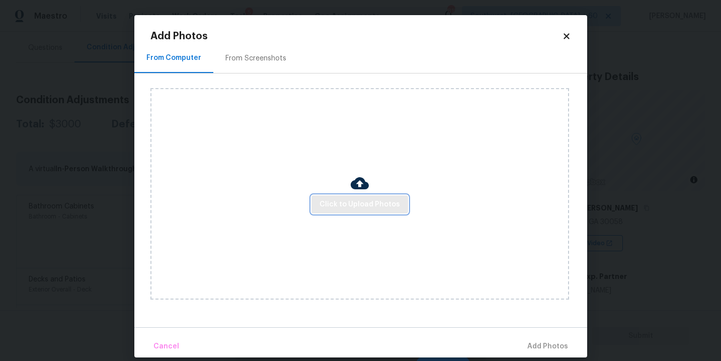
click at [361, 207] on span "Click to Upload Photos" at bounding box center [360, 204] width 81 height 13
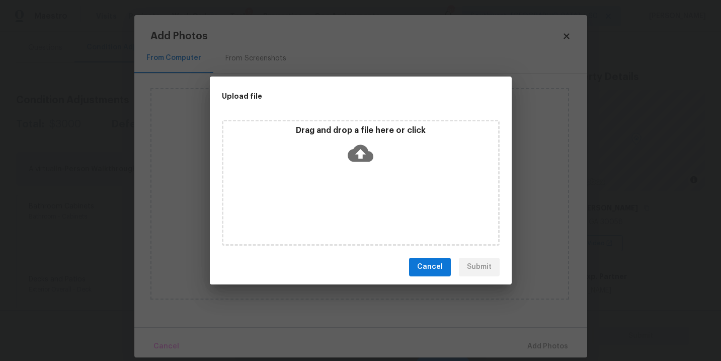
click at [361, 189] on div "Drag and drop a file here or click" at bounding box center [361, 183] width 278 height 126
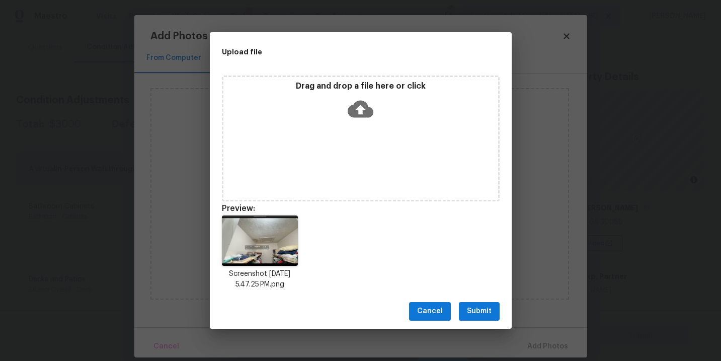
click at [478, 300] on div "Cancel Submit" at bounding box center [361, 311] width 302 height 35
click at [493, 312] on button "Submit" at bounding box center [479, 311] width 41 height 19
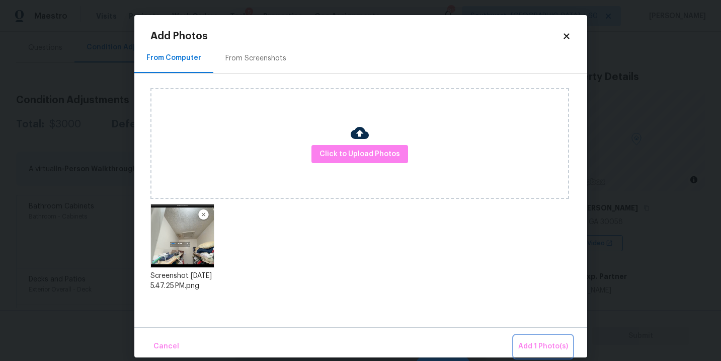
click at [540, 346] on span "Add 1 Photo(s)" at bounding box center [543, 346] width 50 height 13
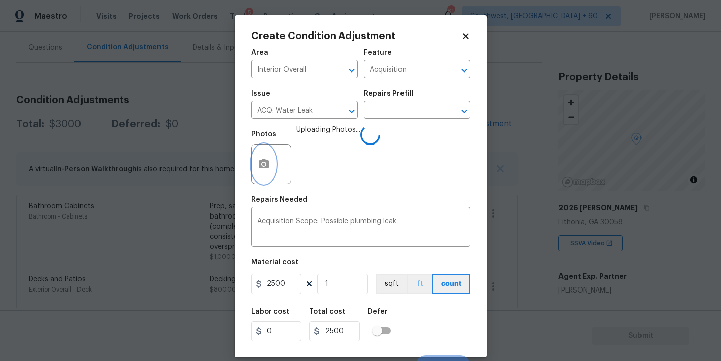
scroll to position [15, 0]
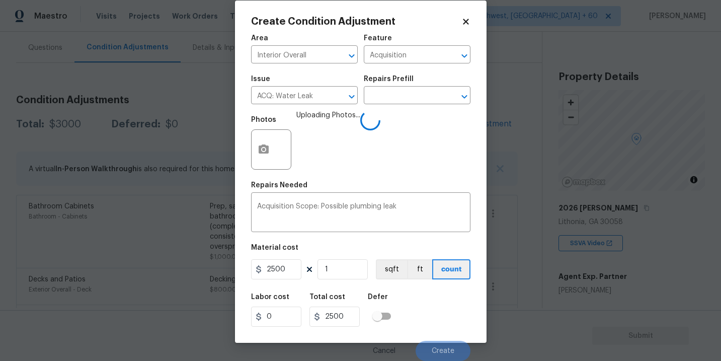
click at [436, 313] on div "Labor cost 0 Total cost 2500 Defer" at bounding box center [360, 309] width 219 height 45
click at [437, 312] on div "Labor cost 0 Total cost 2500 Defer" at bounding box center [360, 309] width 219 height 45
click at [437, 307] on div "Labor cost 0 Total cost 2500 Defer" at bounding box center [360, 309] width 219 height 45
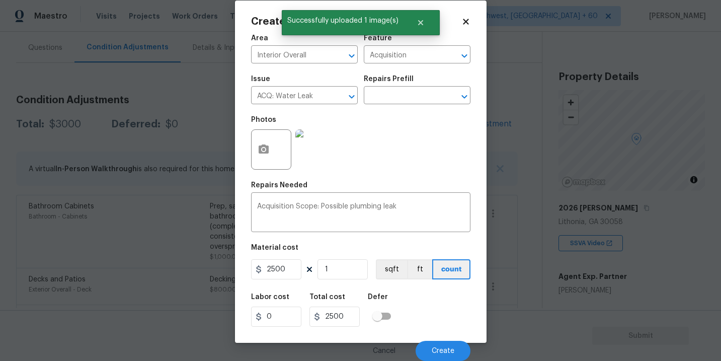
click at [442, 322] on div "Labor cost 0 Total cost 2500 Defer" at bounding box center [360, 309] width 219 height 45
click at [439, 347] on span "Create" at bounding box center [443, 351] width 23 height 8
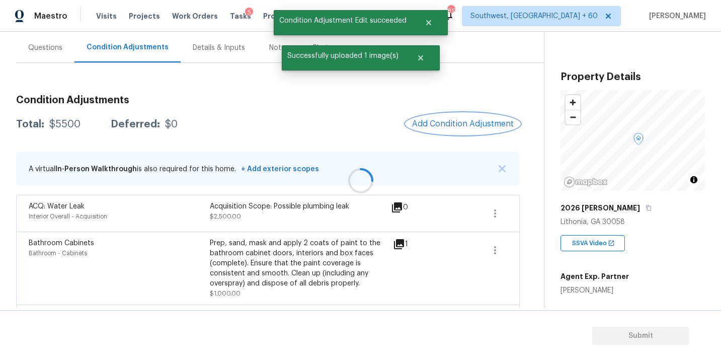
scroll to position [0, 0]
click at [51, 52] on div "Questions" at bounding box center [45, 48] width 58 height 30
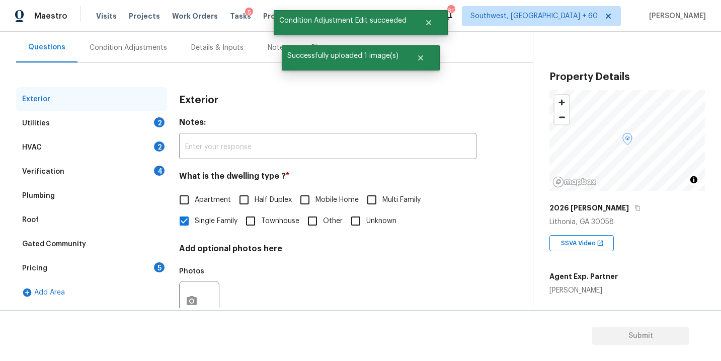
click at [79, 174] on div "Verification 4" at bounding box center [91, 172] width 151 height 24
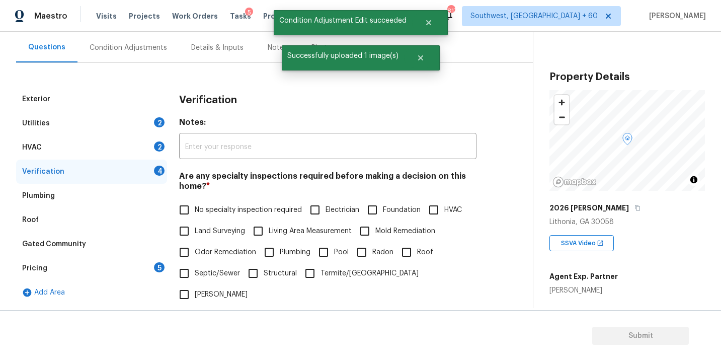
scroll to position [158, 0]
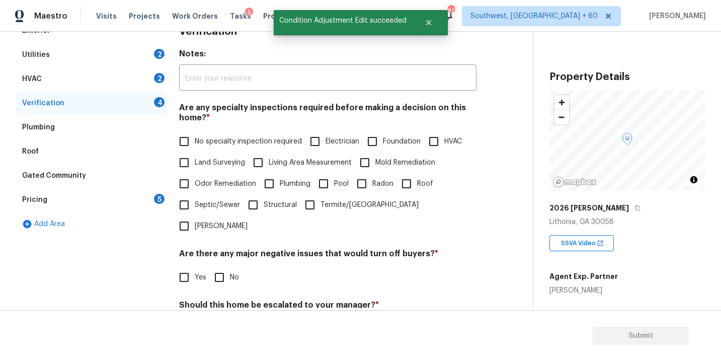
click at [390, 141] on span "Foundation" at bounding box center [402, 141] width 38 height 11
click at [383, 141] on input "Foundation" at bounding box center [372, 141] width 21 height 21
click at [390, 141] on span "Foundation" at bounding box center [402, 142] width 38 height 11
click at [383, 141] on input "Foundation" at bounding box center [372, 142] width 21 height 21
checkbox input "false"
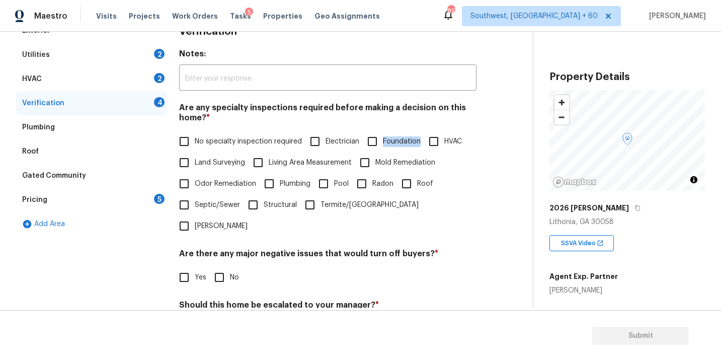
click at [372, 167] on input "Mold Remediation" at bounding box center [364, 162] width 21 height 21
checkbox input "true"
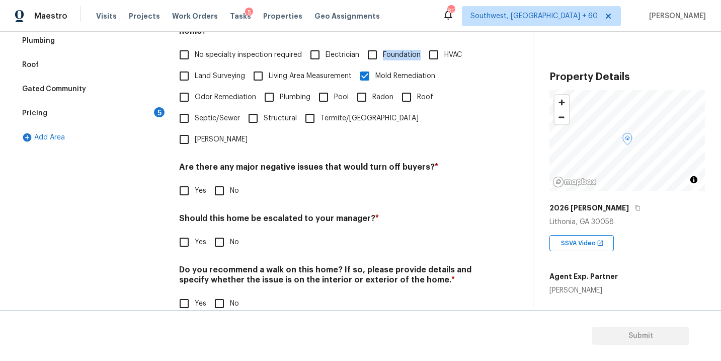
click at [218, 180] on input "No" at bounding box center [219, 190] width 21 height 21
checkbox input "true"
click at [218, 294] on input "No" at bounding box center [219, 304] width 21 height 21
checkbox input "true"
click at [196, 234] on div "Verification Notes: ​ Are any specialty inspections required before making a de…" at bounding box center [327, 129] width 297 height 395
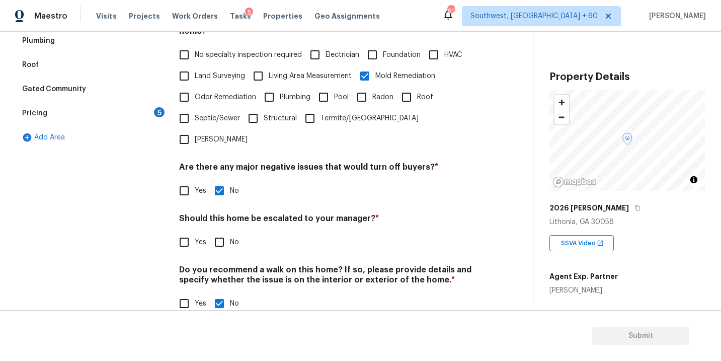
click at [191, 232] on input "Yes" at bounding box center [184, 242] width 21 height 21
checkbox input "true"
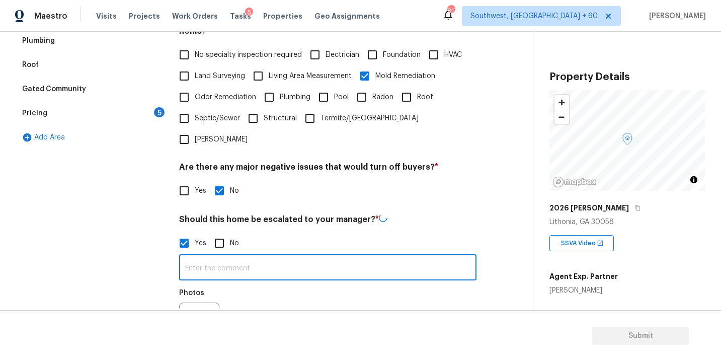
click at [227, 257] on input "text" at bounding box center [327, 269] width 297 height 24
click at [199, 302] on button "button" at bounding box center [192, 321] width 24 height 39
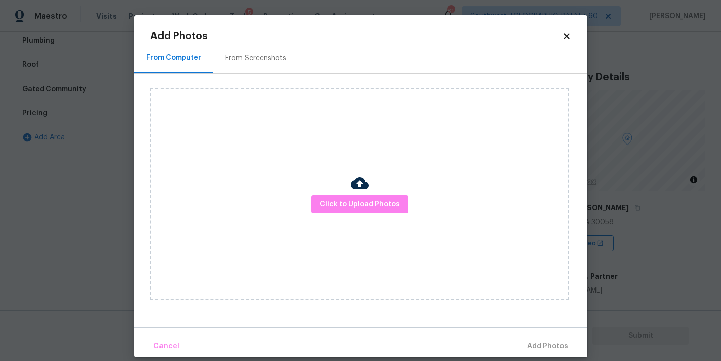
click at [361, 223] on div "Click to Upload Photos" at bounding box center [360, 193] width 419 height 211
click at [361, 204] on span "Click to Upload Photos" at bounding box center [360, 204] width 81 height 13
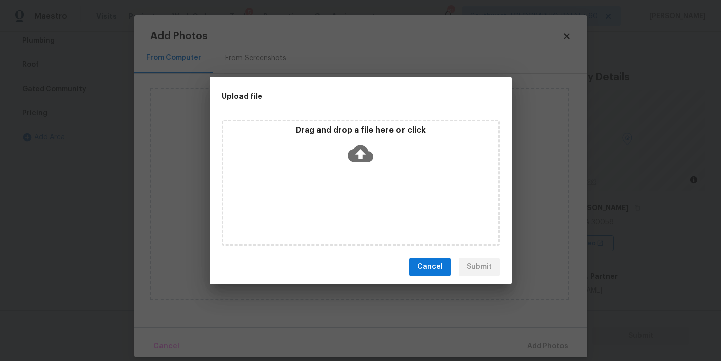
click at [361, 133] on p "Drag and drop a file here or click" at bounding box center [360, 130] width 275 height 11
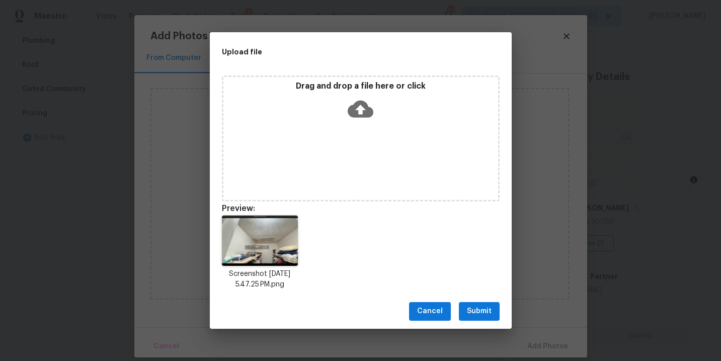
click at [479, 296] on div "Cancel Submit" at bounding box center [361, 311] width 302 height 35
click at [480, 314] on span "Submit" at bounding box center [479, 311] width 25 height 13
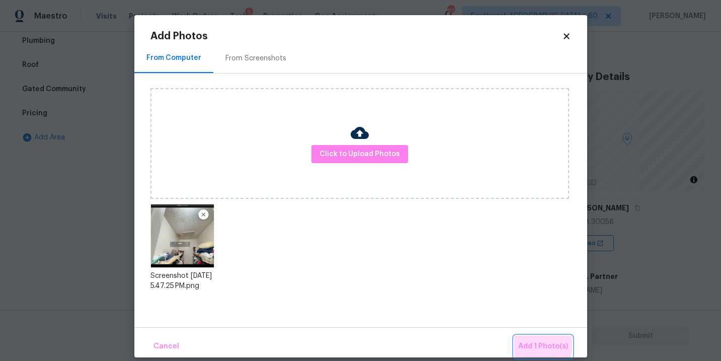
click at [532, 344] on span "Add 1 Photo(s)" at bounding box center [543, 346] width 50 height 13
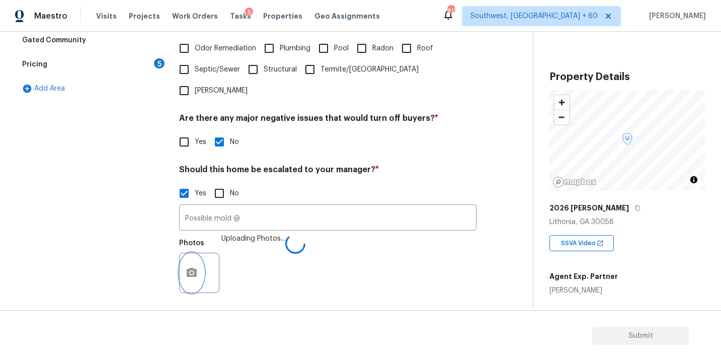
scroll to position [340, 0]
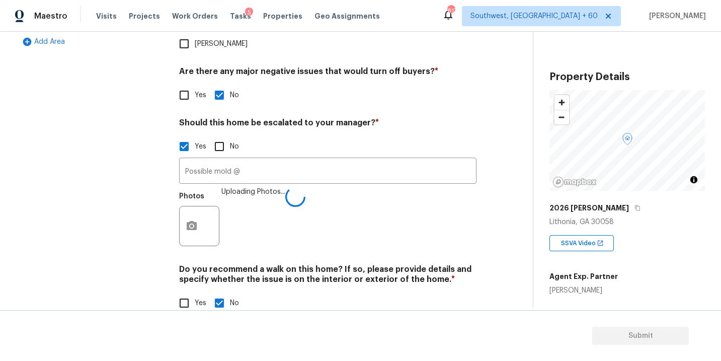
click at [405, 234] on div "Verification Notes: ​ Are any specialty inspections required before making a de…" at bounding box center [327, 80] width 297 height 489
click at [291, 160] on input "Possible mold @" at bounding box center [327, 172] width 297 height 24
click at [320, 188] on div "Photos Uploading Photos..." at bounding box center [327, 220] width 297 height 65
click at [326, 210] on div "Photos Uploading Photos..." at bounding box center [327, 220] width 297 height 65
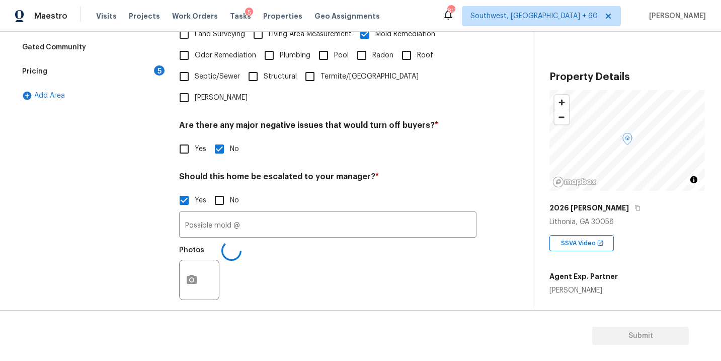
type input "Possible mold @08:46"
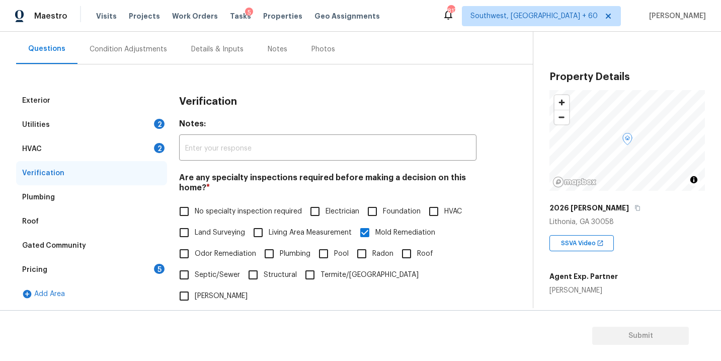
scroll to position [62, 0]
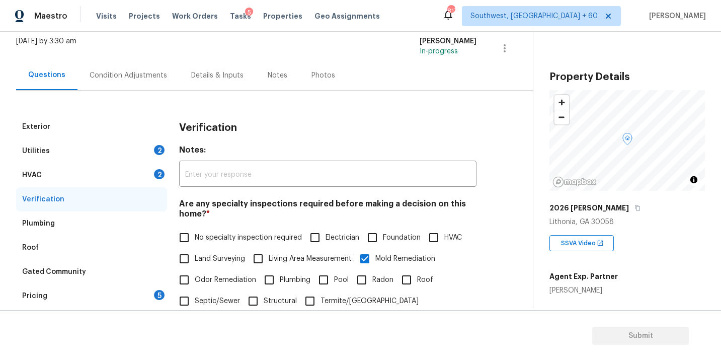
click at [134, 84] on div "Condition Adjustments" at bounding box center [129, 75] width 102 height 30
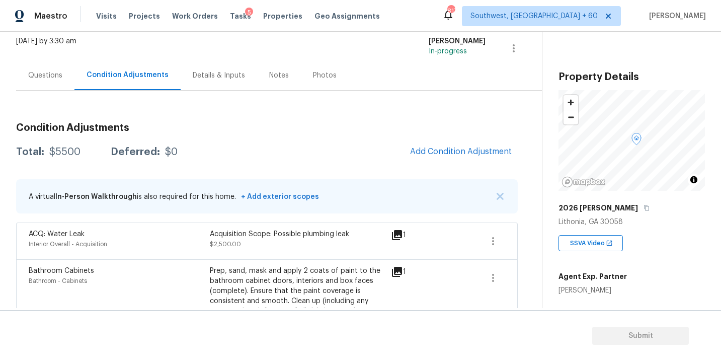
click at [418, 161] on span "Add Condition Adjustment" at bounding box center [461, 152] width 114 height 22
click at [422, 144] on button "Add Condition Adjustment" at bounding box center [461, 151] width 114 height 21
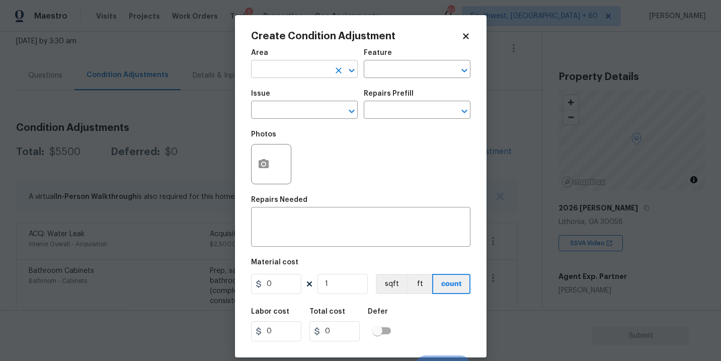
click at [303, 69] on input "text" at bounding box center [290, 70] width 79 height 16
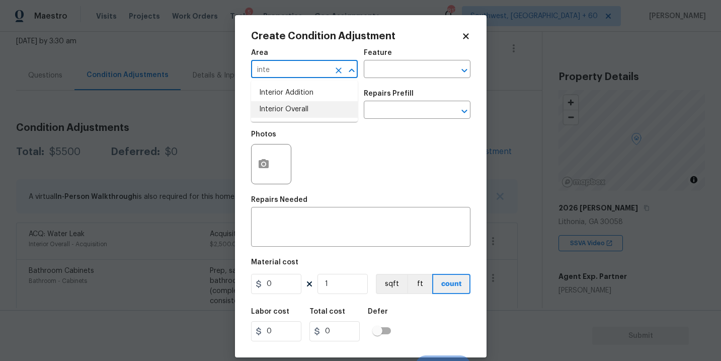
click at [304, 113] on li "Interior Overall" at bounding box center [304, 109] width 107 height 17
type input "Interior Overall"
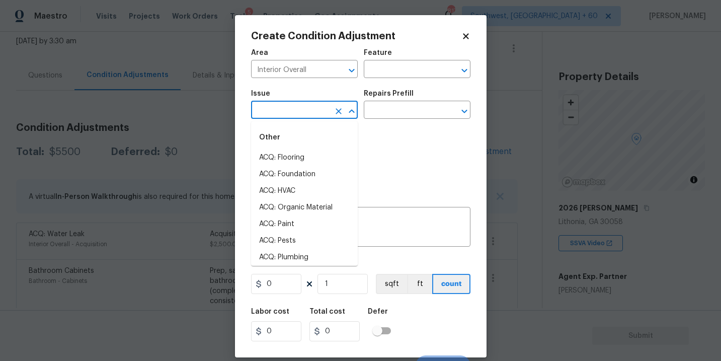
click at [304, 113] on input "text" at bounding box center [290, 111] width 79 height 16
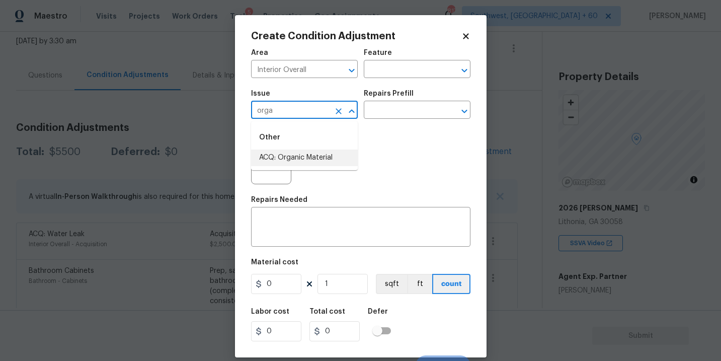
click at [308, 162] on li "ACQ: Organic Material" at bounding box center [304, 157] width 107 height 17
type input "ACQ: Organic Material"
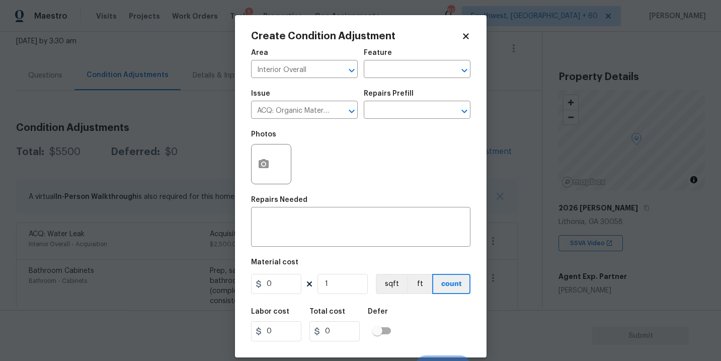
click at [384, 130] on div "Photos" at bounding box center [360, 157] width 219 height 65
click at [391, 123] on div "Issue ACQ: Organic Material ​ Repairs Prefill ​" at bounding box center [360, 104] width 219 height 41
click at [396, 118] on input "text" at bounding box center [403, 111] width 79 height 16
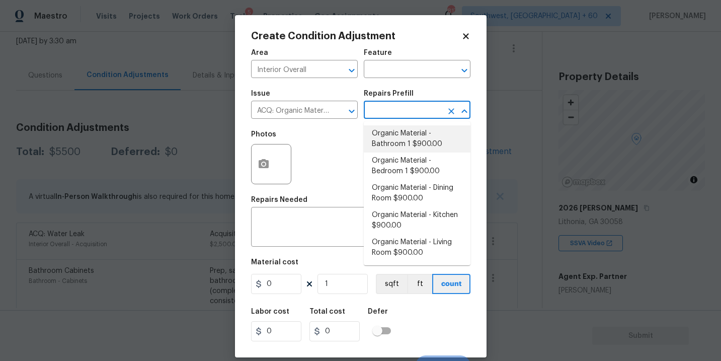
click at [394, 129] on li "Organic Material - Bathroom 1 $900.00" at bounding box center [417, 138] width 107 height 27
type input "Acquisition"
type textarea "Acquisition Scope: Conditions Conducive to Organic Material - Bathroom 1 Discla…"
type input "900"
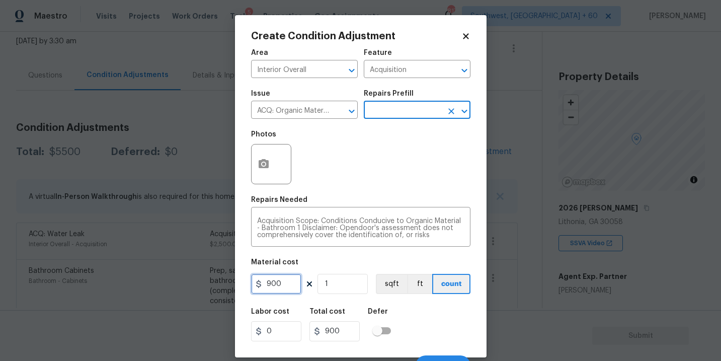
drag, startPoint x: 281, startPoint y: 289, endPoint x: 193, endPoint y: 288, distance: 87.6
click at [193, 288] on div "Create Condition Adjustment Area Interior Overall ​ Feature Acquisition ​ Issue…" at bounding box center [360, 180] width 721 height 361
type input "1"
click at [269, 90] on span "Issue ACQ: Organic Material ​" at bounding box center [304, 104] width 107 height 41
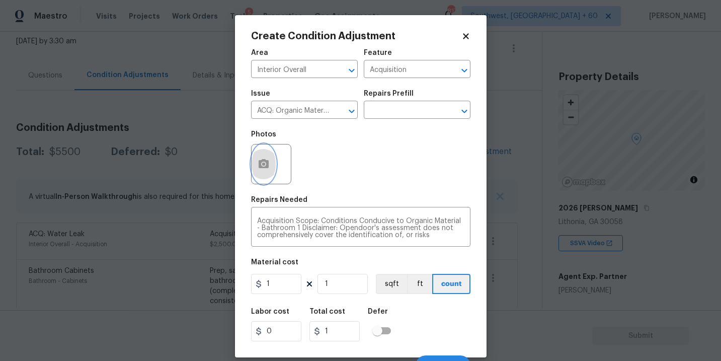
click at [264, 171] on button "button" at bounding box center [264, 163] width 24 height 39
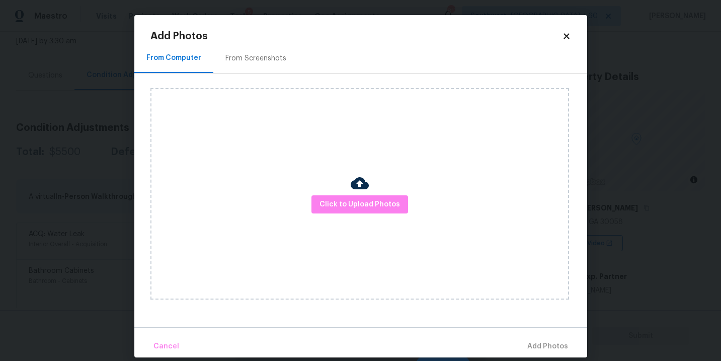
click at [398, 219] on div "Click to Upload Photos" at bounding box center [360, 193] width 419 height 211
click at [391, 208] on span "Click to Upload Photos" at bounding box center [360, 204] width 81 height 13
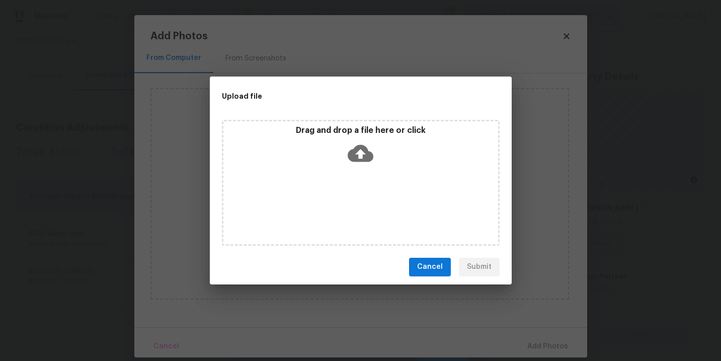
click at [373, 162] on div "Drag and drop a file here or click" at bounding box center [360, 146] width 275 height 43
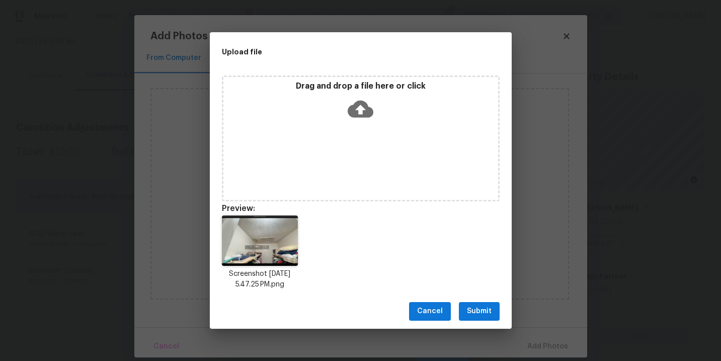
click at [479, 311] on span "Submit" at bounding box center [479, 311] width 25 height 13
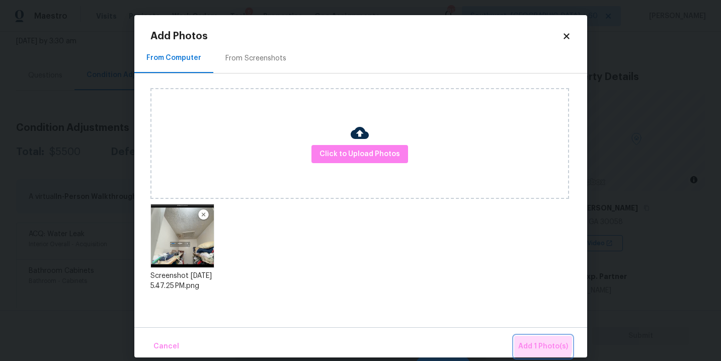
click at [526, 342] on span "Add 1 Photo(s)" at bounding box center [543, 346] width 50 height 13
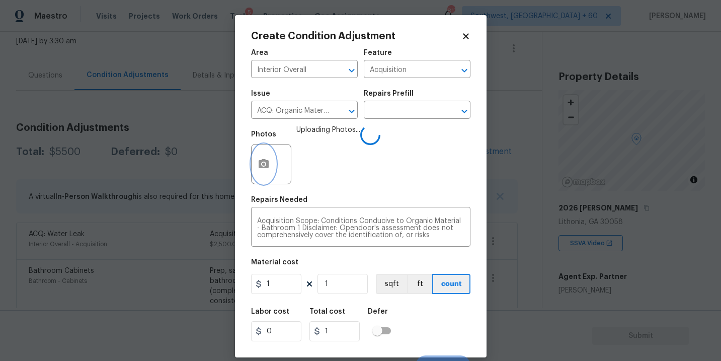
scroll to position [15, 0]
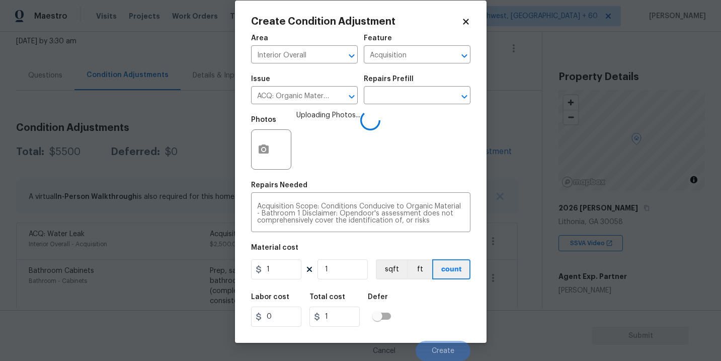
click at [424, 299] on div "Labor cost 0 Total cost 1 Defer" at bounding box center [360, 309] width 219 height 45
click at [424, 301] on div "Labor cost 0 Total cost 1 Defer" at bounding box center [360, 309] width 219 height 45
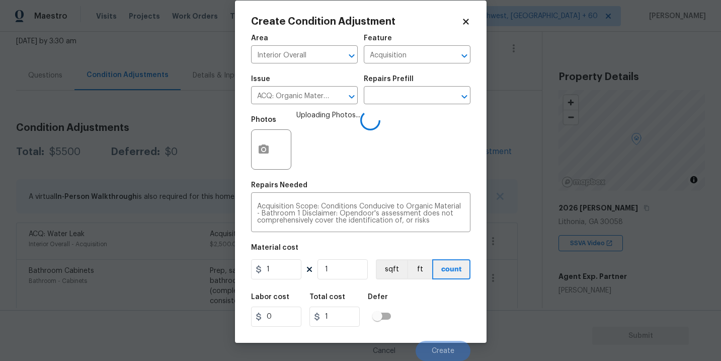
click at [424, 311] on div "Labor cost 0 Total cost 1 Defer" at bounding box center [360, 309] width 219 height 45
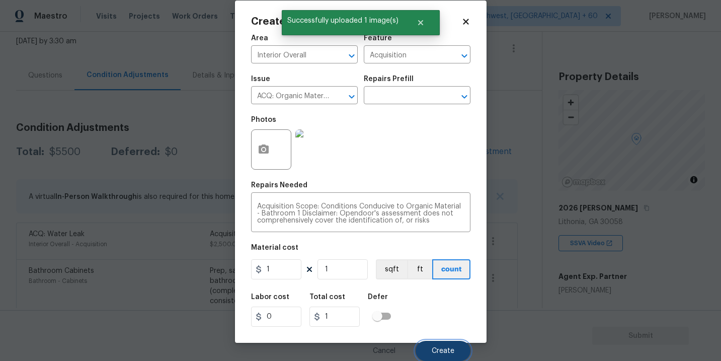
click at [434, 350] on span "Create" at bounding box center [443, 351] width 23 height 8
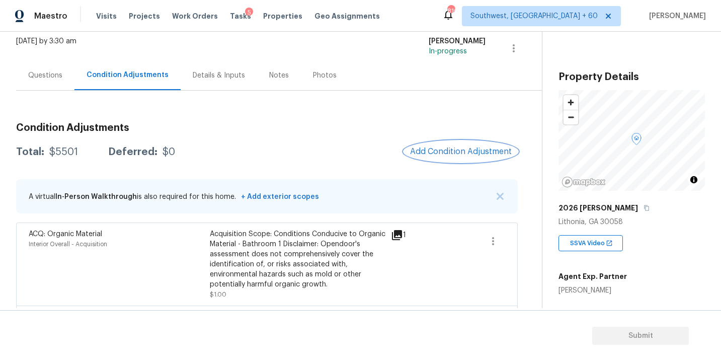
scroll to position [148, 0]
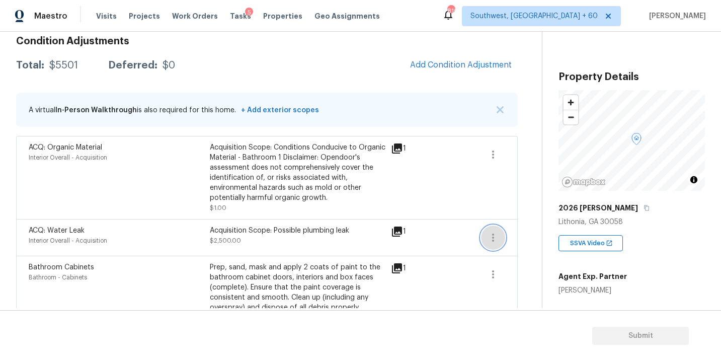
click at [488, 233] on icon "button" at bounding box center [493, 238] width 12 height 12
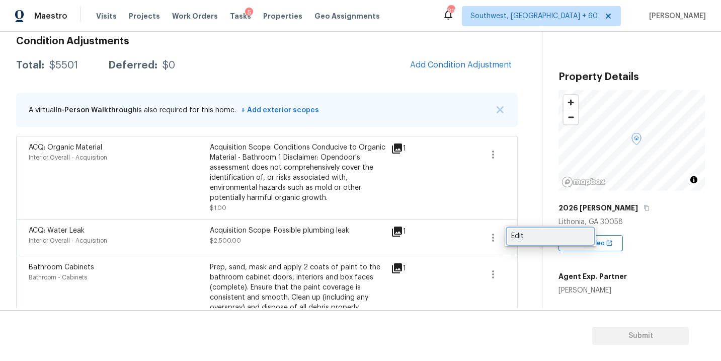
click at [528, 234] on div "Edit" at bounding box center [550, 236] width 79 height 10
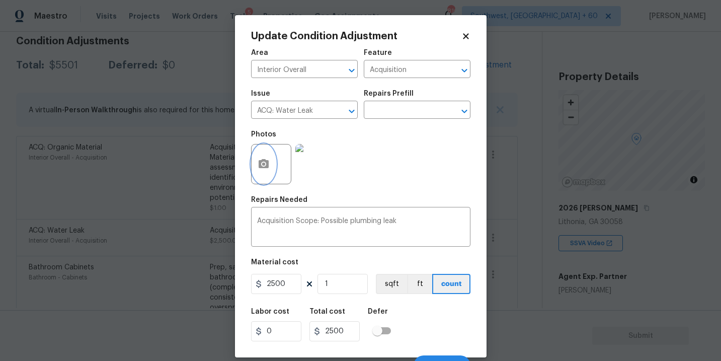
click at [267, 179] on button "button" at bounding box center [264, 163] width 24 height 39
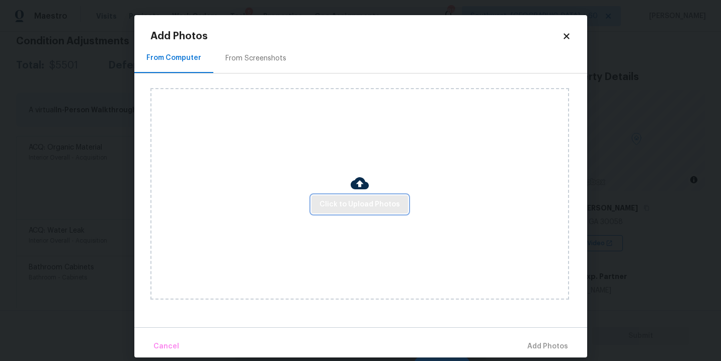
click at [374, 206] on span "Click to Upload Photos" at bounding box center [360, 204] width 81 height 13
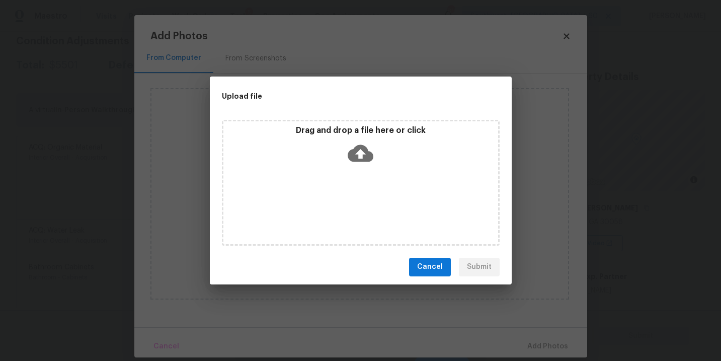
click at [374, 182] on div "Drag and drop a file here or click" at bounding box center [361, 183] width 278 height 126
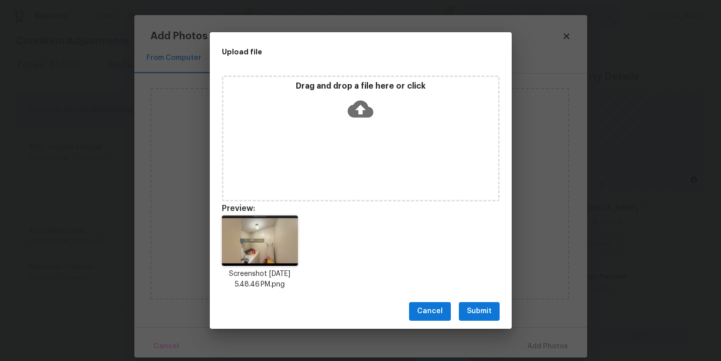
click at [485, 318] on button "Submit" at bounding box center [479, 311] width 41 height 19
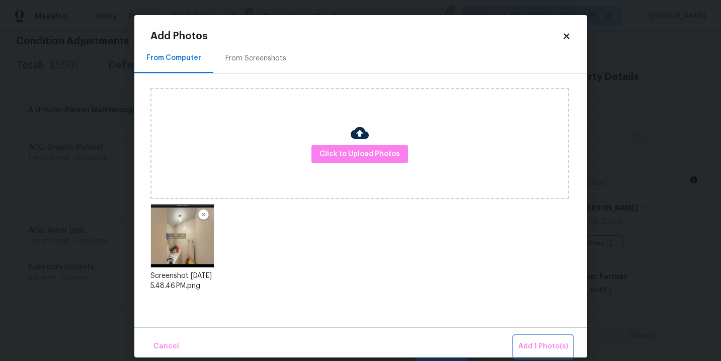
click at [529, 339] on button "Add 1 Photo(s)" at bounding box center [543, 347] width 58 height 22
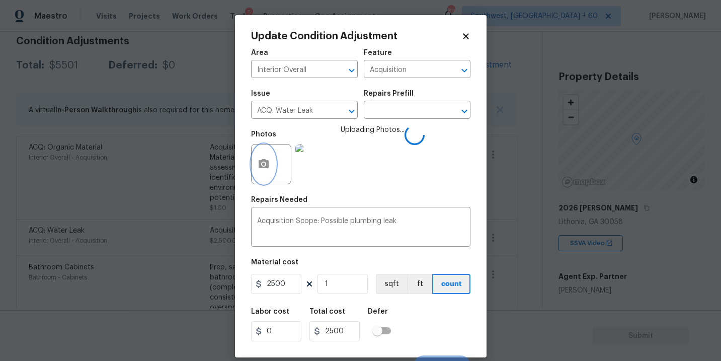
scroll to position [15, 0]
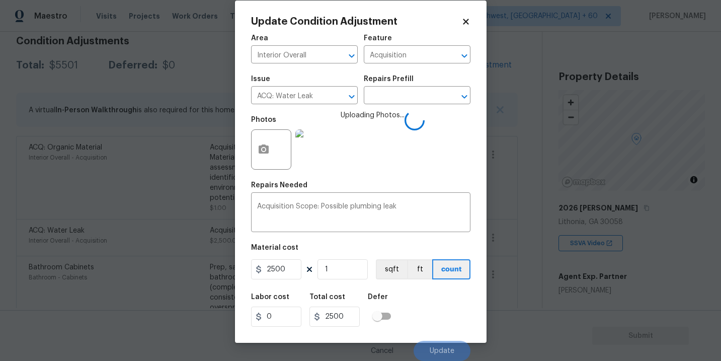
click at [434, 299] on div "Labor cost 0 Total cost 2500 Defer" at bounding box center [360, 309] width 219 height 45
click at [445, 299] on div "Labor cost 0 Total cost 2500 Defer" at bounding box center [360, 309] width 219 height 45
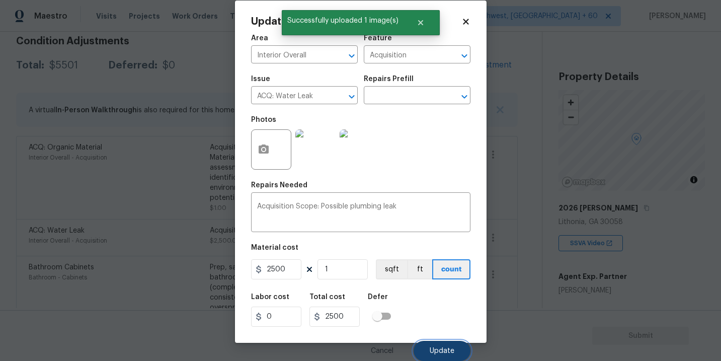
click at [442, 341] on button "Update" at bounding box center [442, 351] width 57 height 20
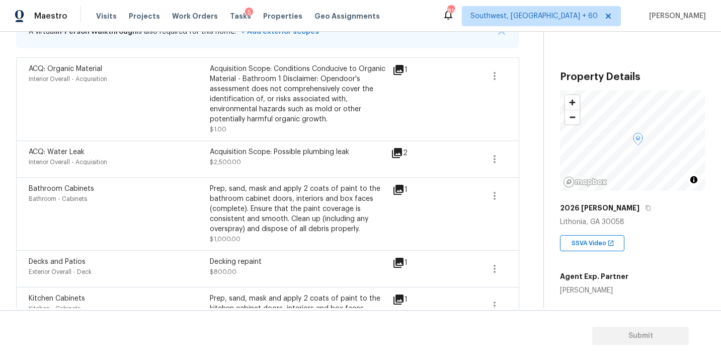
scroll to position [114, 0]
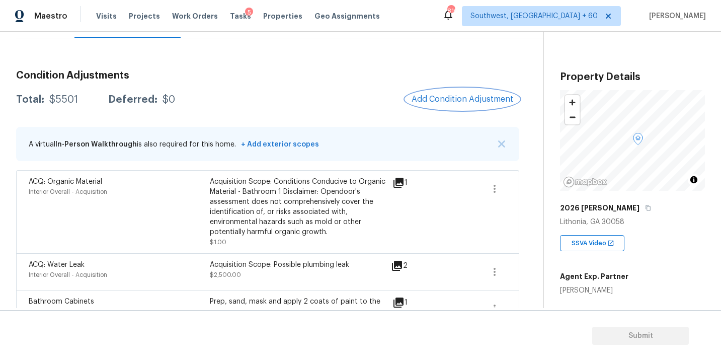
click at [429, 105] on button "Add Condition Adjustment" at bounding box center [463, 99] width 114 height 21
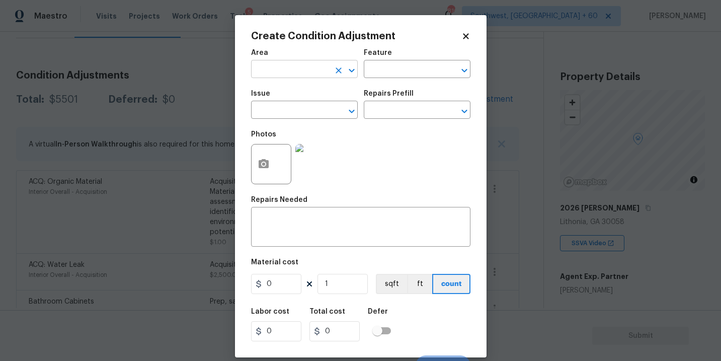
click at [298, 74] on input "text" at bounding box center [290, 70] width 79 height 16
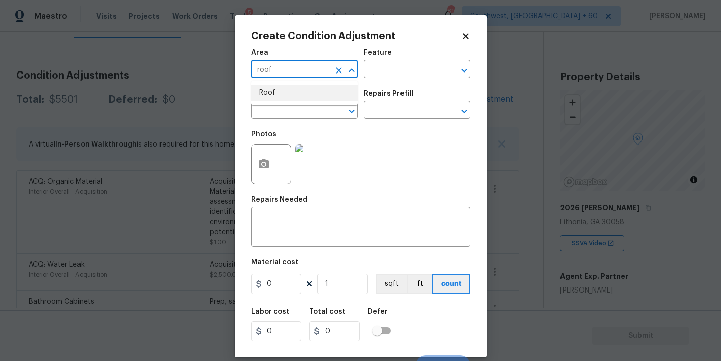
click at [306, 99] on li "Roof" at bounding box center [304, 93] width 107 height 17
type input "Roof"
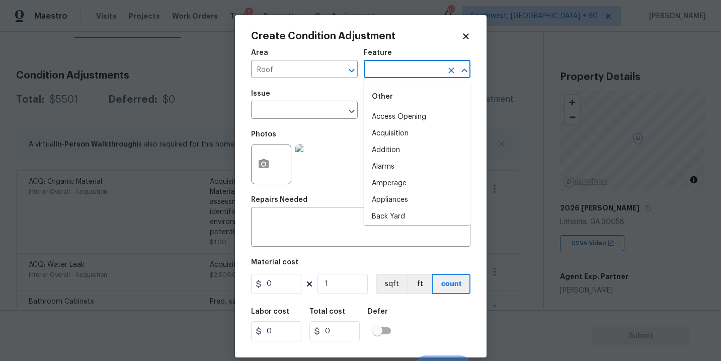
click at [388, 70] on input "text" at bounding box center [403, 70] width 79 height 16
click at [385, 128] on li "Roof" at bounding box center [417, 133] width 107 height 17
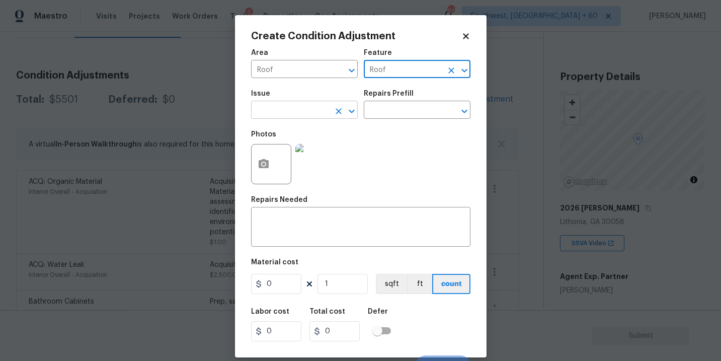
type input "Roof"
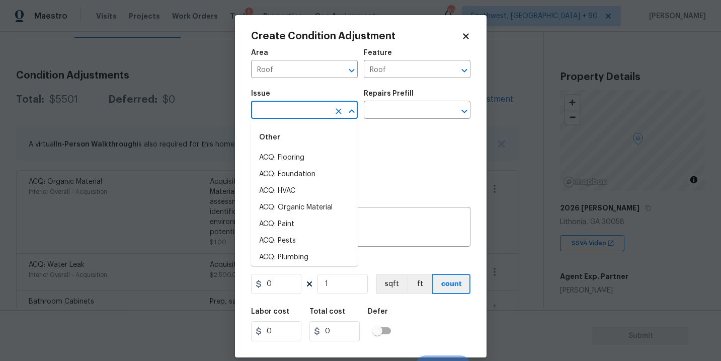
click at [307, 114] on input "text" at bounding box center [290, 111] width 79 height 16
click at [309, 157] on li "ACQ: Shingle Roof" at bounding box center [304, 157] width 107 height 17
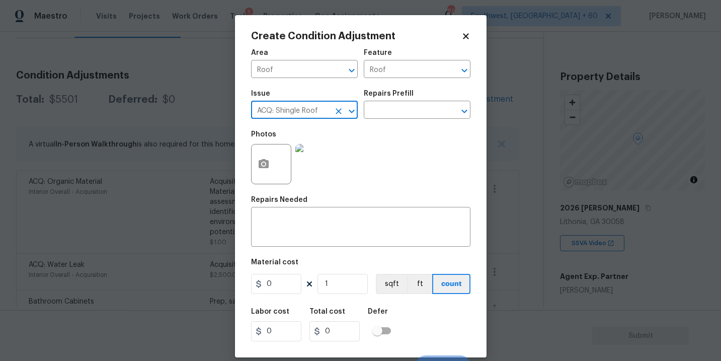
type input "ACQ: Shingle Roof"
click at [397, 100] on div "Repairs Prefill" at bounding box center [417, 96] width 107 height 13
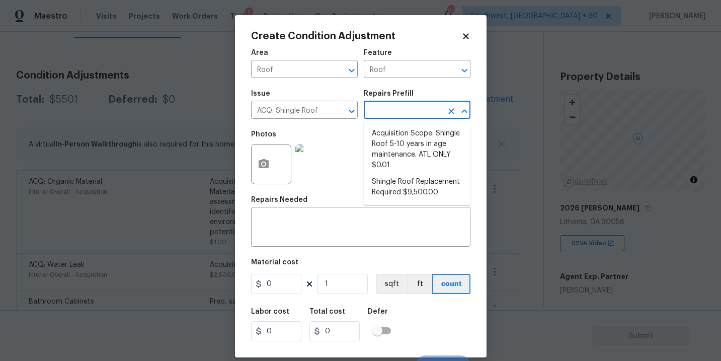
click at [397, 110] on input "text" at bounding box center [403, 111] width 79 height 16
click at [397, 124] on ul "Acquisition Scope: Shingle Roof 5-10 years in age maintenance. ATL ONLY $0.01 S…" at bounding box center [417, 163] width 107 height 84
click at [402, 178] on li "Shingle Roof Replacement Required $9,500.00" at bounding box center [417, 187] width 107 height 27
type input "Acquisition"
type textarea "Acquisition Scope: Shingle Roof Replacement required."
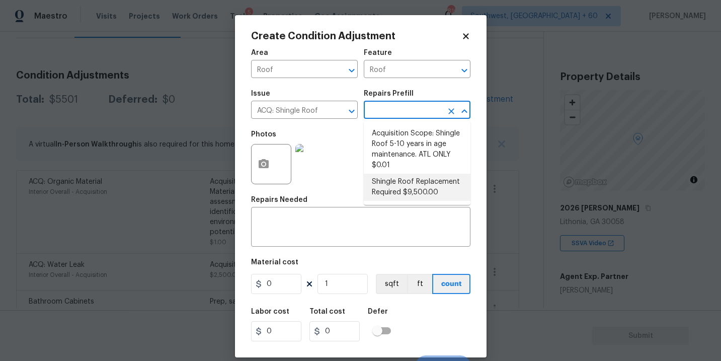
type input "9500"
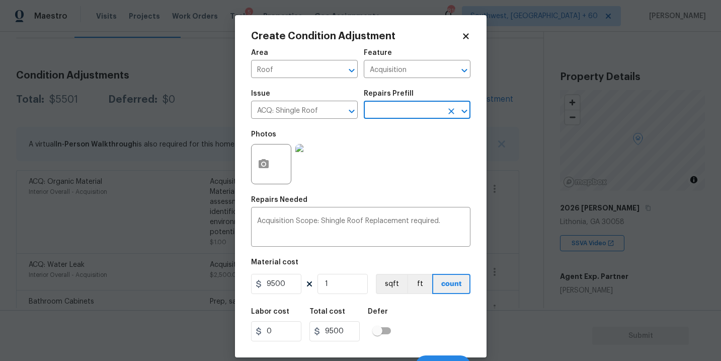
scroll to position [15, 0]
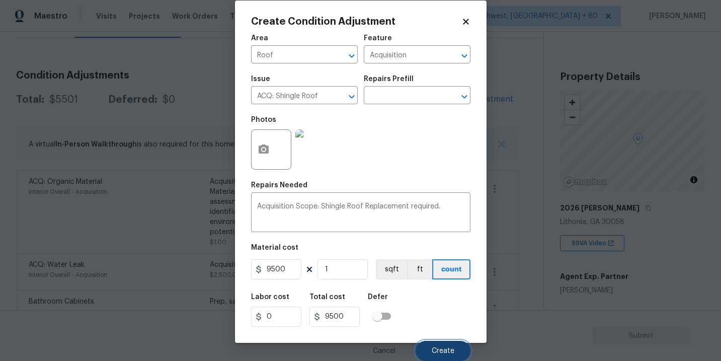
click at [440, 355] on button "Create" at bounding box center [443, 351] width 55 height 20
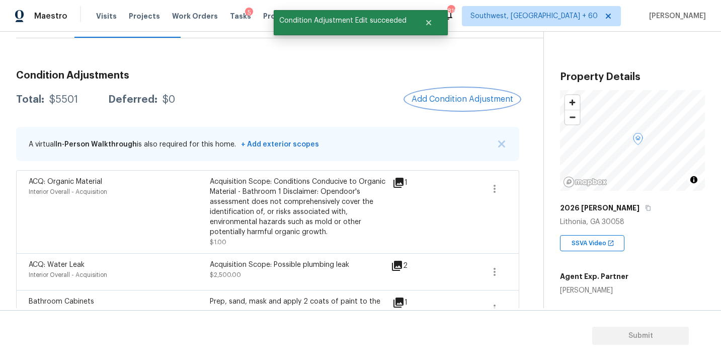
scroll to position [0, 0]
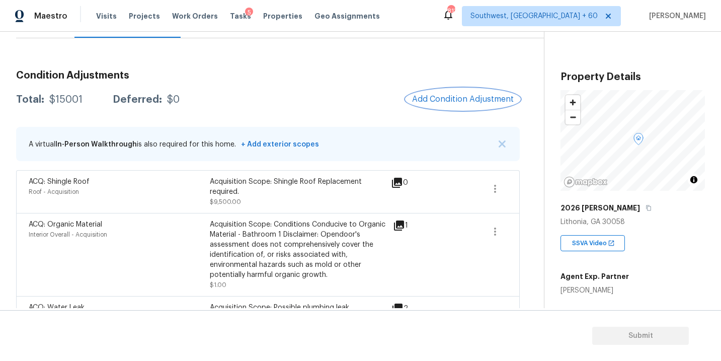
click at [467, 107] on button "Add Condition Adjustment" at bounding box center [463, 99] width 114 height 21
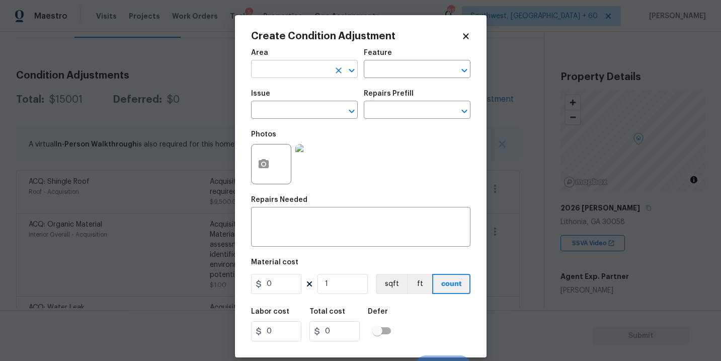
click at [307, 66] on input "text" at bounding box center [290, 70] width 79 height 16
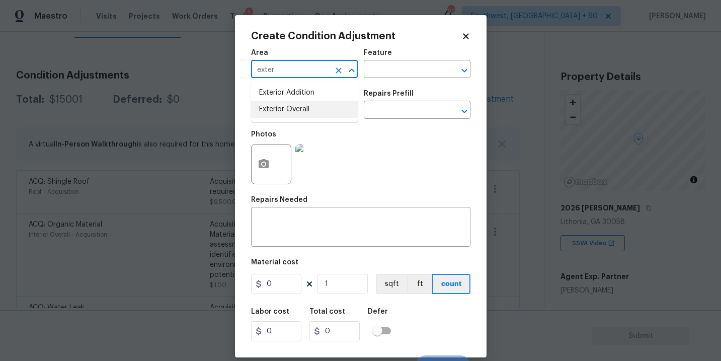
click at [309, 105] on li "Exterior Overall" at bounding box center [304, 109] width 107 height 17
type input "Exterior Overall"
click at [370, 79] on div "Area Exterior Overall ​ Feature ​" at bounding box center [360, 63] width 219 height 41
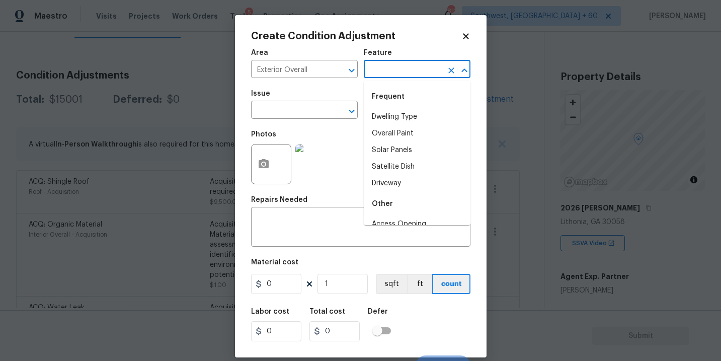
click at [390, 67] on input "text" at bounding box center [403, 70] width 79 height 16
click at [400, 146] on li "Exterior Paint" at bounding box center [417, 150] width 107 height 17
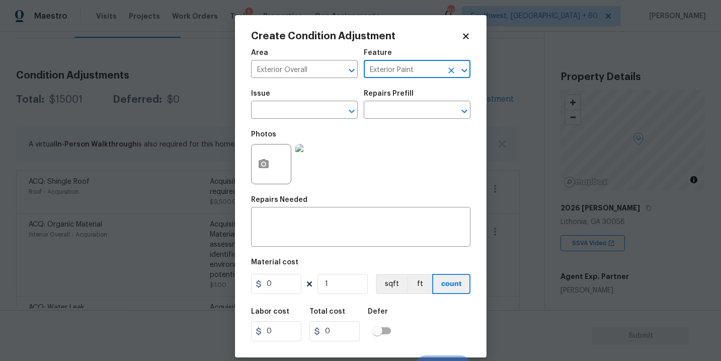
type input "Exterior Paint"
click at [314, 124] on span "Issue ​" at bounding box center [304, 104] width 107 height 41
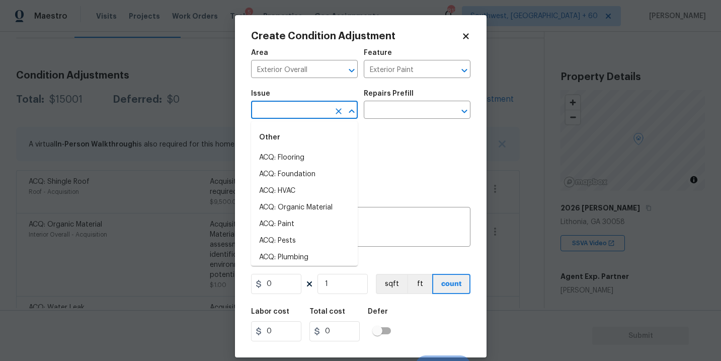
click at [282, 104] on input "text" at bounding box center [290, 111] width 79 height 16
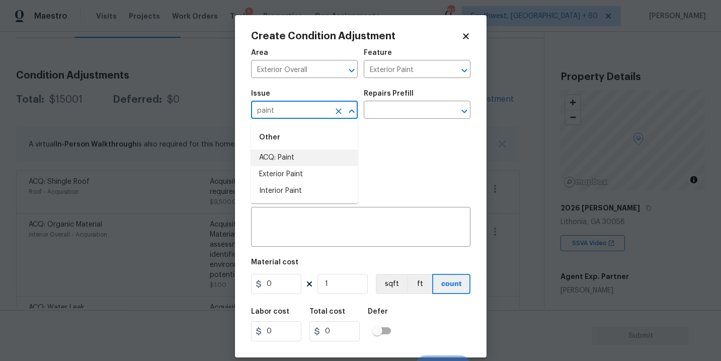
click at [280, 155] on li "ACQ: Paint" at bounding box center [304, 157] width 107 height 17
type input "ACQ: Paint"
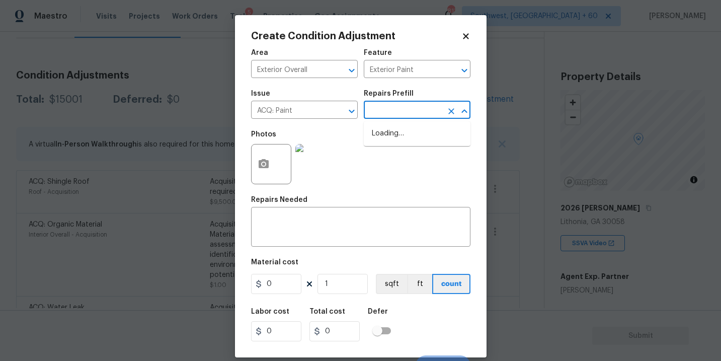
click at [404, 116] on input "text" at bounding box center [403, 111] width 79 height 16
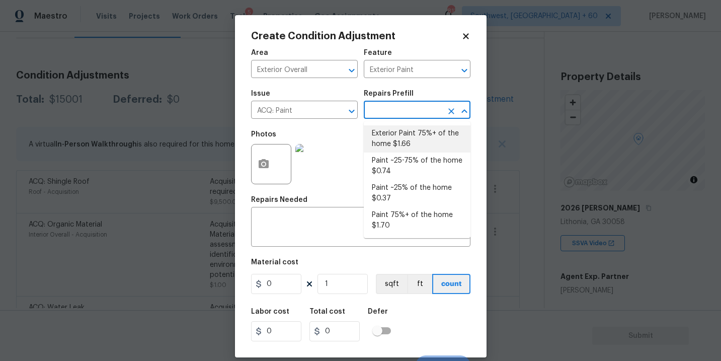
click at [402, 136] on li "Exterior Paint 75%+ of the home $1.66" at bounding box center [417, 138] width 107 height 27
type input "Acquisition"
type textarea "Acquisition Scope: 75%+ of the home exterior will likely require paint"
type input "1.66"
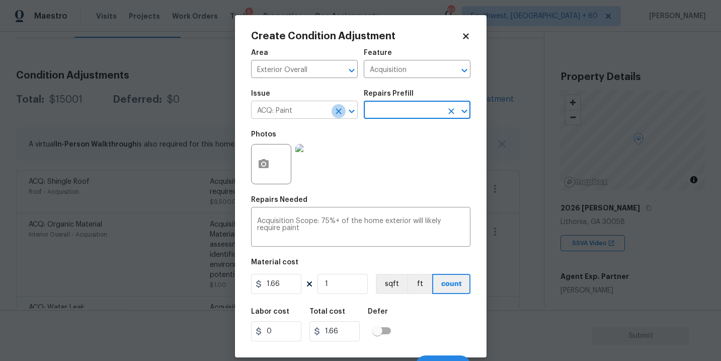
click at [334, 114] on icon "Clear" at bounding box center [339, 111] width 10 height 10
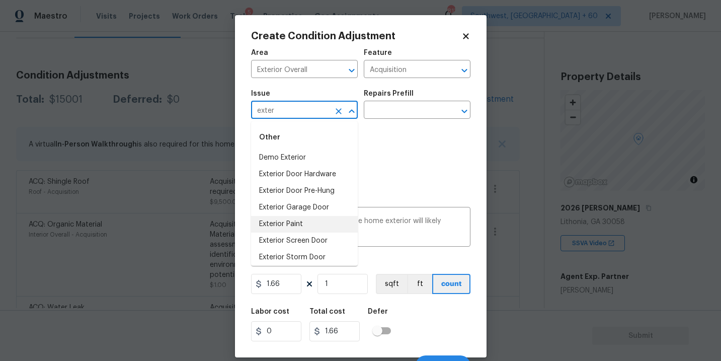
click at [309, 230] on li "Exterior Paint" at bounding box center [304, 224] width 107 height 17
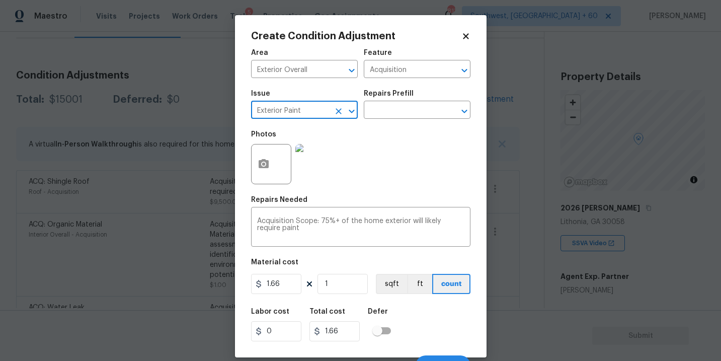
type input "Exterior Paint"
click at [265, 169] on icon "button" at bounding box center [264, 164] width 12 height 12
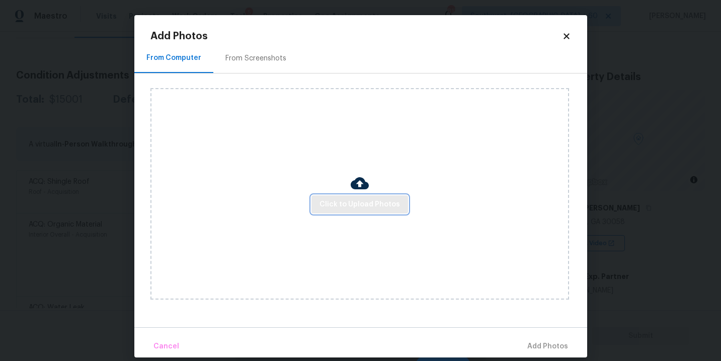
click at [366, 198] on button "Click to Upload Photos" at bounding box center [360, 204] width 97 height 19
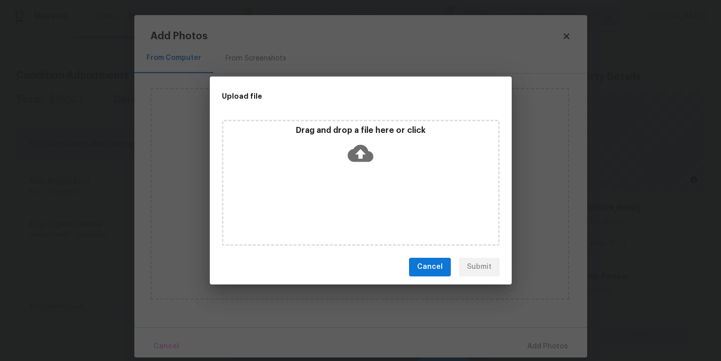
click at [366, 177] on div "Drag and drop a file here or click" at bounding box center [361, 183] width 278 height 126
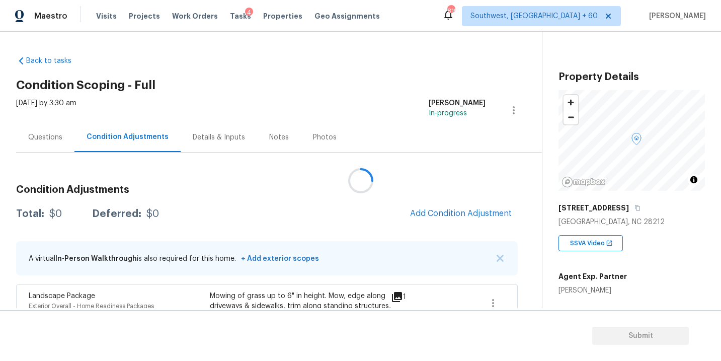
click at [438, 219] on div at bounding box center [360, 180] width 721 height 361
click at [445, 216] on div at bounding box center [360, 180] width 721 height 361
click at [408, 186] on div at bounding box center [360, 180] width 721 height 361
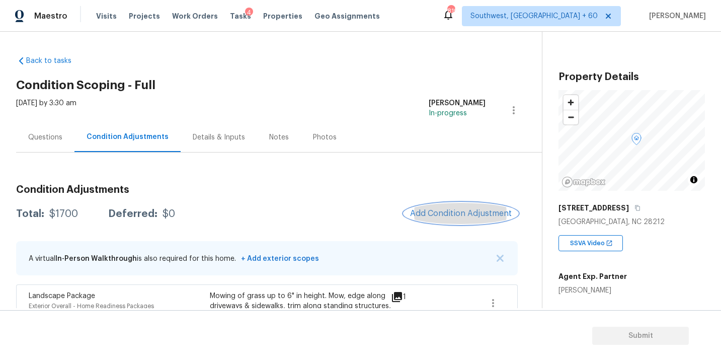
click at [432, 216] on span "Add Condition Adjustment" at bounding box center [461, 213] width 102 height 9
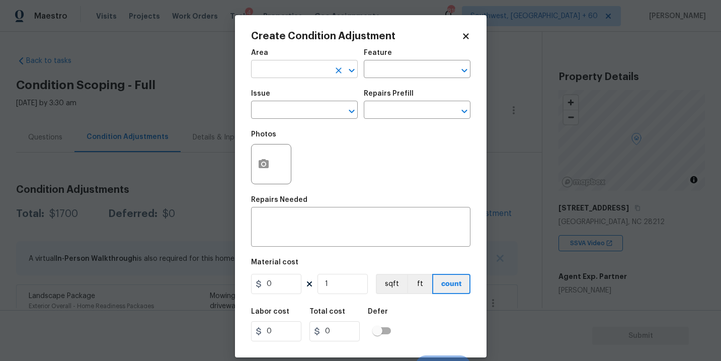
click at [289, 72] on input "text" at bounding box center [290, 70] width 79 height 16
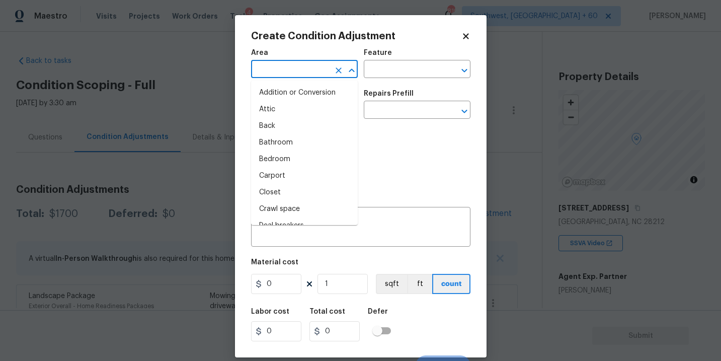
type input "d"
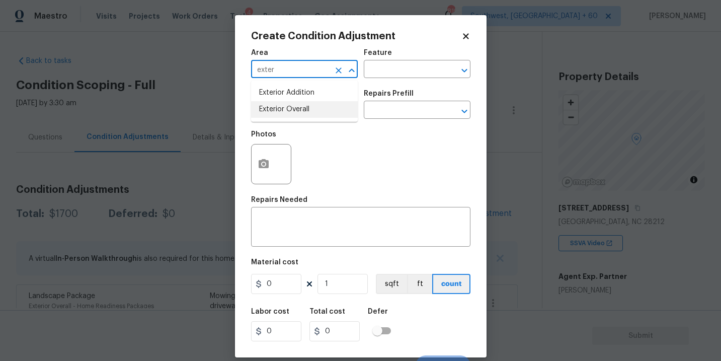
click at [311, 104] on li "Exterior Overall" at bounding box center [304, 109] width 107 height 17
type input "Exterior Overall"
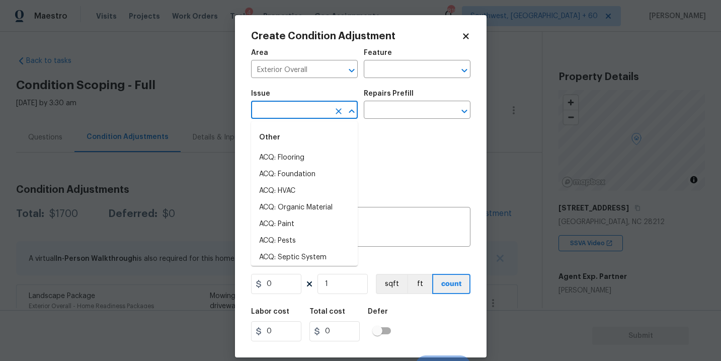
click at [302, 115] on input "text" at bounding box center [290, 111] width 79 height 16
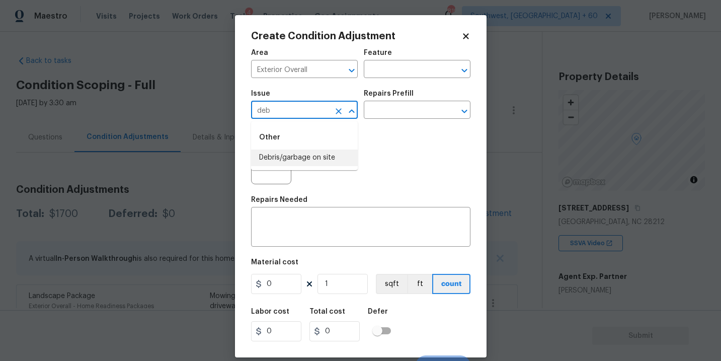
click at [312, 162] on li "Debris/garbage on site" at bounding box center [304, 157] width 107 height 17
type input "Debris/garbage on site"
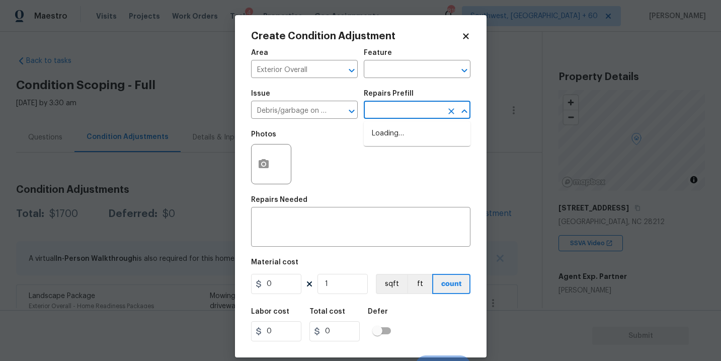
click at [391, 105] on input "text" at bounding box center [403, 111] width 79 height 16
click at [395, 133] on li "Remove debris/garbage $100.00" at bounding box center [417, 138] width 107 height 27
type textarea "Remove, haul off, and properly dispose of any debris left by seller to offsite …"
type input "100"
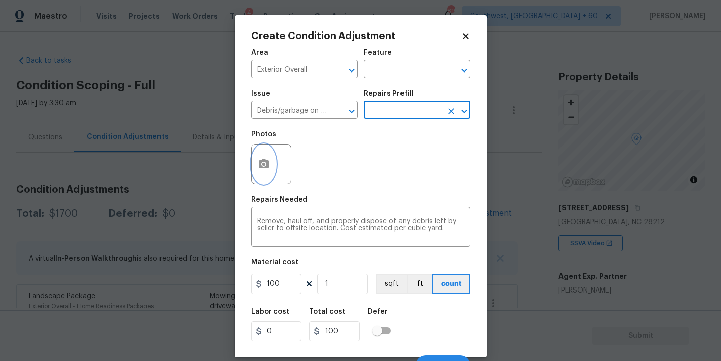
click at [268, 165] on icon "button" at bounding box center [264, 163] width 10 height 9
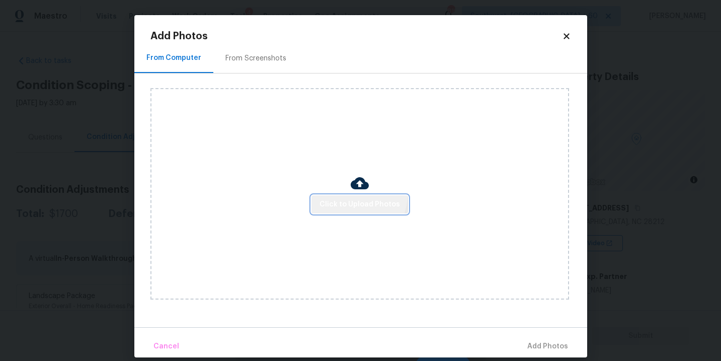
click at [355, 195] on button "Click to Upload Photos" at bounding box center [360, 204] width 97 height 19
